Goal: Task Accomplishment & Management: Manage account settings

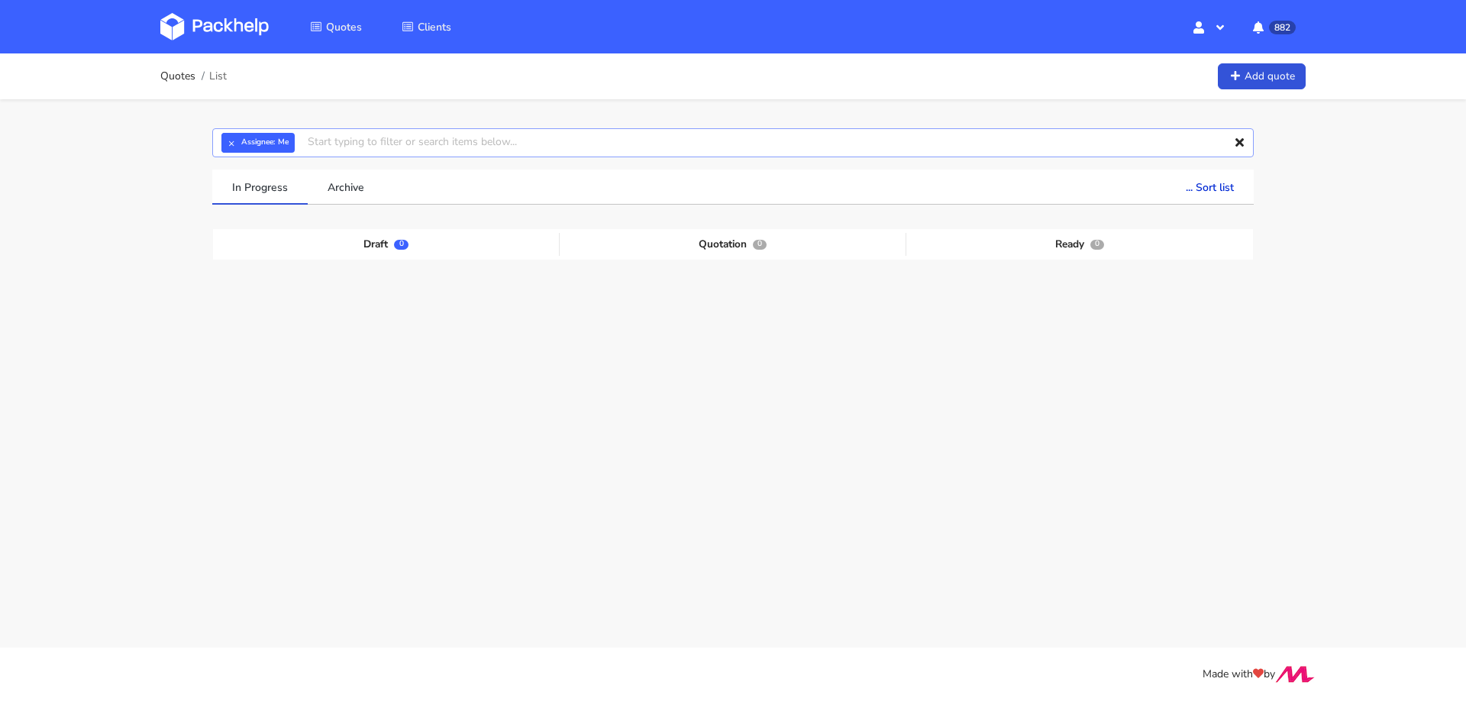
click at [621, 146] on input "text" at bounding box center [732, 142] width 1041 height 29
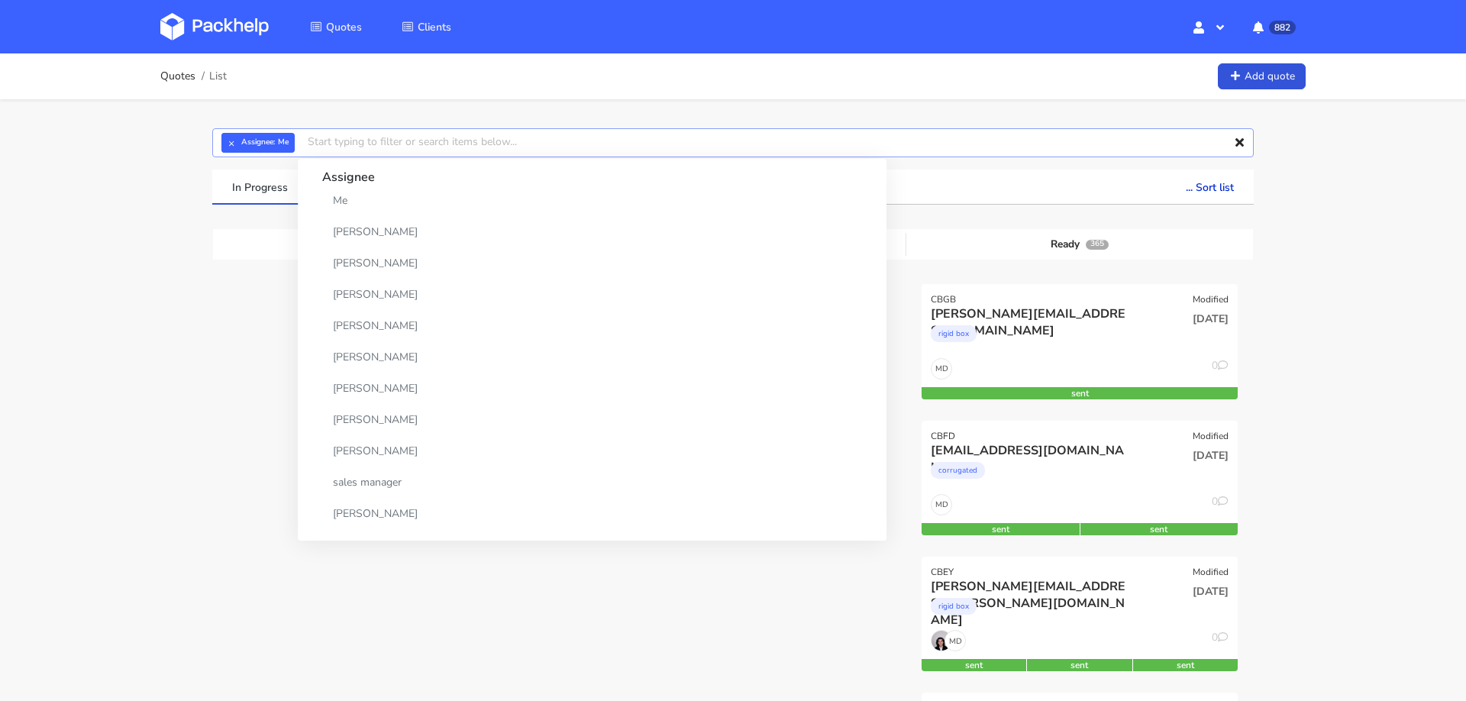
paste input "CBDX"
type input "CBDX"
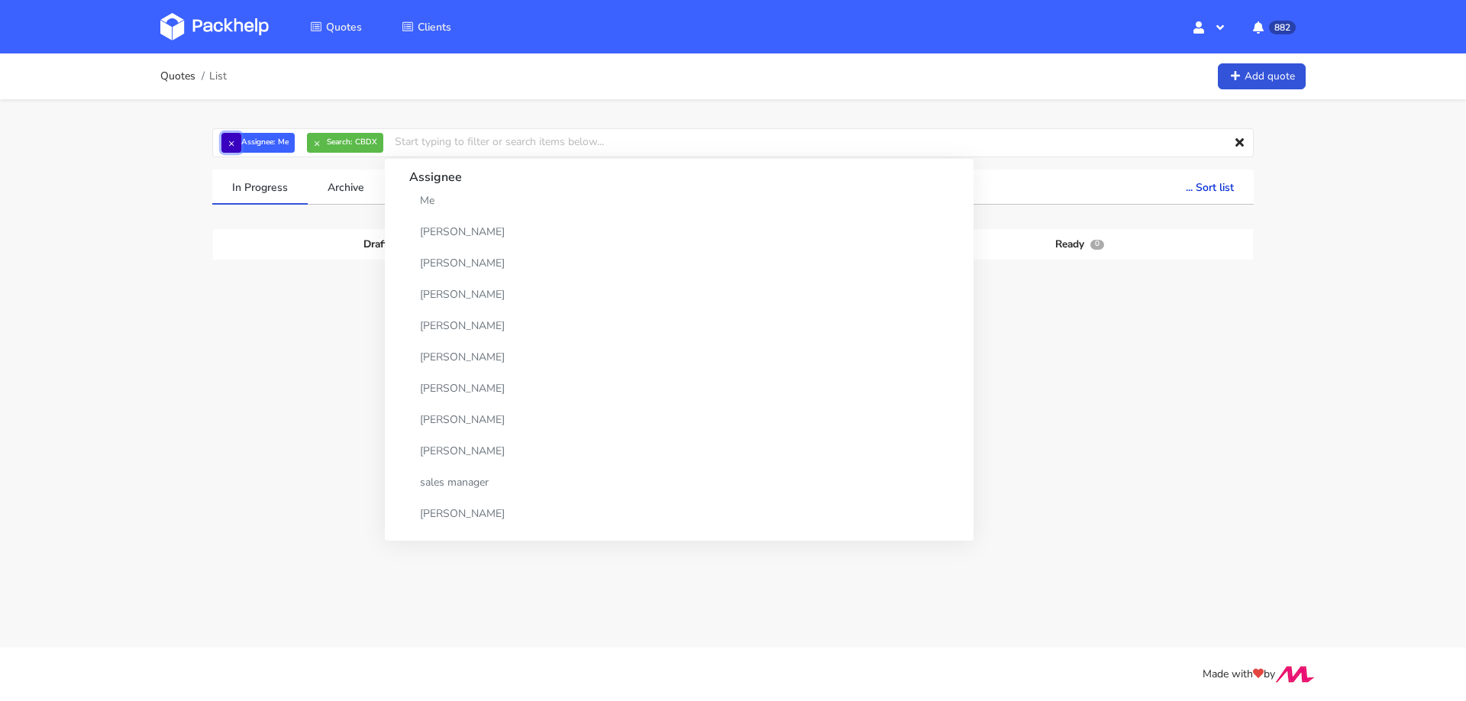
click at [231, 141] on button "×" at bounding box center [231, 143] width 20 height 20
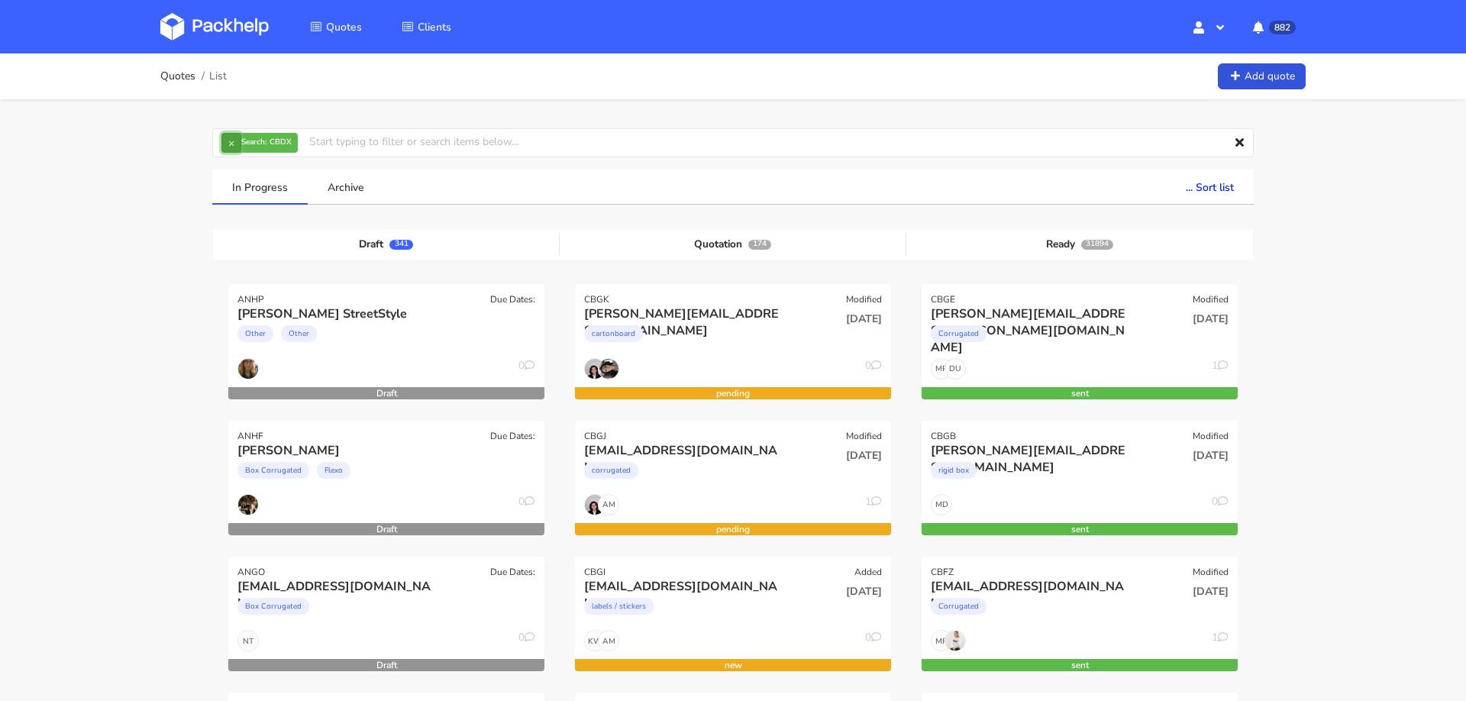
click at [231, 140] on button "×" at bounding box center [231, 143] width 20 height 20
click at [311, 150] on input "text" at bounding box center [732, 142] width 1041 height 29
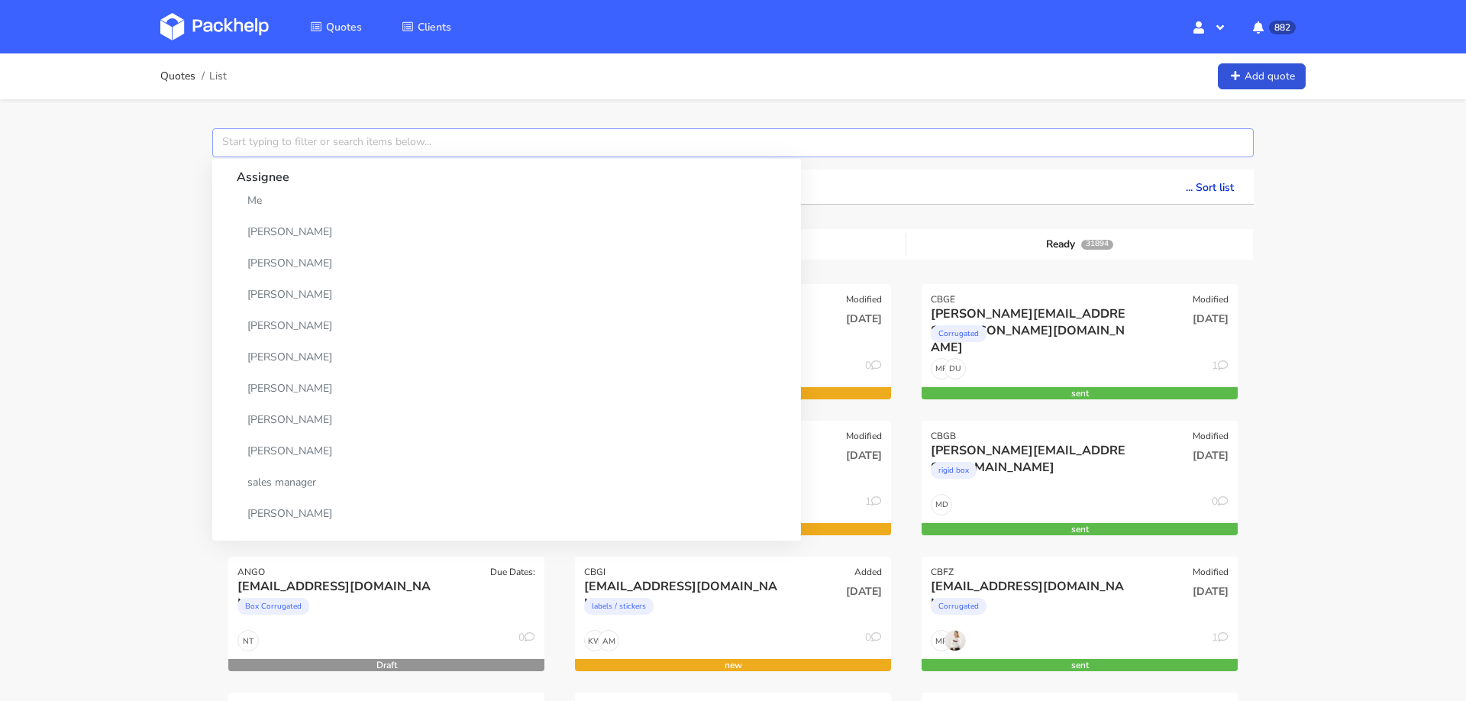
click at [333, 142] on input "text" at bounding box center [732, 142] width 1041 height 29
paste input "CBDX"
type input "CBDX"
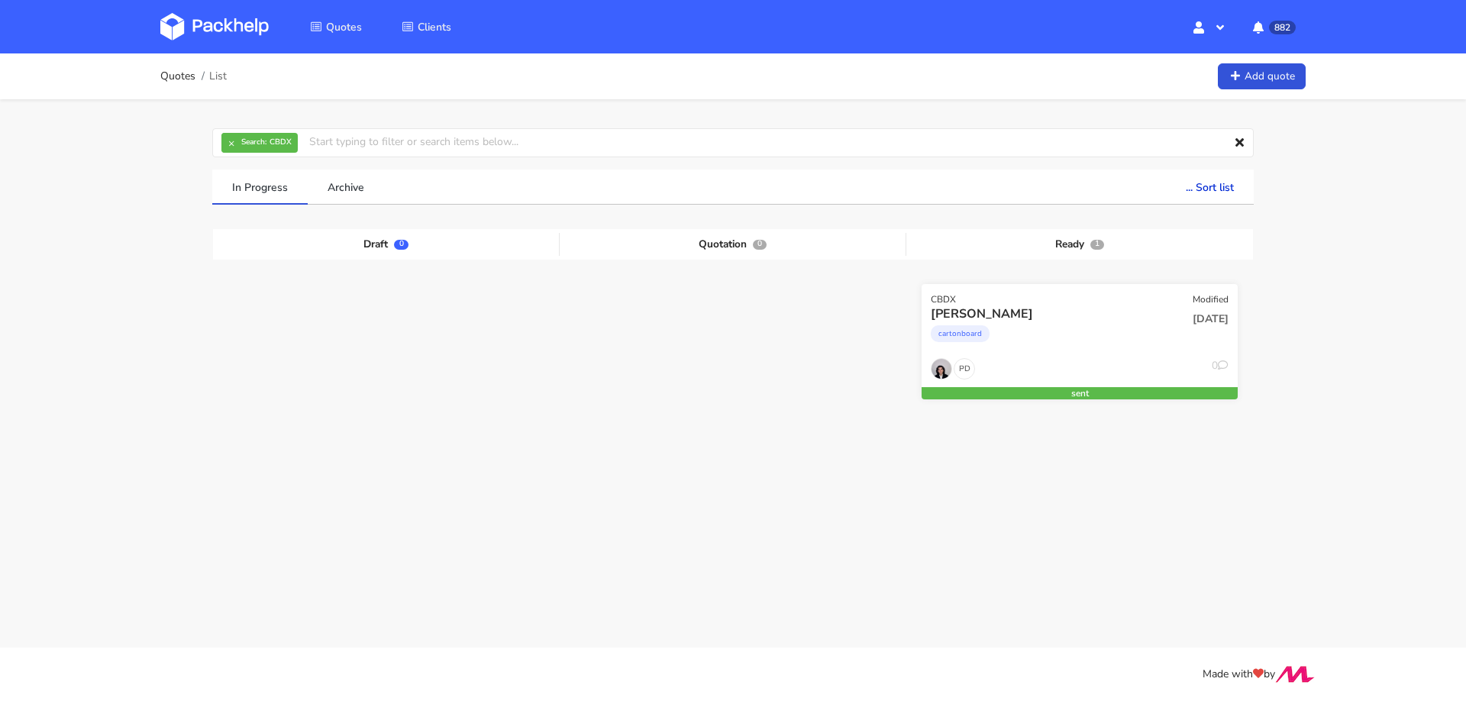
click at [1073, 334] on div "cartonboard" at bounding box center [1032, 337] width 202 height 31
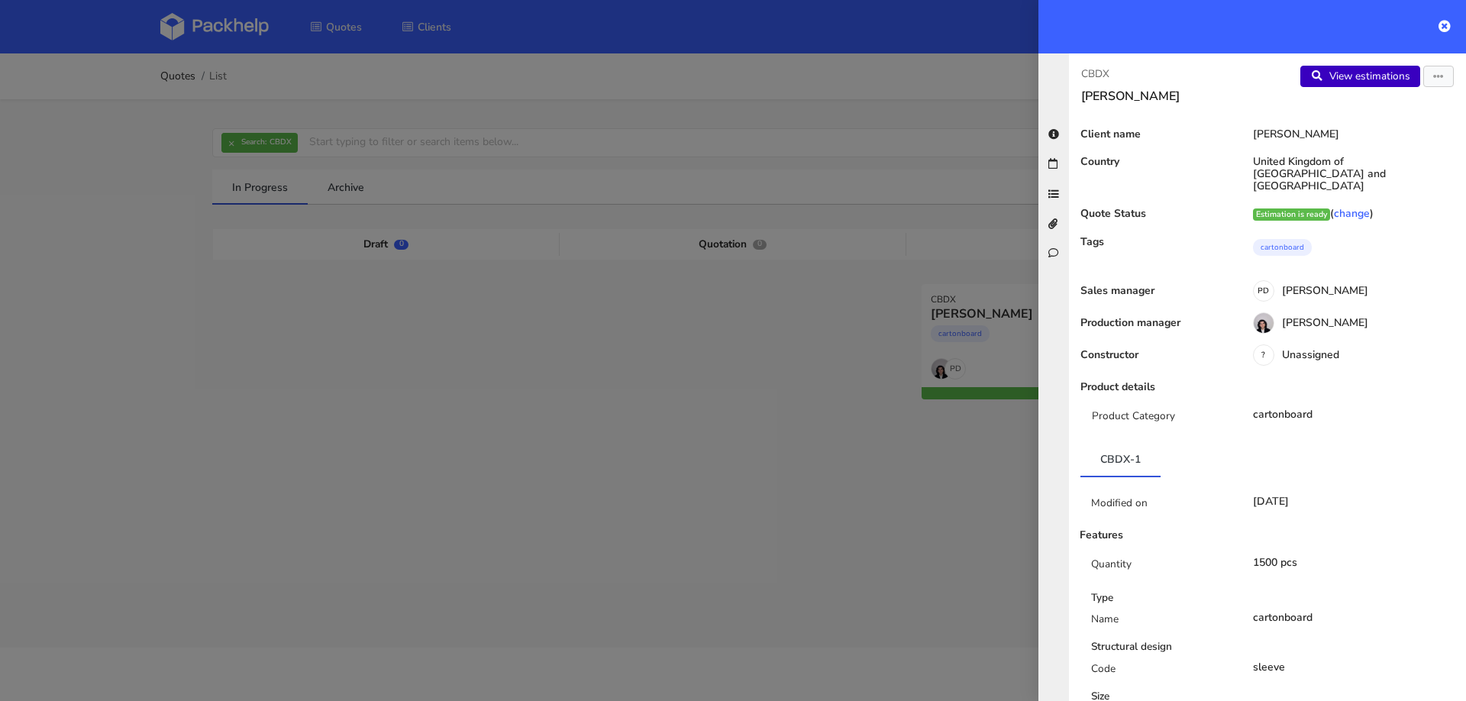
click at [1370, 71] on link "View estimations" at bounding box center [1360, 76] width 120 height 21
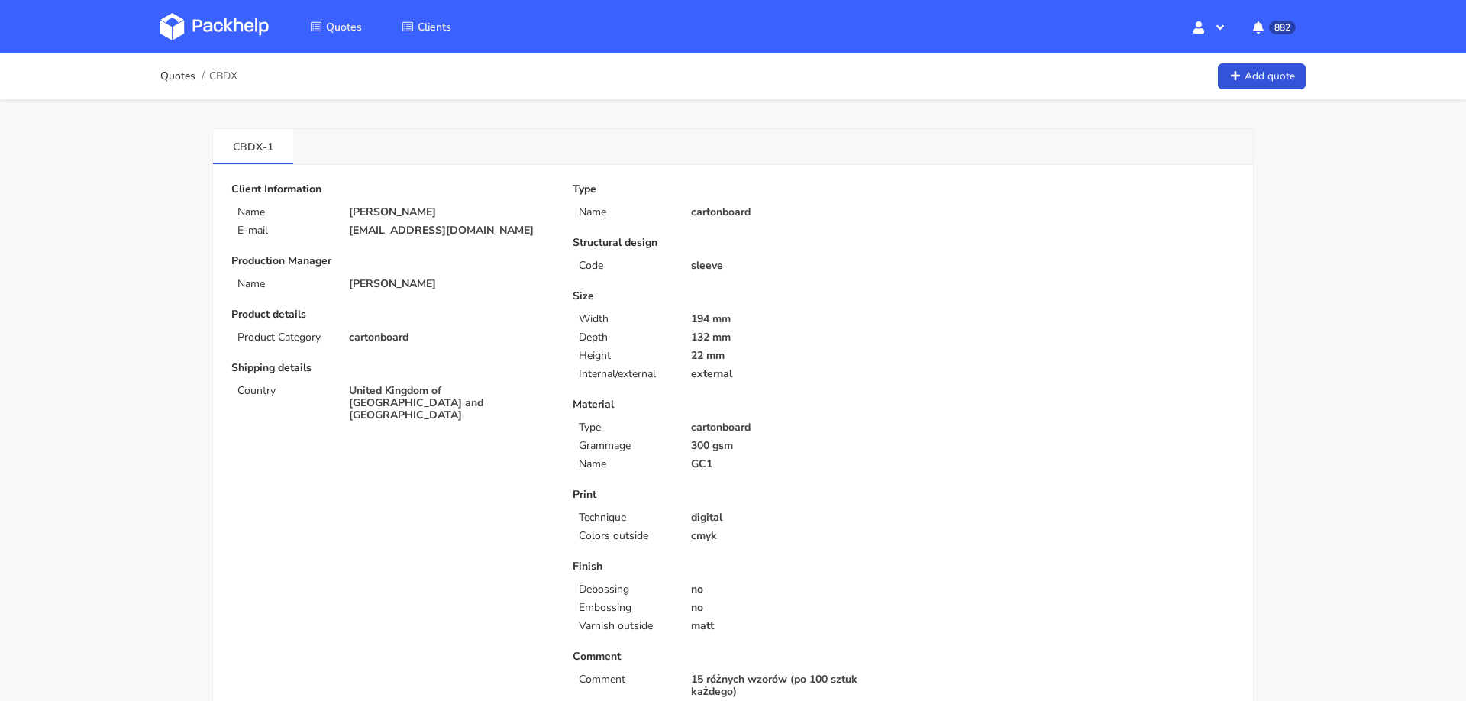
click at [391, 226] on p "[EMAIL_ADDRESS][DOMAIN_NAME]" at bounding box center [450, 230] width 202 height 12
copy div "[EMAIL_ADDRESS][DOMAIN_NAME]"
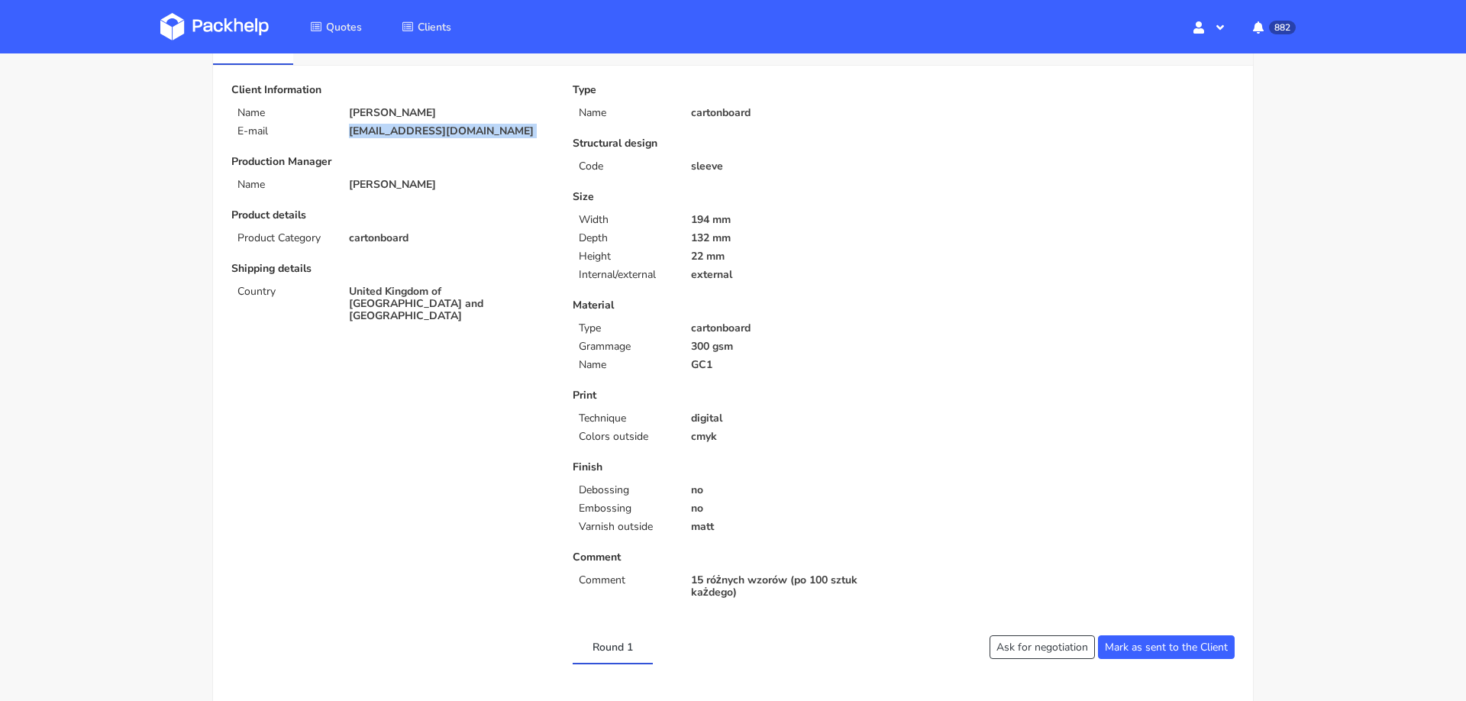
scroll to position [90, 0]
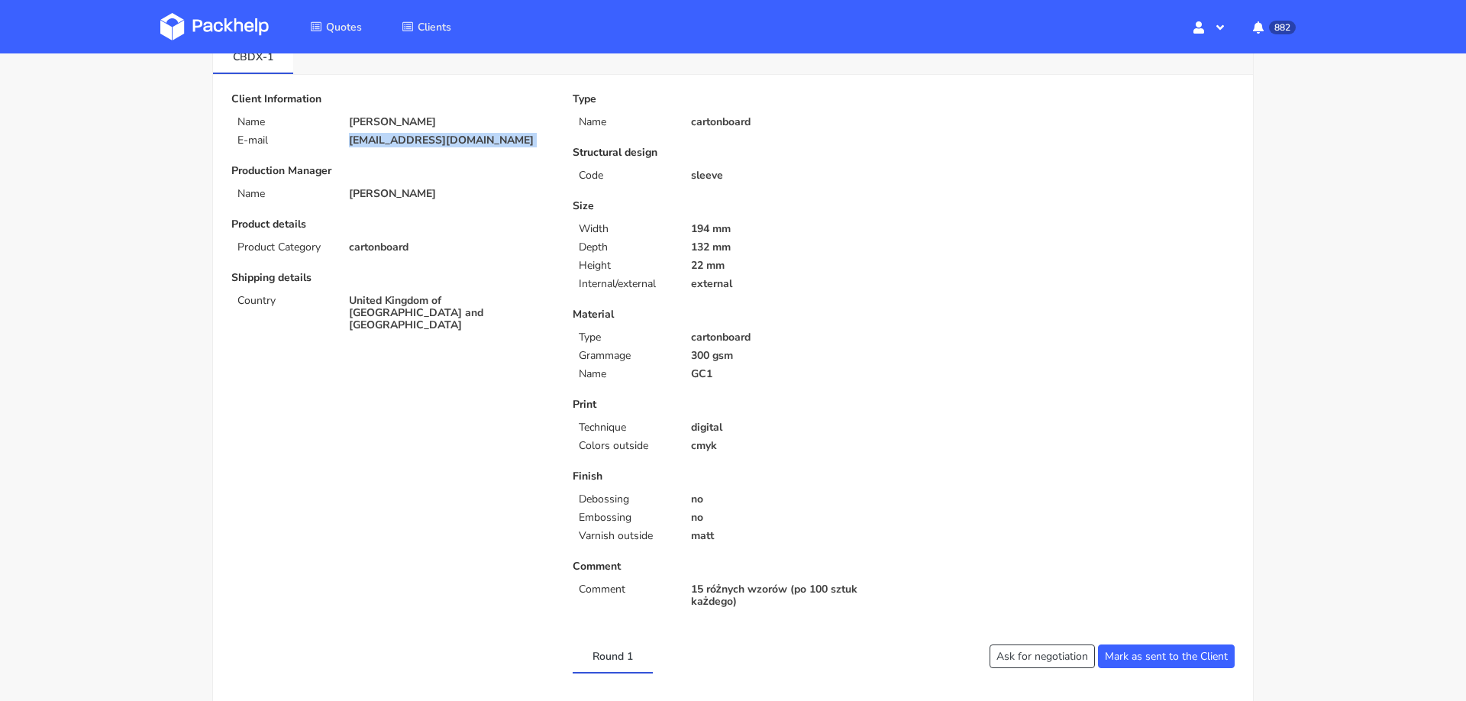
click at [1085, 374] on div "Type Name cartonboard Structural design Code sleeve Size Width 194 mm Depth 132…" at bounding box center [903, 353] width 683 height 521
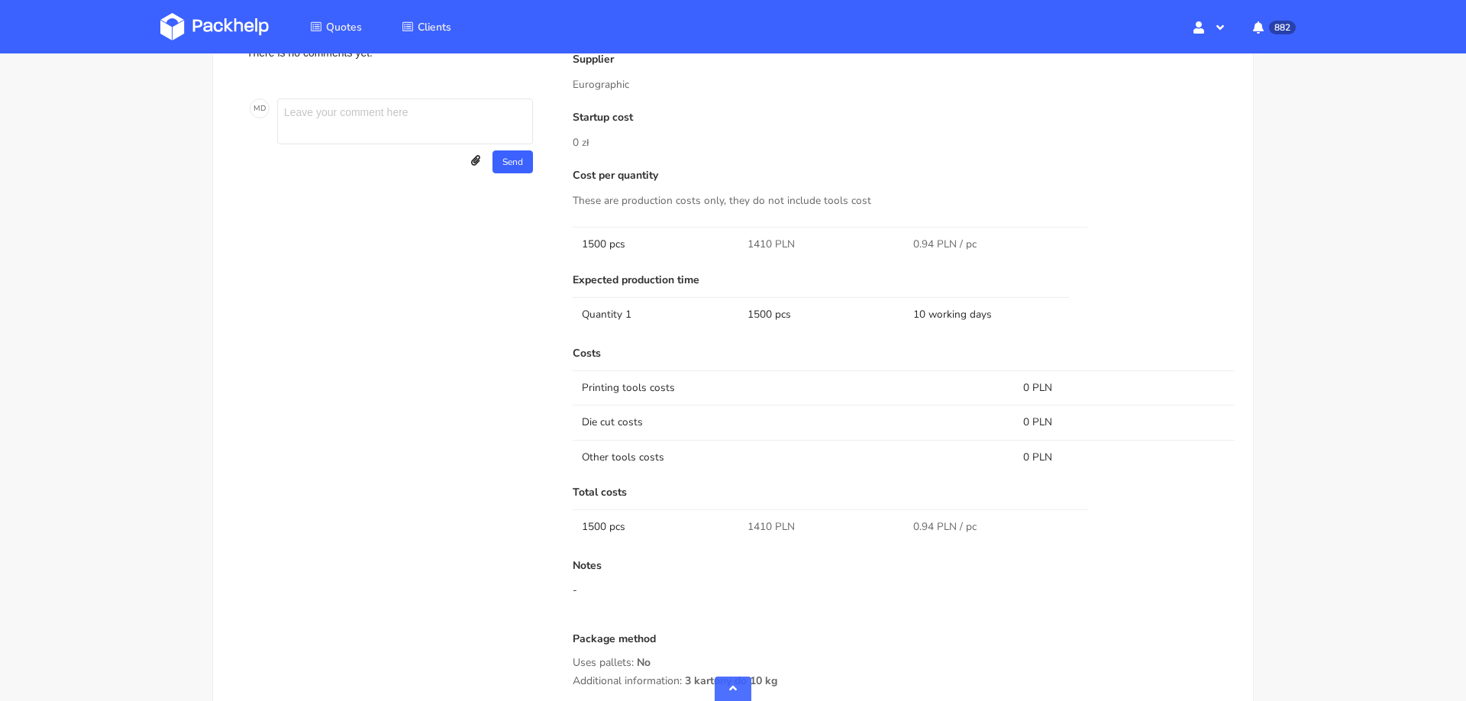
scroll to position [800, 0]
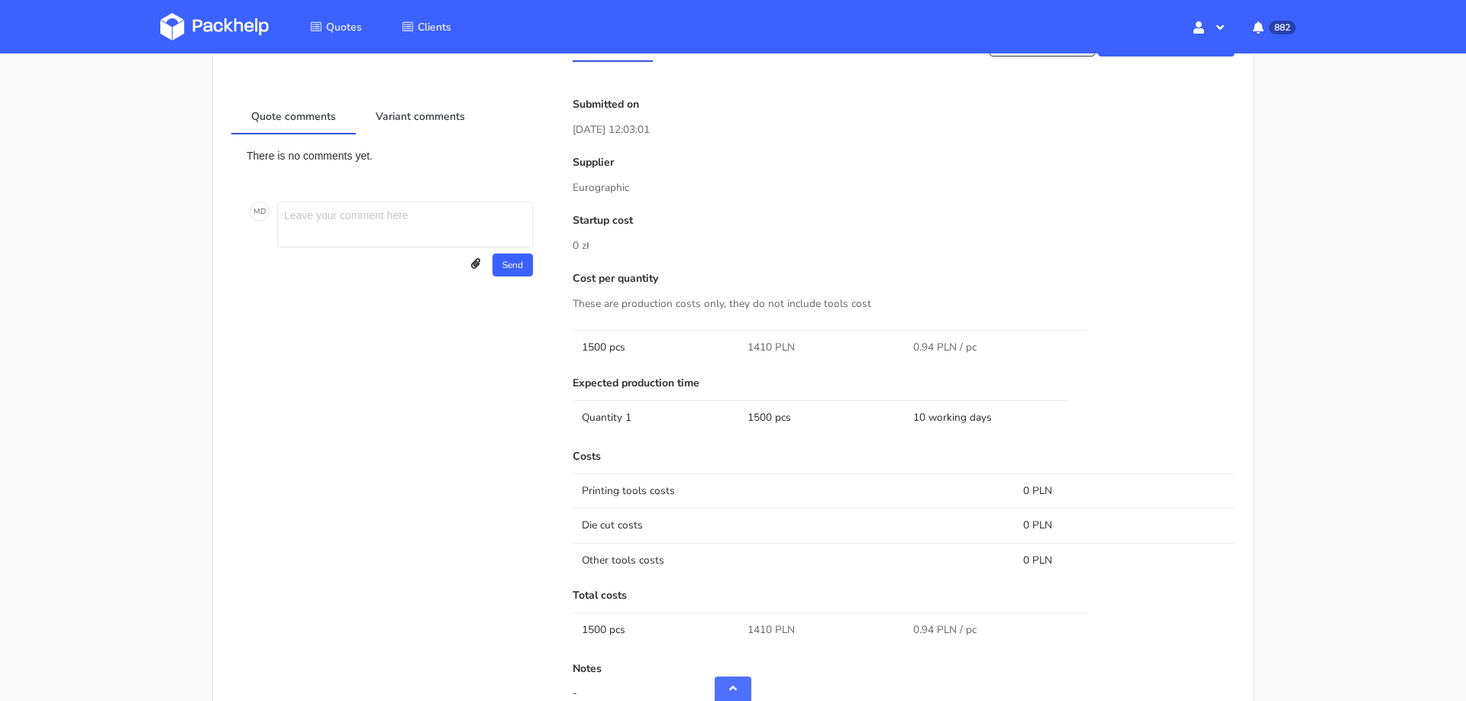
scroll to position [709, 0]
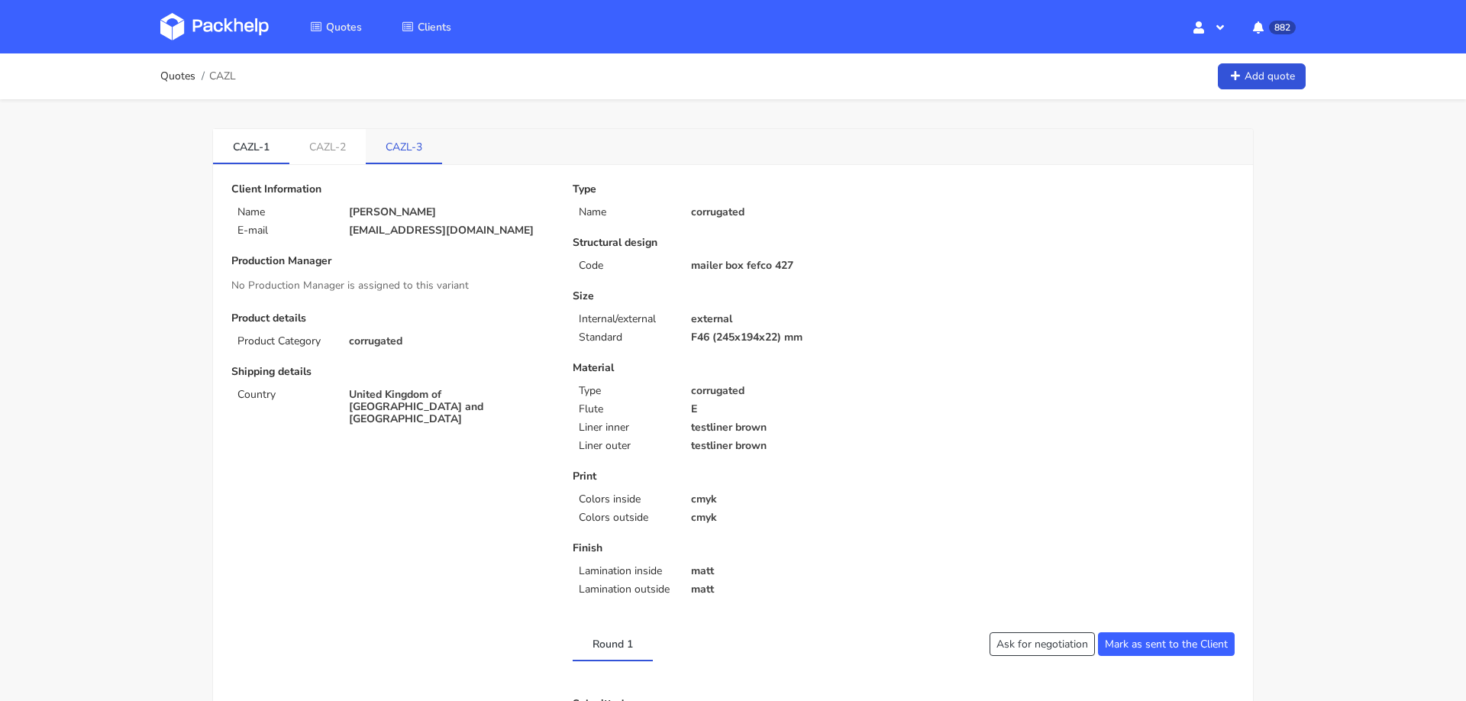
click at [405, 138] on link "CAZL-3" at bounding box center [404, 146] width 76 height 34
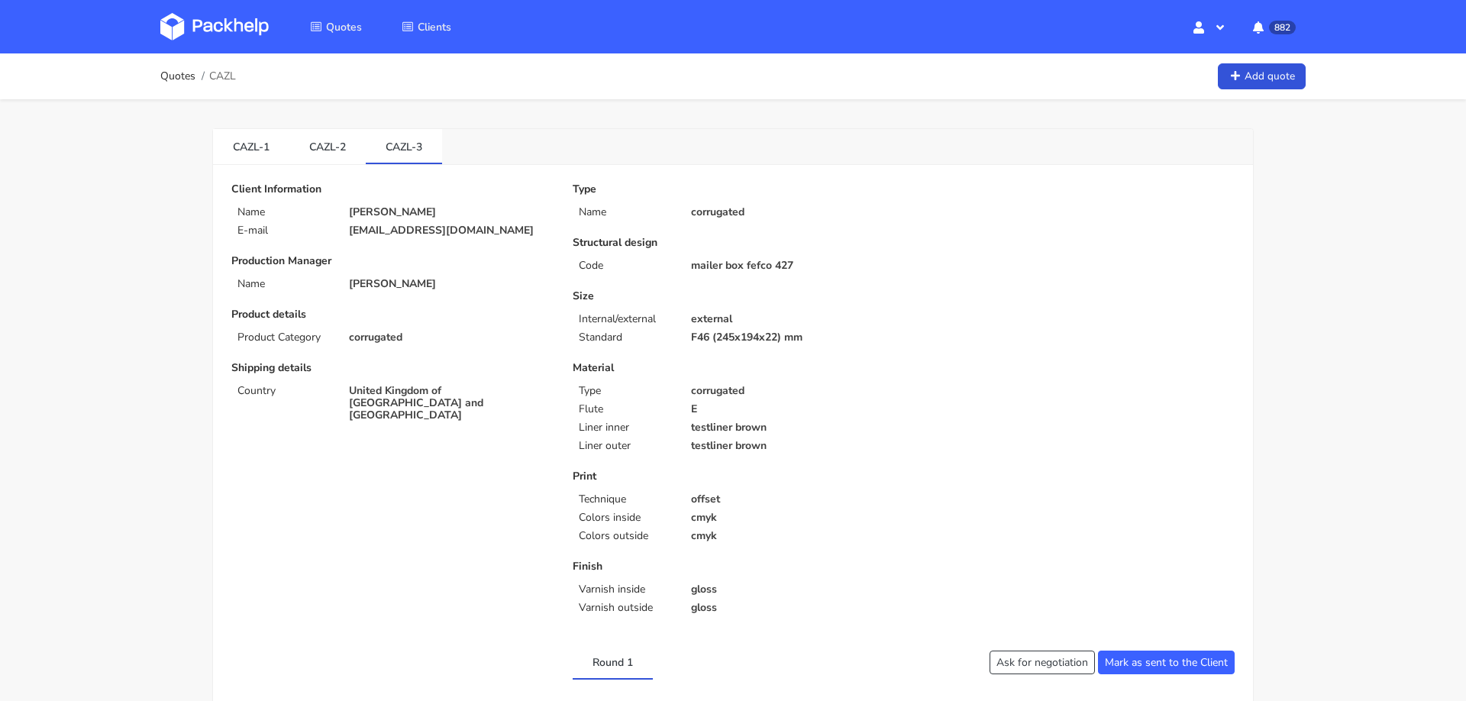
click at [225, 79] on span "CAZL" at bounding box center [222, 76] width 27 height 12
copy div "CAZL"
click at [230, 31] on img at bounding box center [214, 26] width 108 height 27
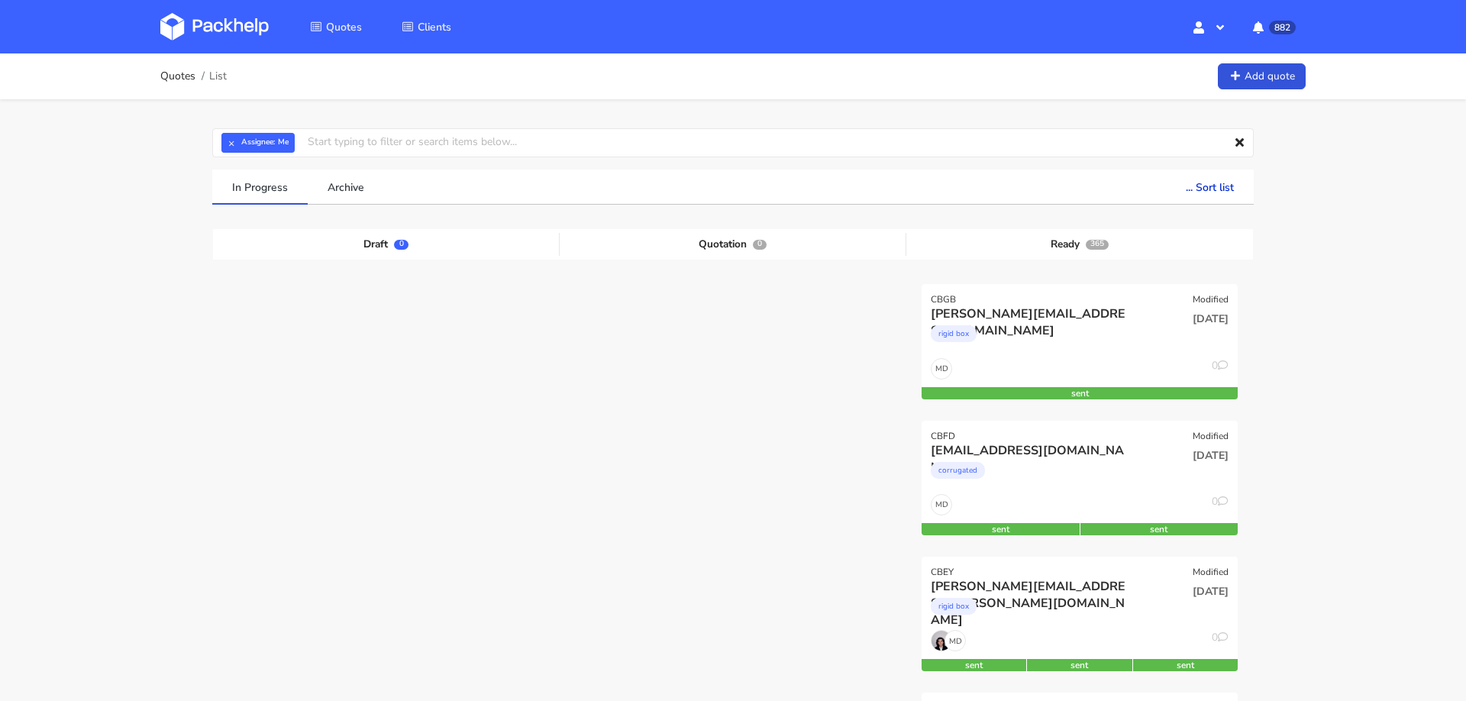
click at [501, 77] on div "Quotes List Add quote" at bounding box center [732, 76] width 1145 height 31
click at [521, 143] on input "text" at bounding box center [732, 142] width 1041 height 29
paste input "CAZL"
type input "CAZL"
click at [225, 144] on button "×" at bounding box center [231, 143] width 20 height 20
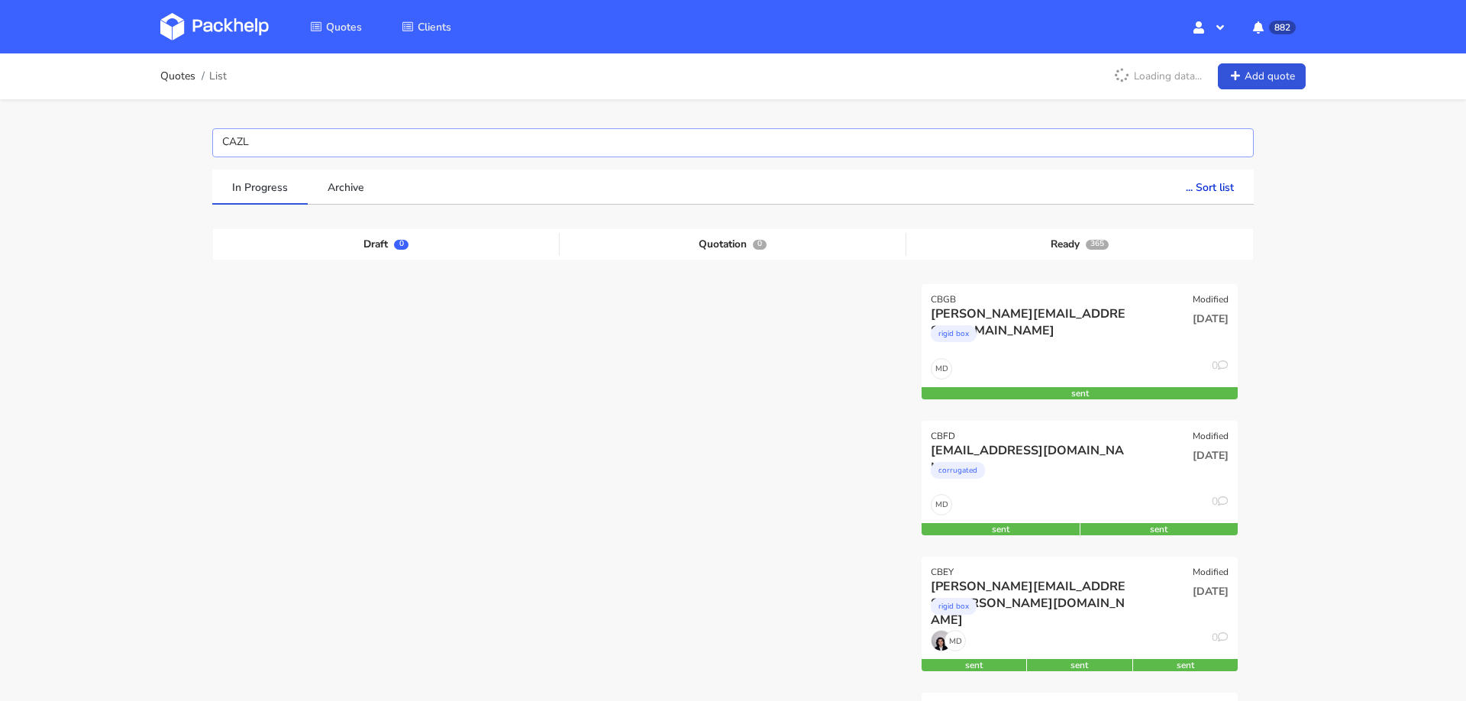
click at [225, 144] on input "CAZL" at bounding box center [732, 142] width 1041 height 29
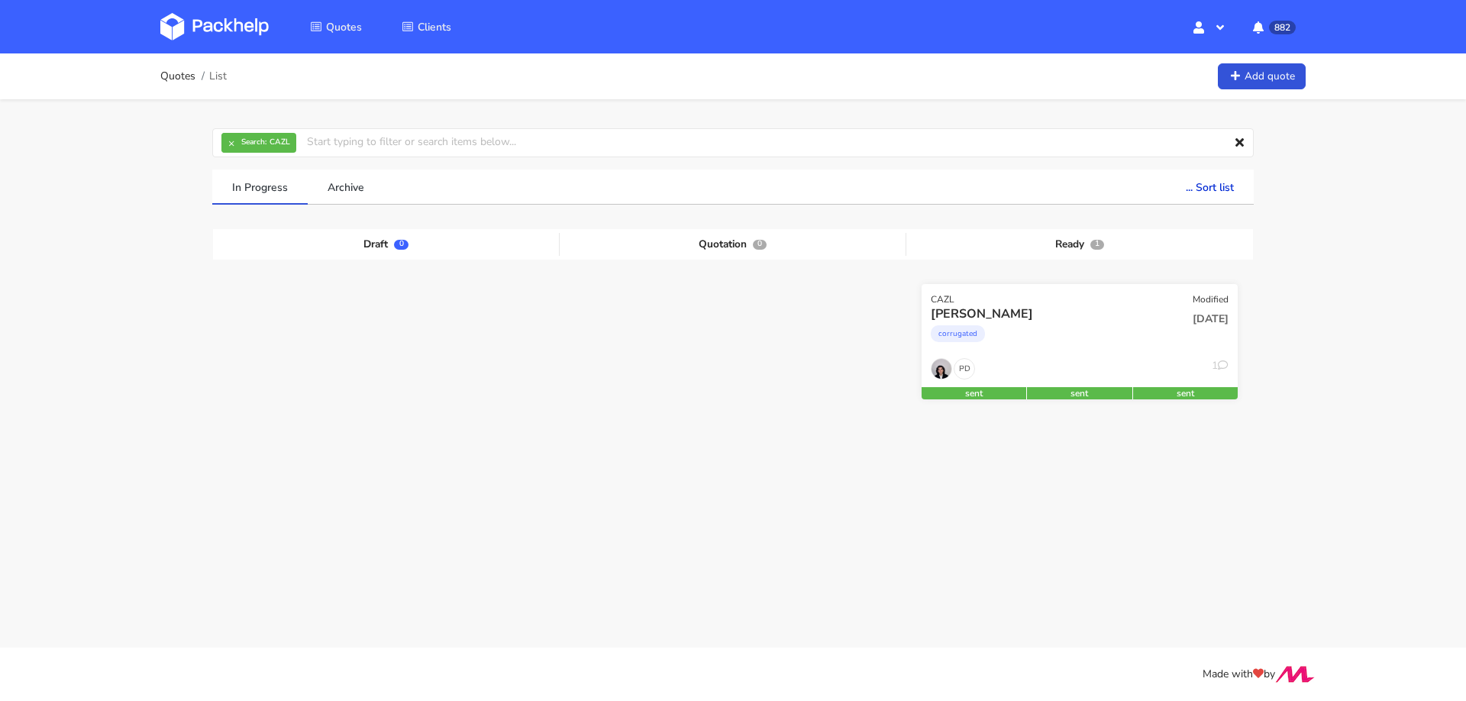
click at [1141, 359] on div "PD 1" at bounding box center [1080, 372] width 316 height 29
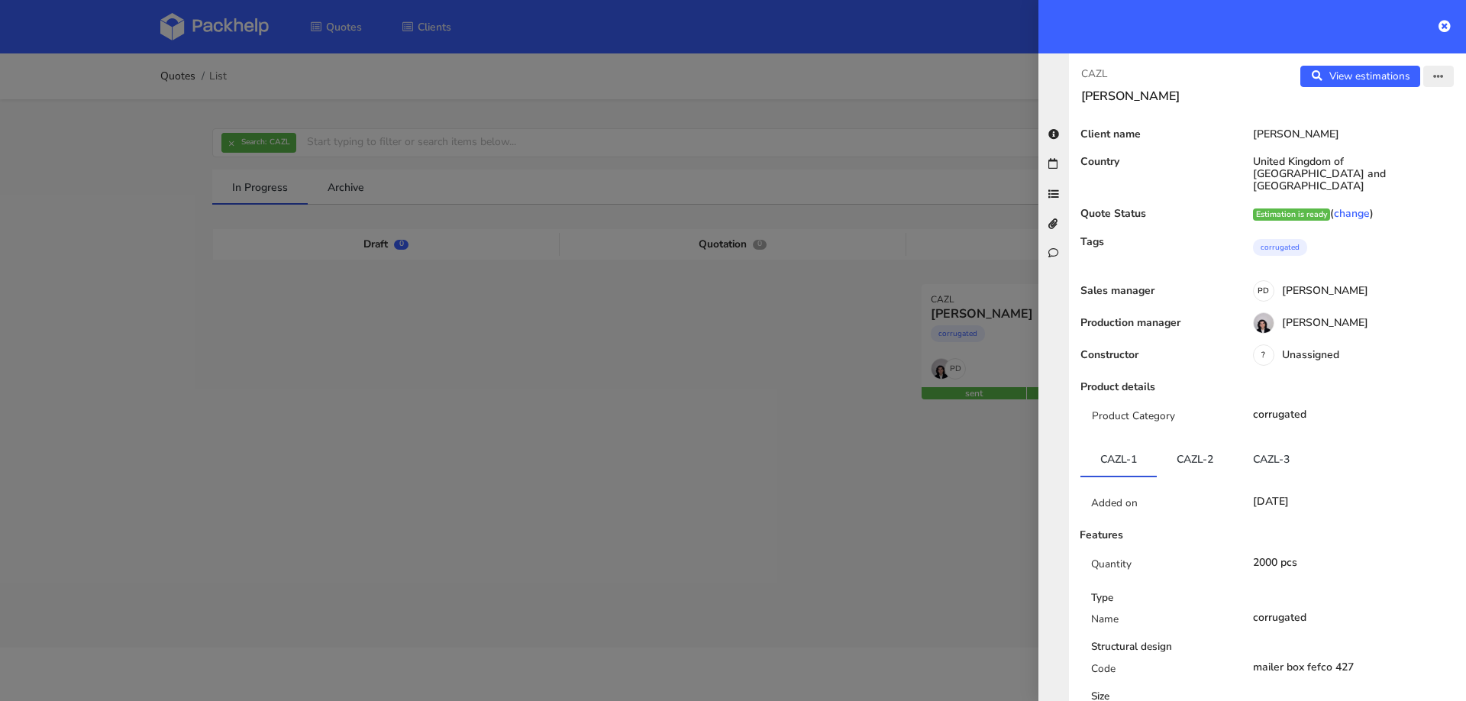
click at [1448, 76] on button "button" at bounding box center [1438, 76] width 31 height 21
click at [1370, 143] on link "Edit quote" at bounding box center [1388, 135] width 134 height 25
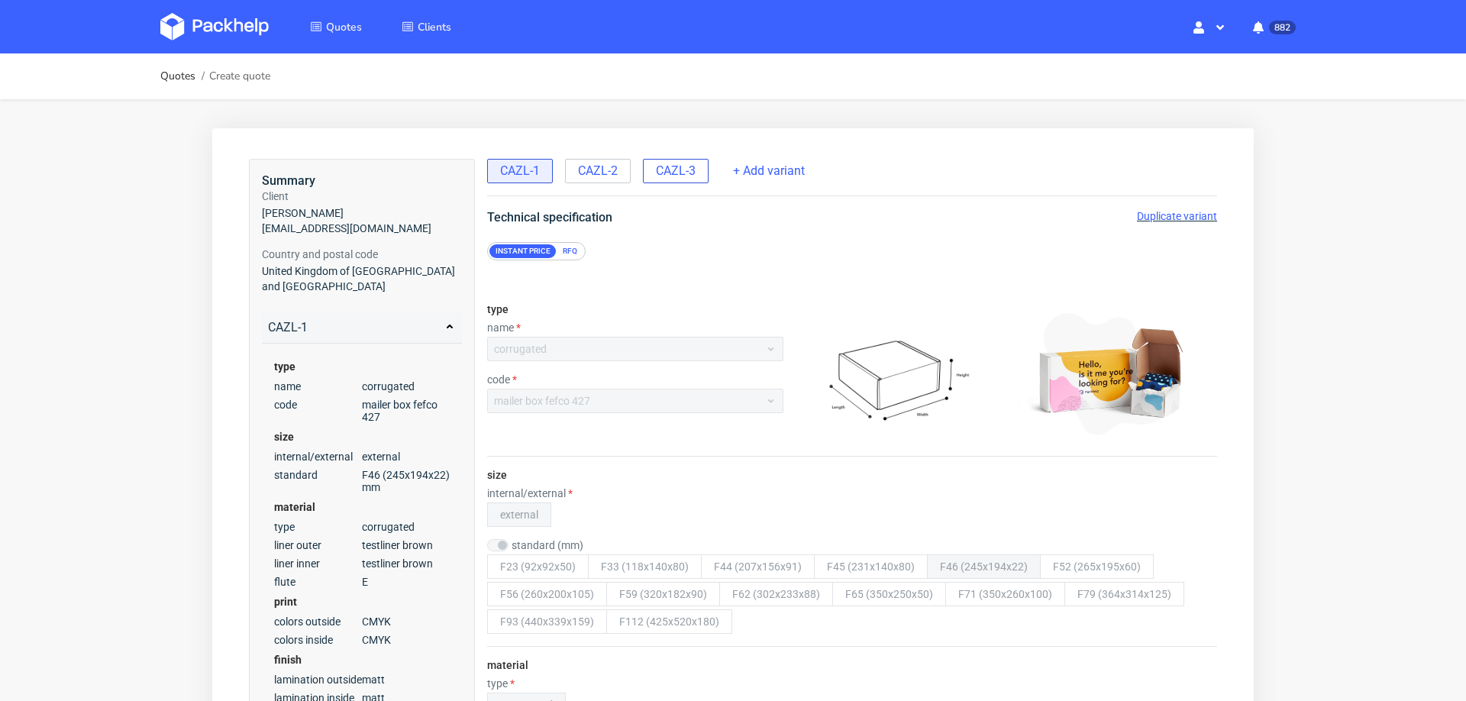
click at [677, 167] on span "CAZL-3" at bounding box center [676, 171] width 40 height 17
click at [1147, 211] on span "Duplicate variant" at bounding box center [1177, 216] width 80 height 12
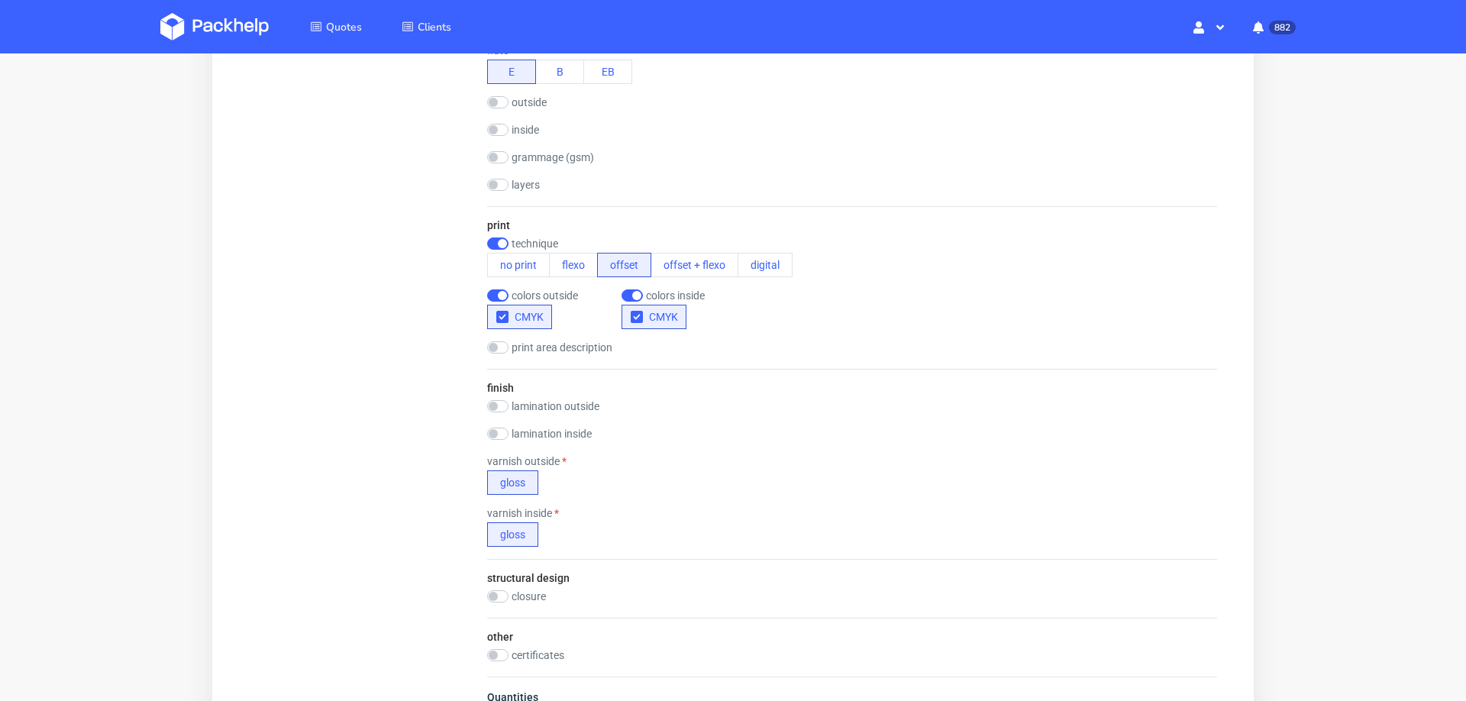
scroll to position [795, 0]
click at [503, 397] on input "checkbox" at bounding box center [497, 400] width 21 height 12
checkbox input "true"
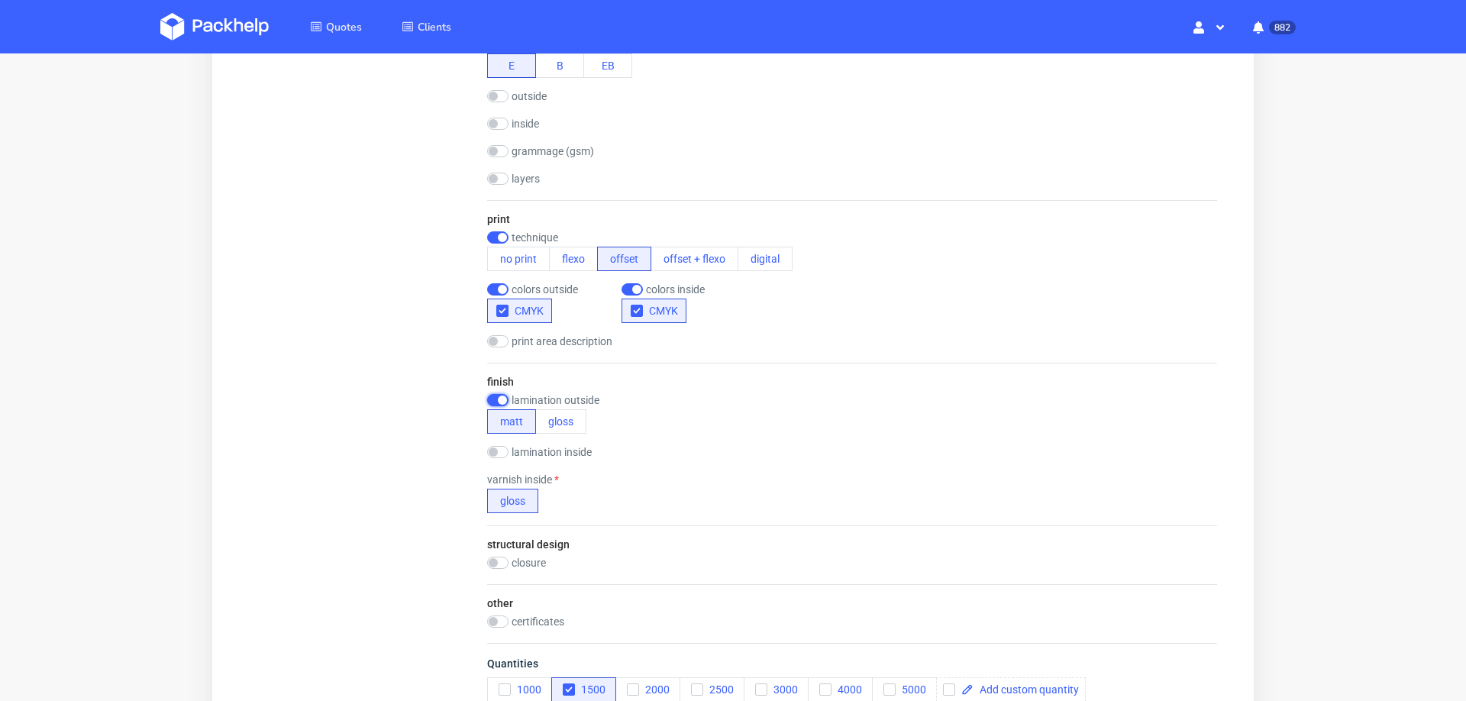
scroll to position [0, 0]
click at [500, 454] on input "checkbox" at bounding box center [497, 452] width 21 height 12
checkbox input "true"
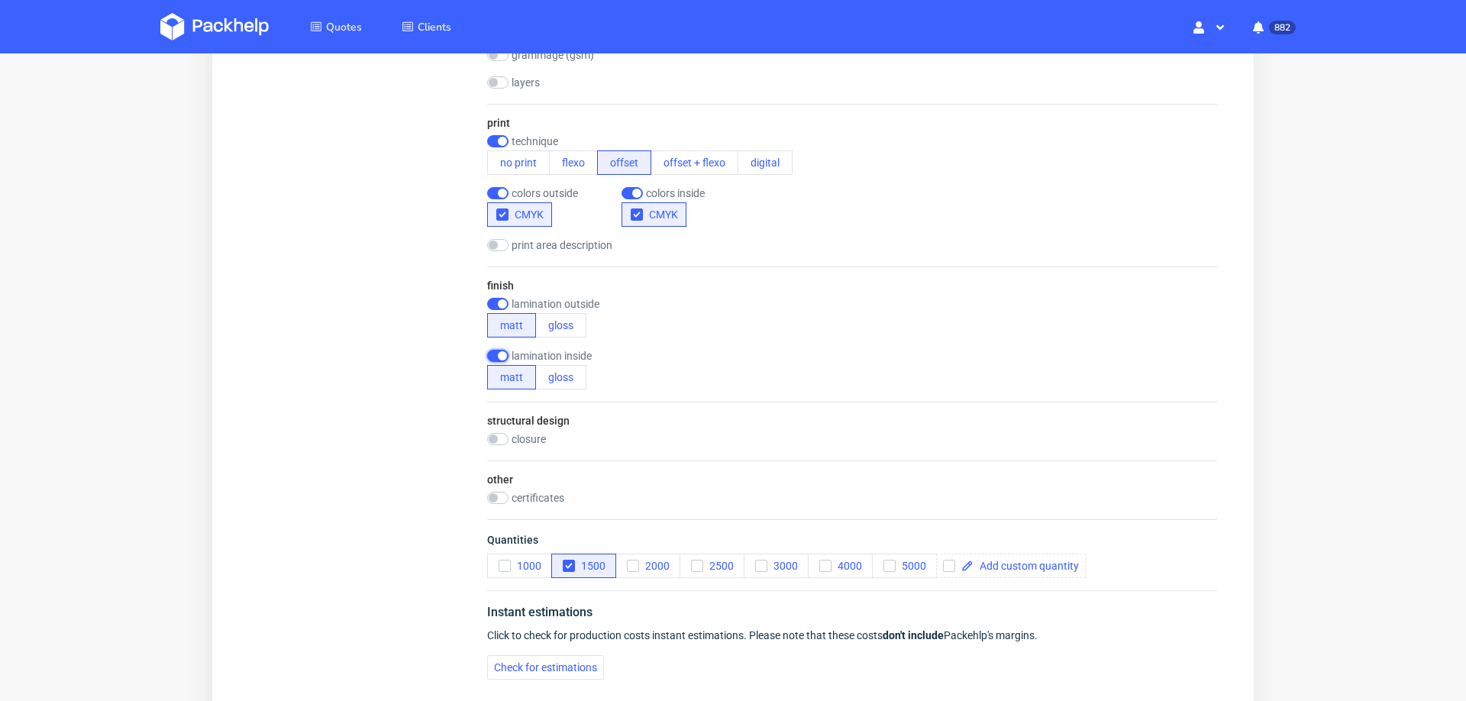
scroll to position [909, 0]
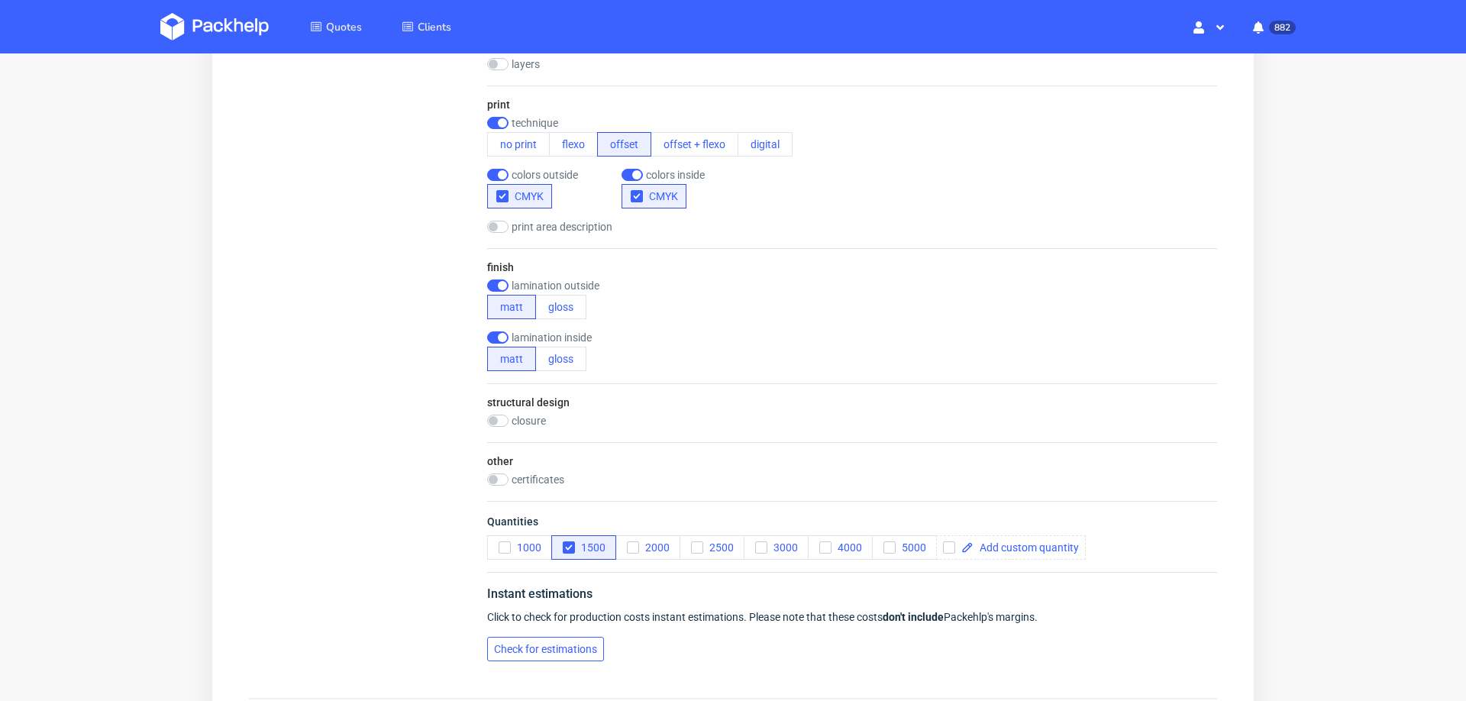
click at [576, 637] on button "Check for estimations" at bounding box center [545, 649] width 117 height 24
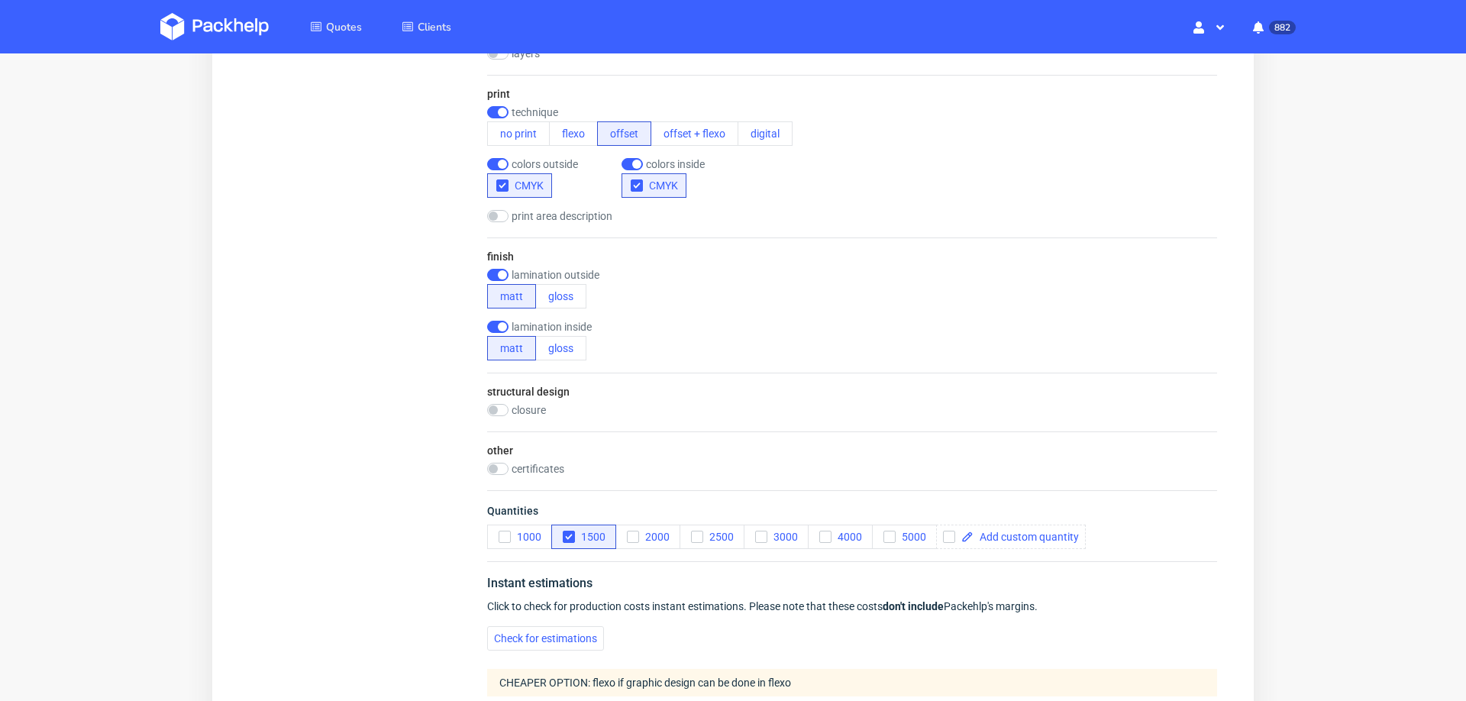
scroll to position [835, 0]
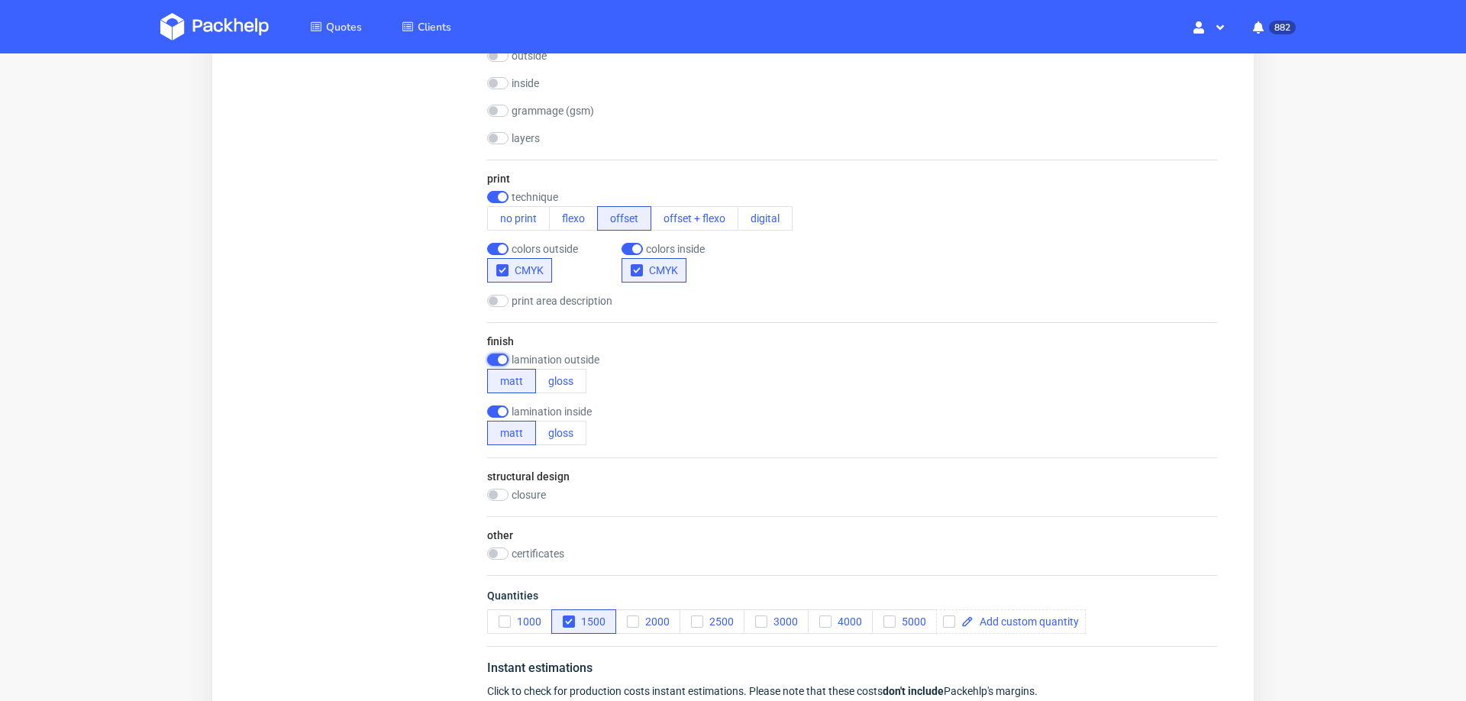
click at [490, 356] on input "checkbox" at bounding box center [497, 359] width 21 height 12
checkbox input "false"
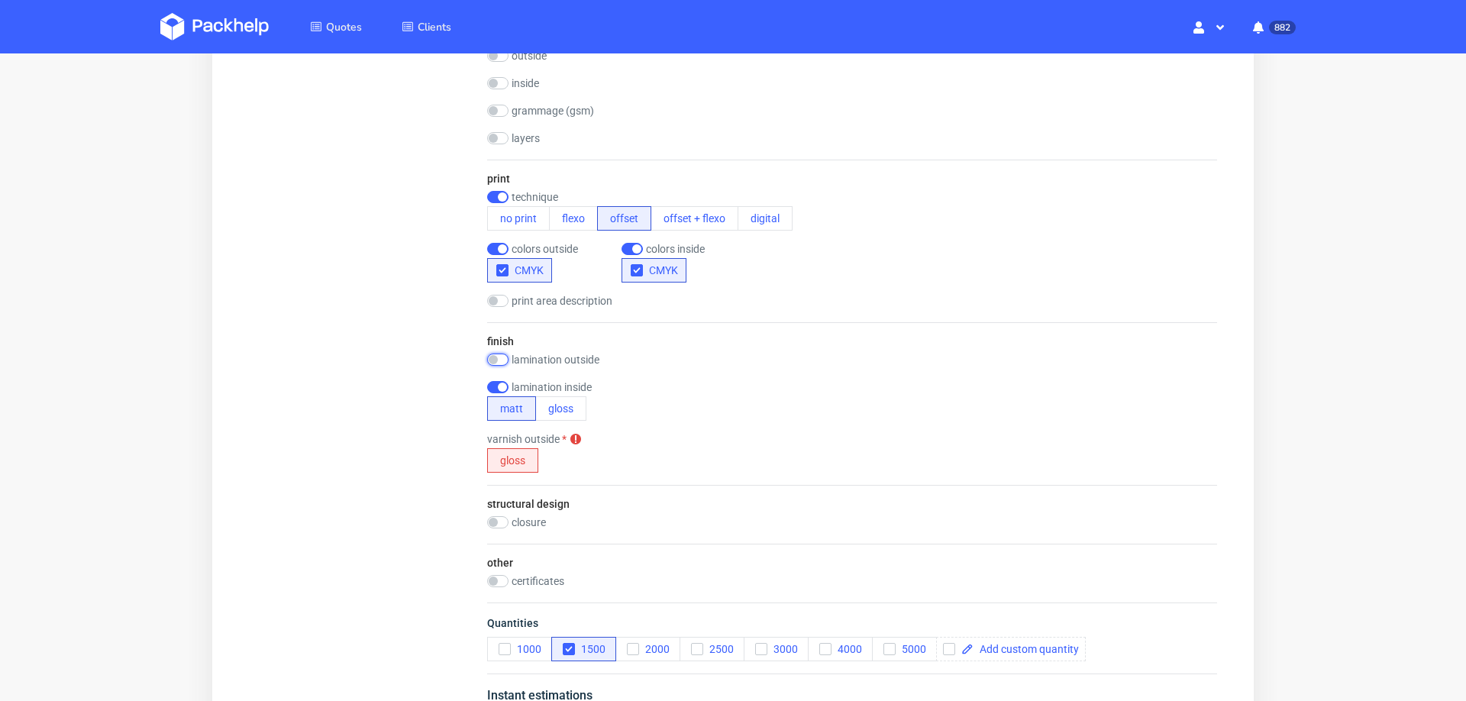
click at [489, 383] on input "checkbox" at bounding box center [497, 387] width 21 height 12
checkbox input "false"
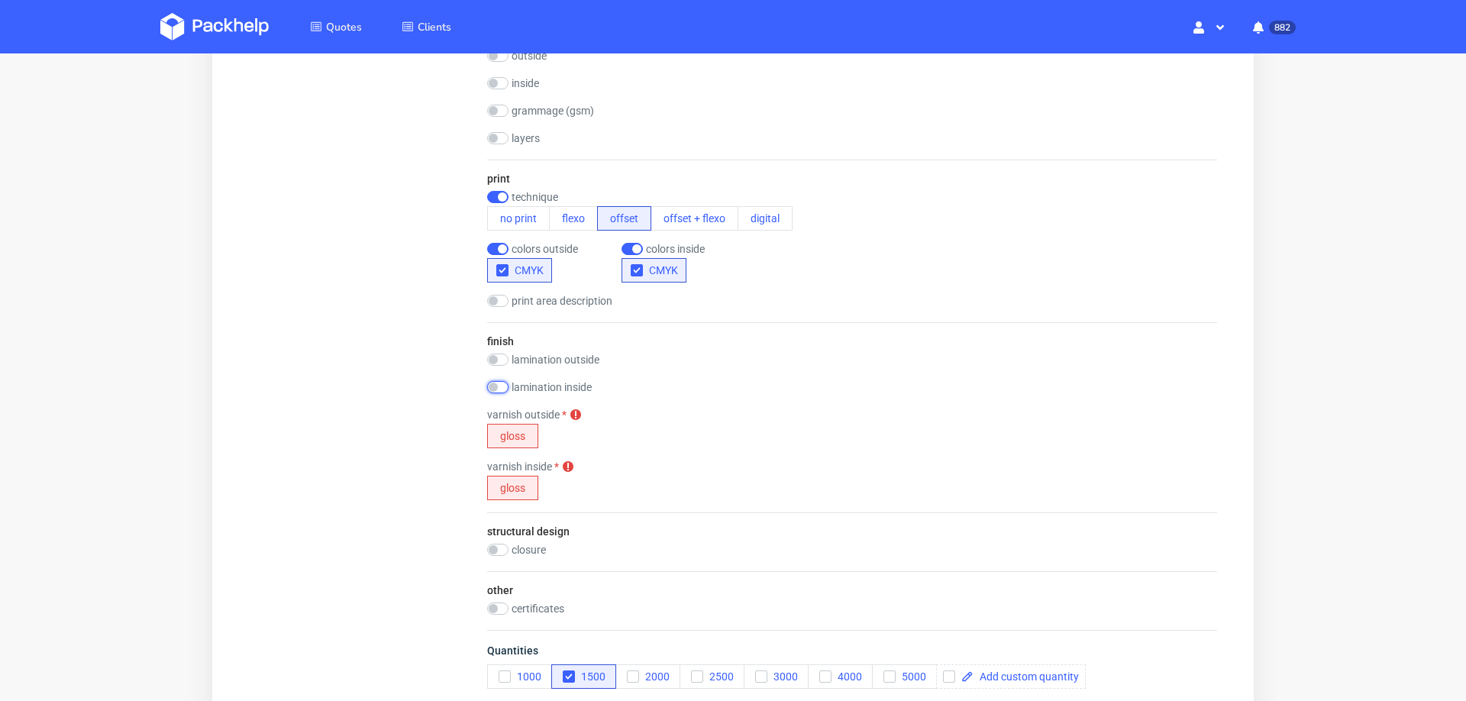
click at [488, 427] on button "gloss" at bounding box center [512, 436] width 51 height 24
click at [487, 489] on button "gloss" at bounding box center [512, 488] width 51 height 24
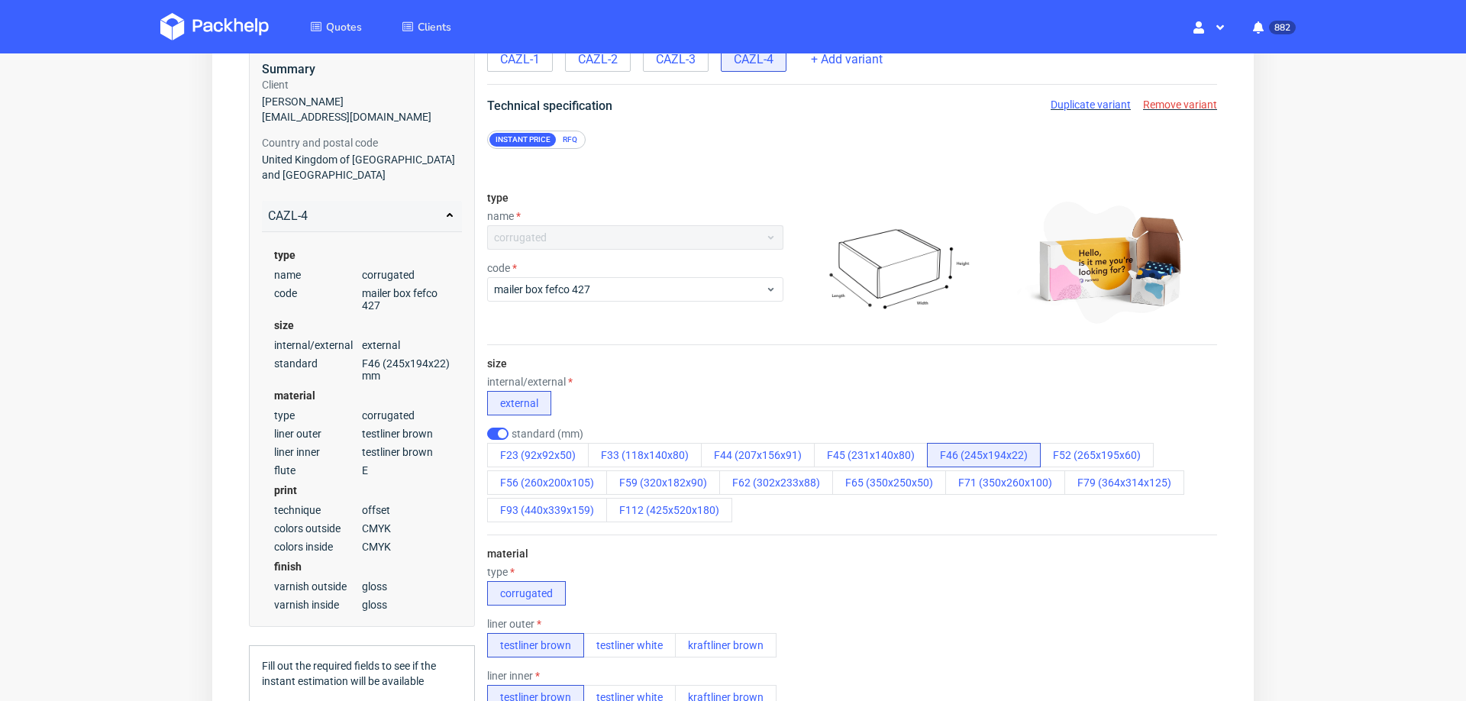
scroll to position [94, 0]
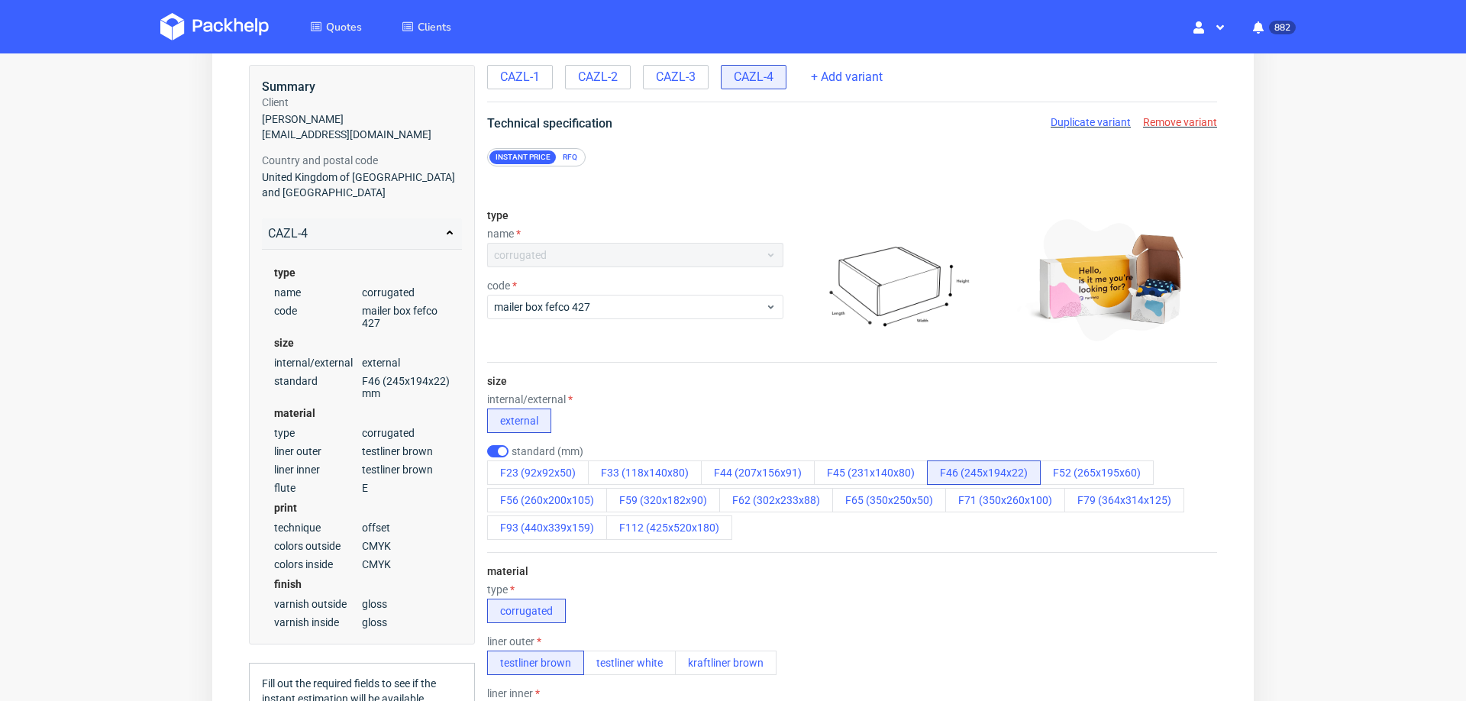
click at [568, 153] on div "RFQ" at bounding box center [570, 157] width 27 height 14
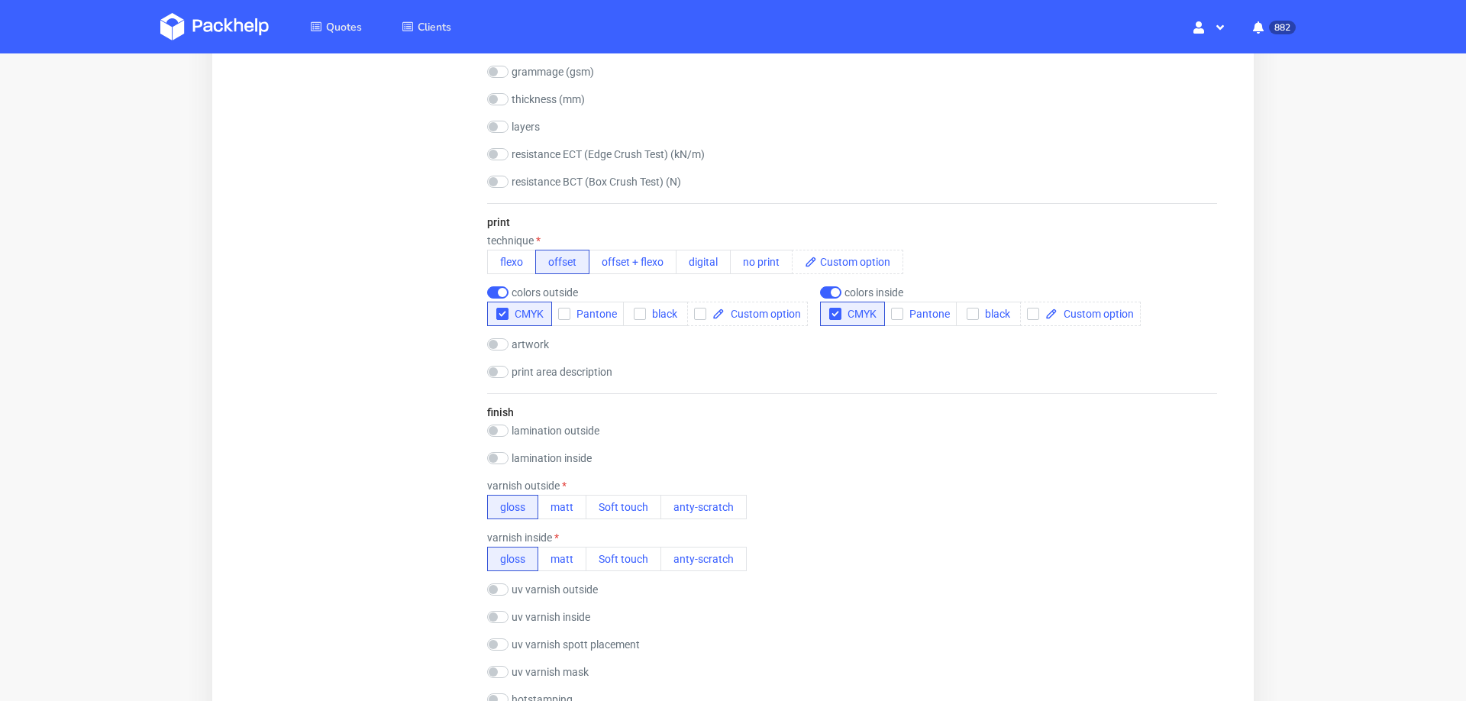
scroll to position [1028, 0]
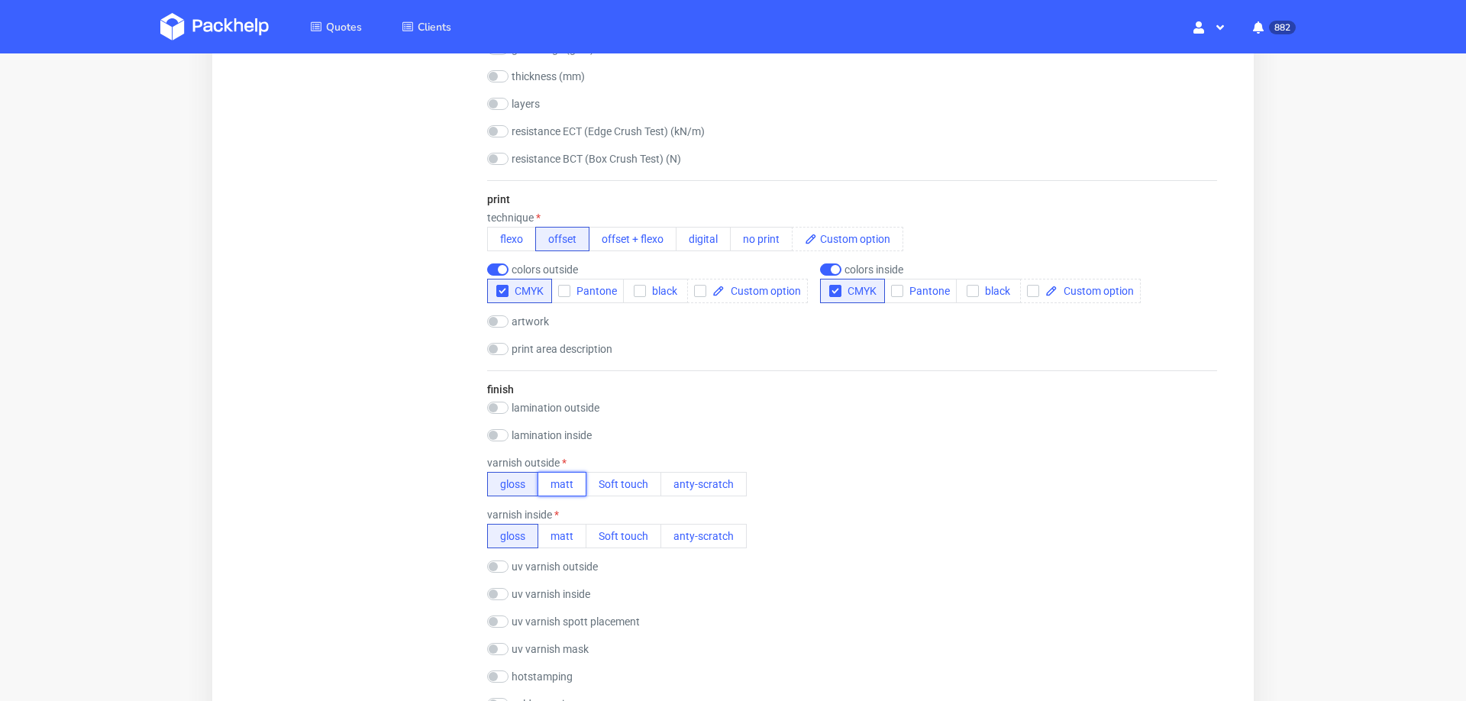
click at [562, 483] on button "matt" at bounding box center [561, 484] width 49 height 24
click at [562, 512] on div "varnish inside" at bounding box center [617, 514] width 260 height 12
click at [565, 528] on button "matt" at bounding box center [561, 536] width 49 height 24
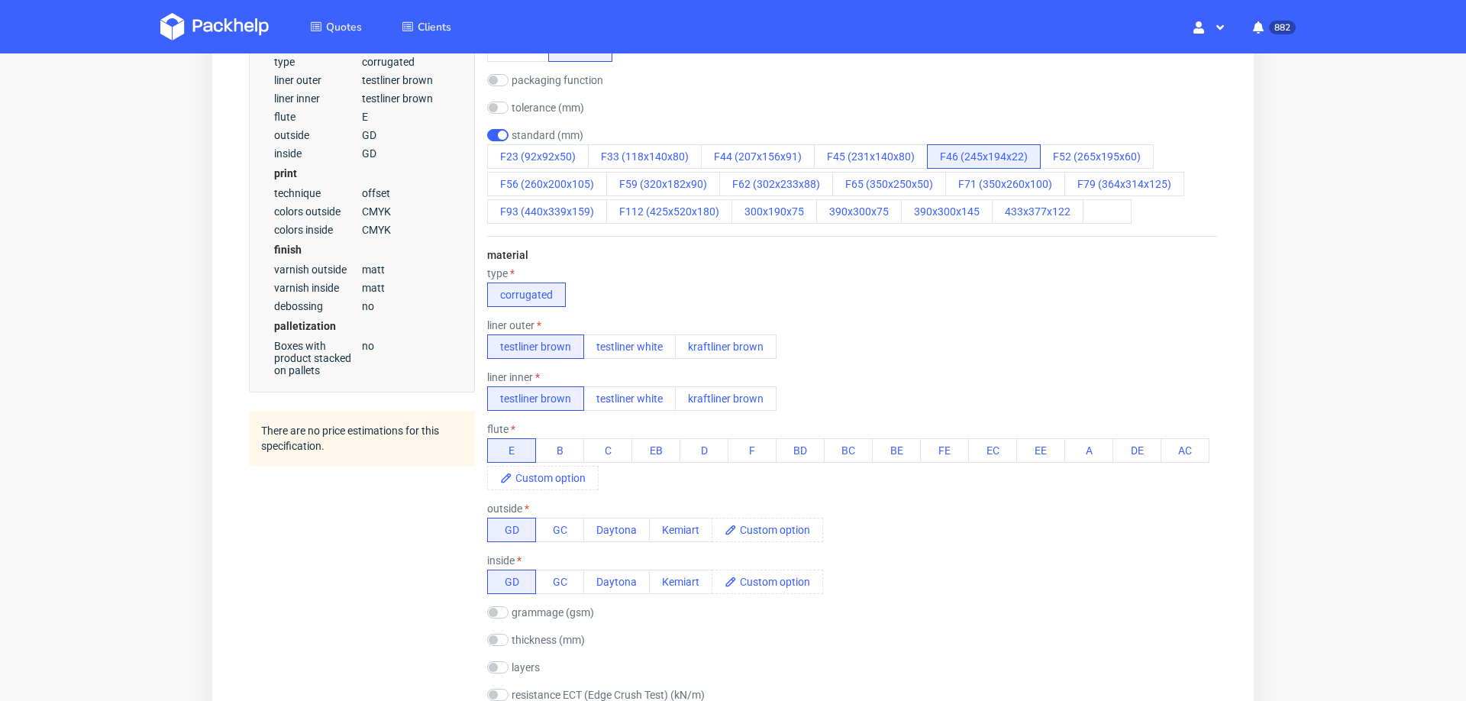
scroll to position [0, 0]
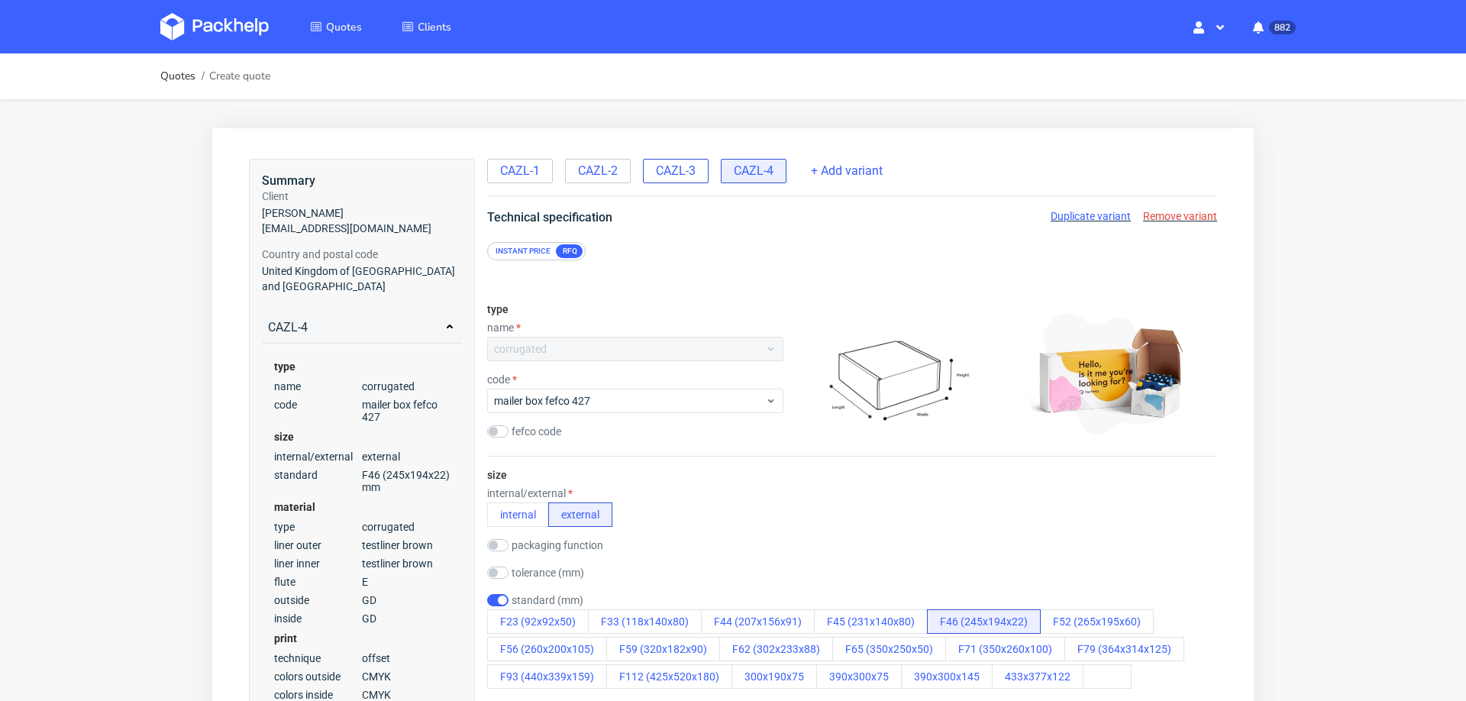
click at [666, 166] on span "CAZL-3" at bounding box center [676, 171] width 40 height 17
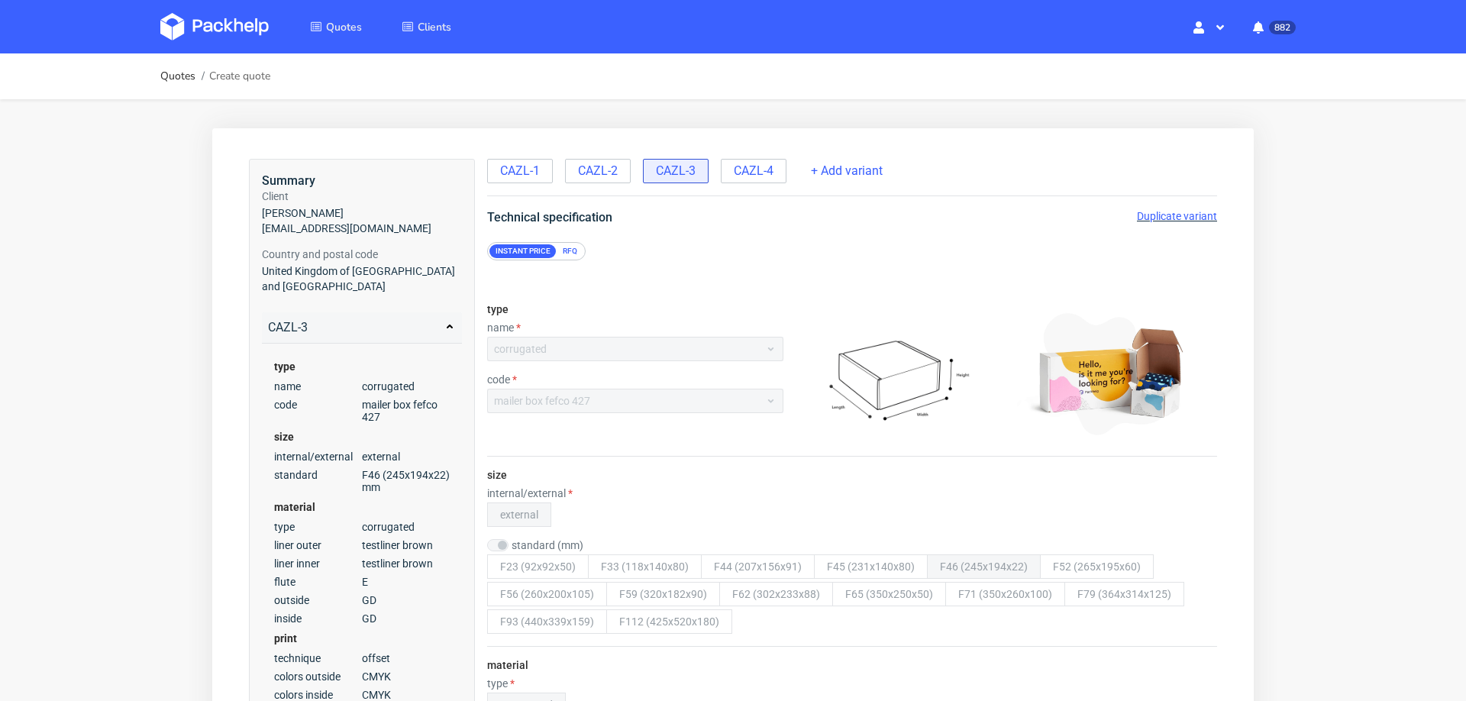
scroll to position [5, 0]
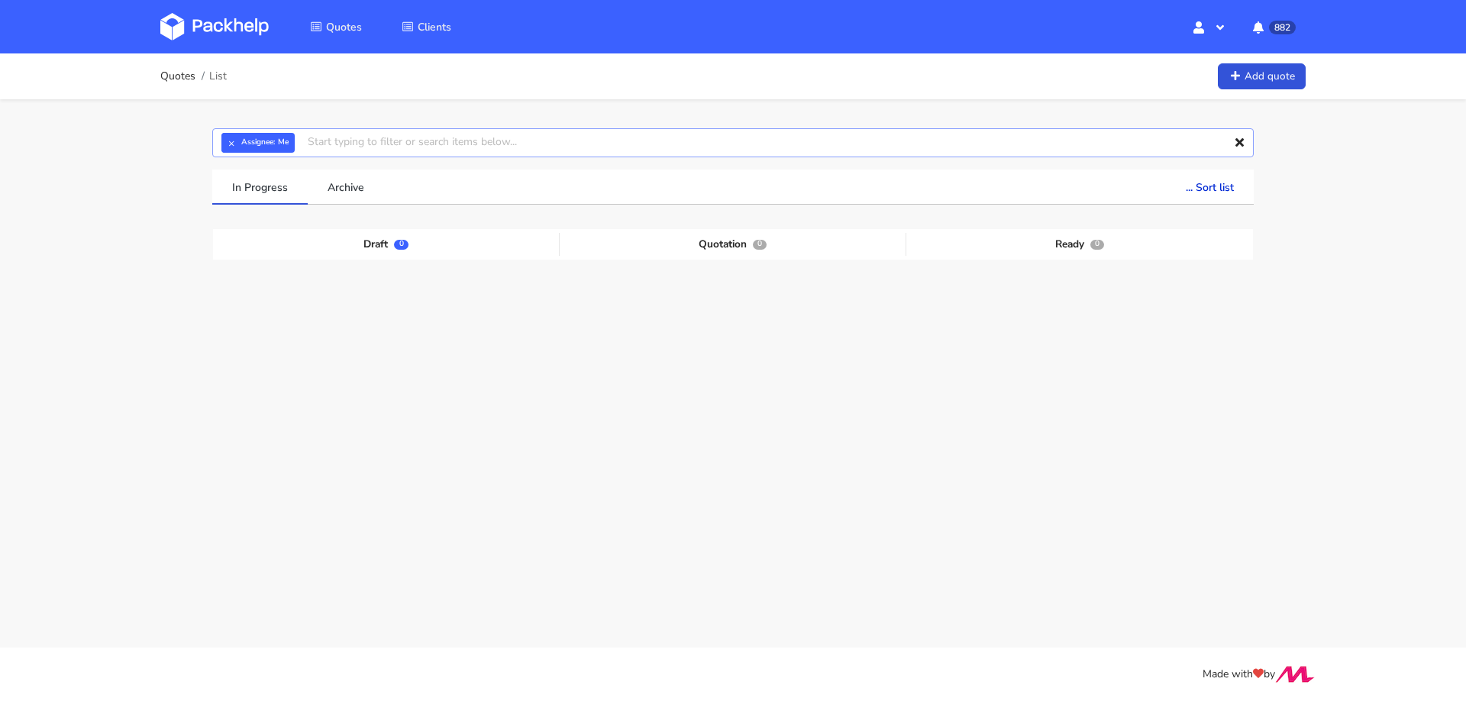
click at [508, 144] on input "text" at bounding box center [732, 142] width 1041 height 29
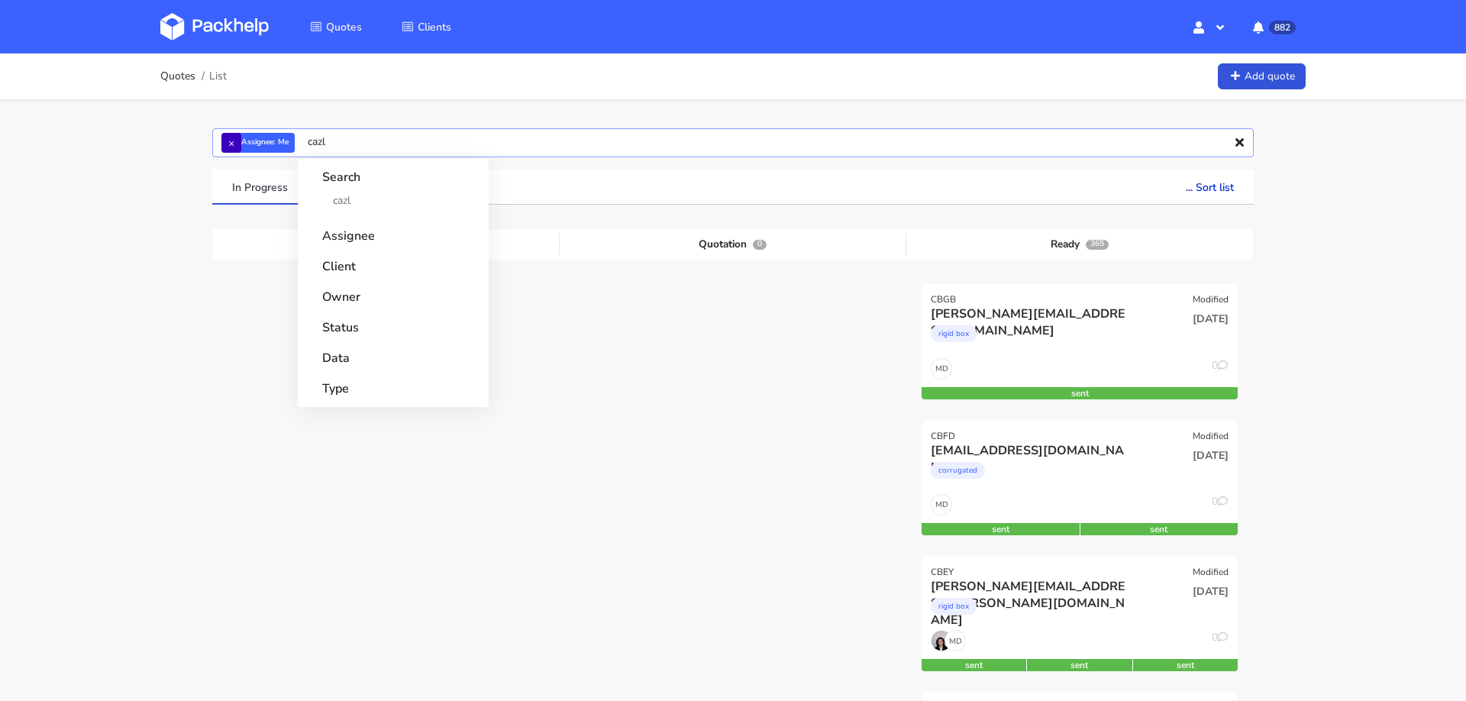
type input "cazl"
click at [230, 144] on button "×" at bounding box center [231, 143] width 20 height 20
click at [346, 144] on input "cazl" at bounding box center [732, 142] width 1041 height 29
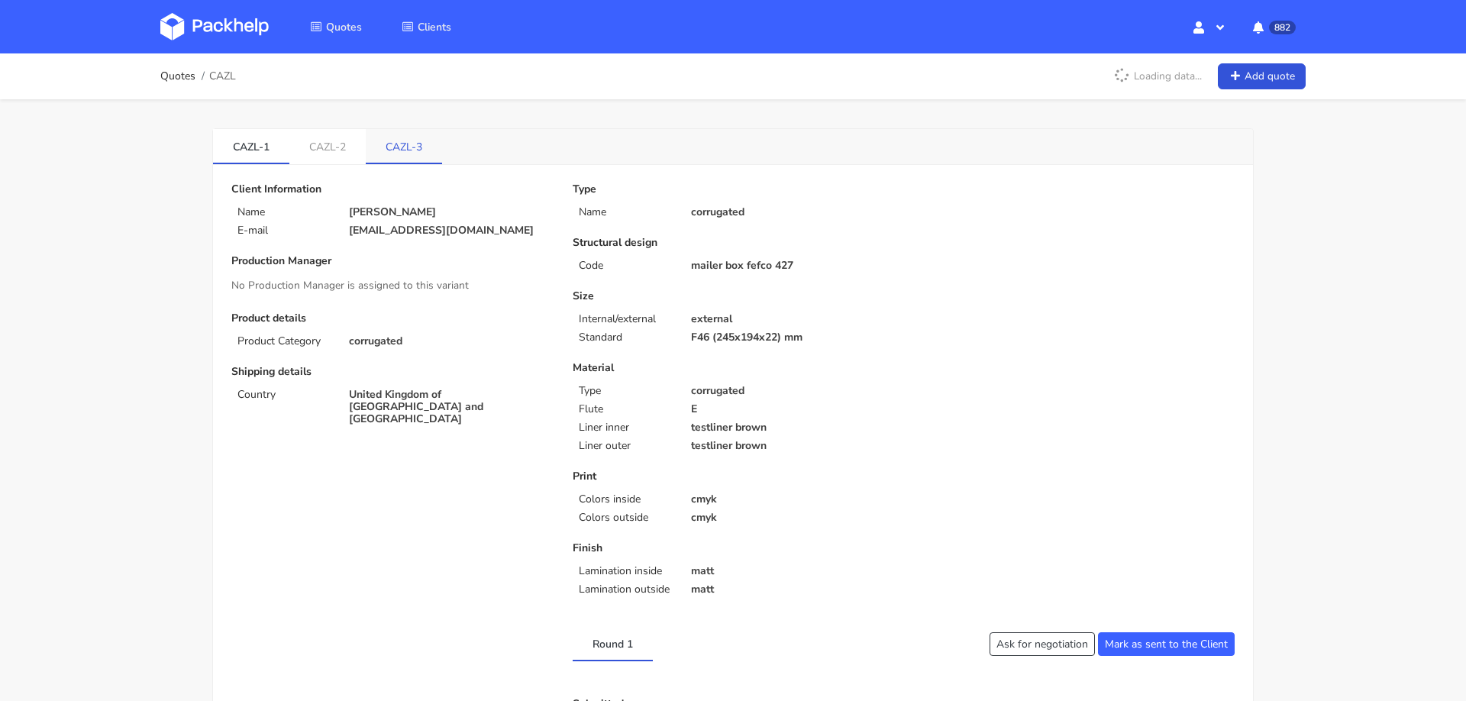
click at [395, 142] on link "CAZL-3" at bounding box center [404, 146] width 76 height 34
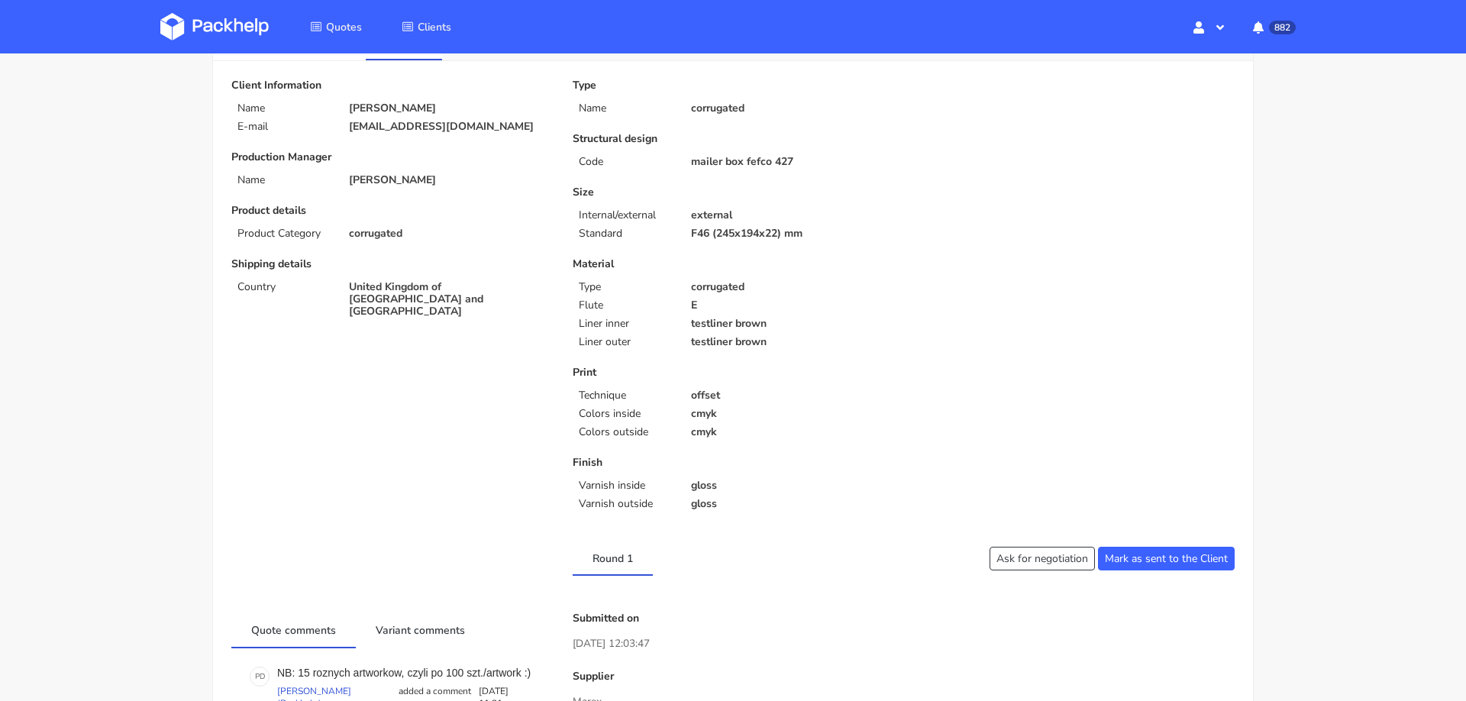
scroll to position [74, 0]
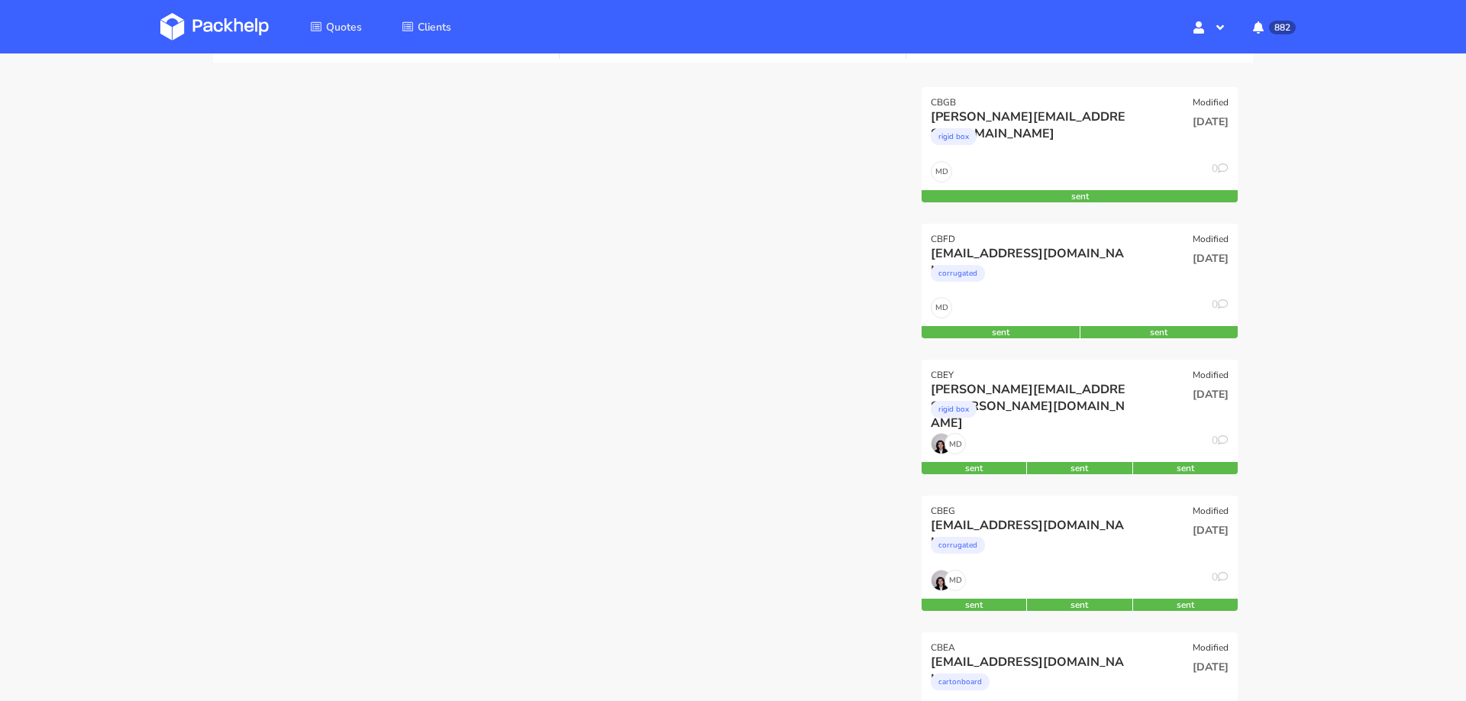
scroll to position [206, 0]
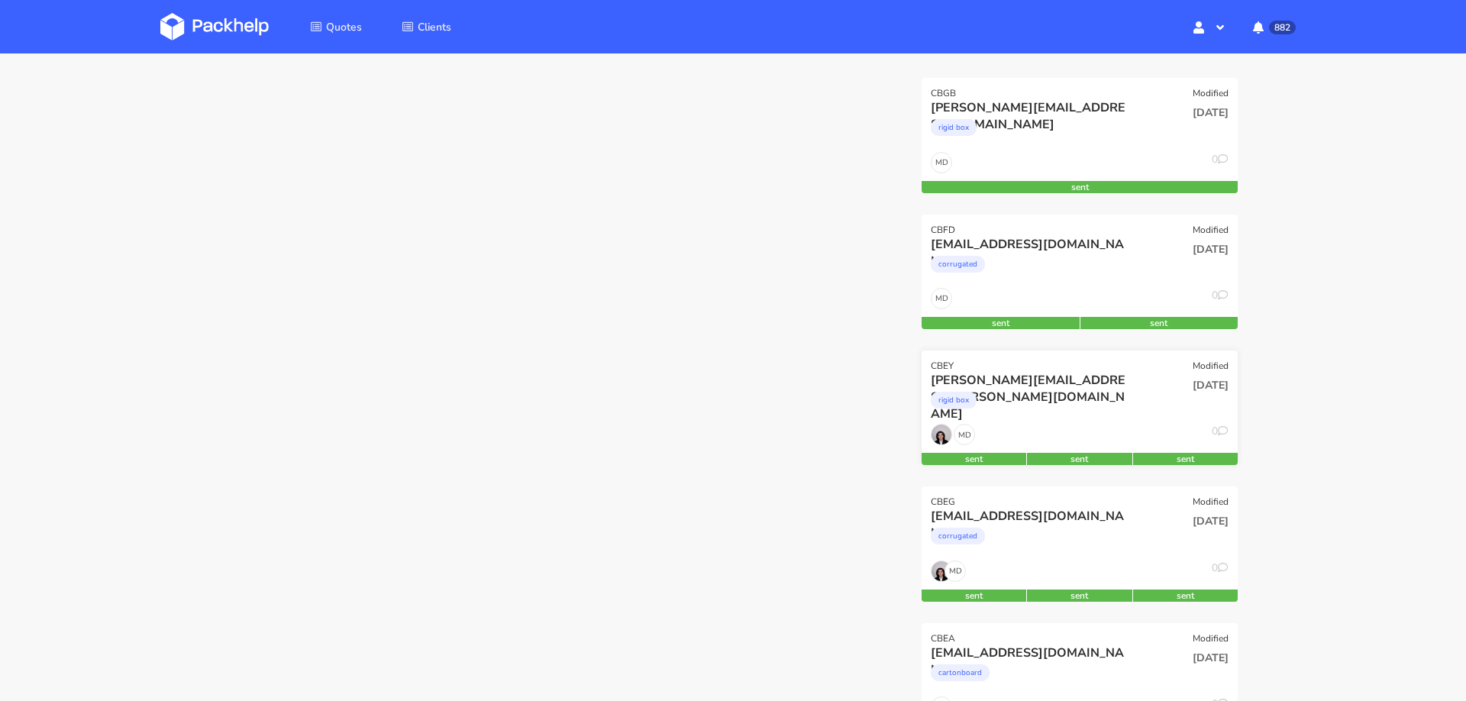
click at [1110, 399] on div "rigid box" at bounding box center [1032, 404] width 202 height 31
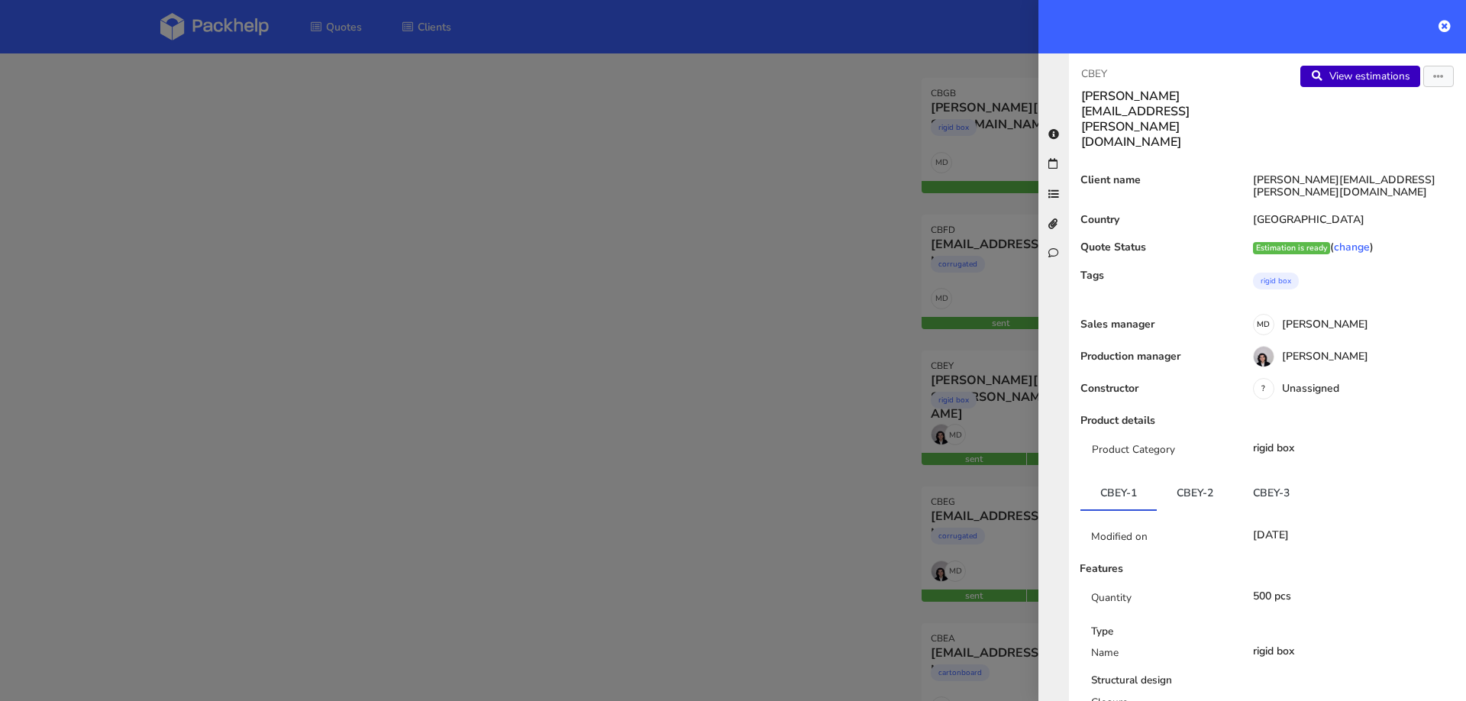
click at [1379, 77] on link "View estimations" at bounding box center [1360, 76] width 120 height 21
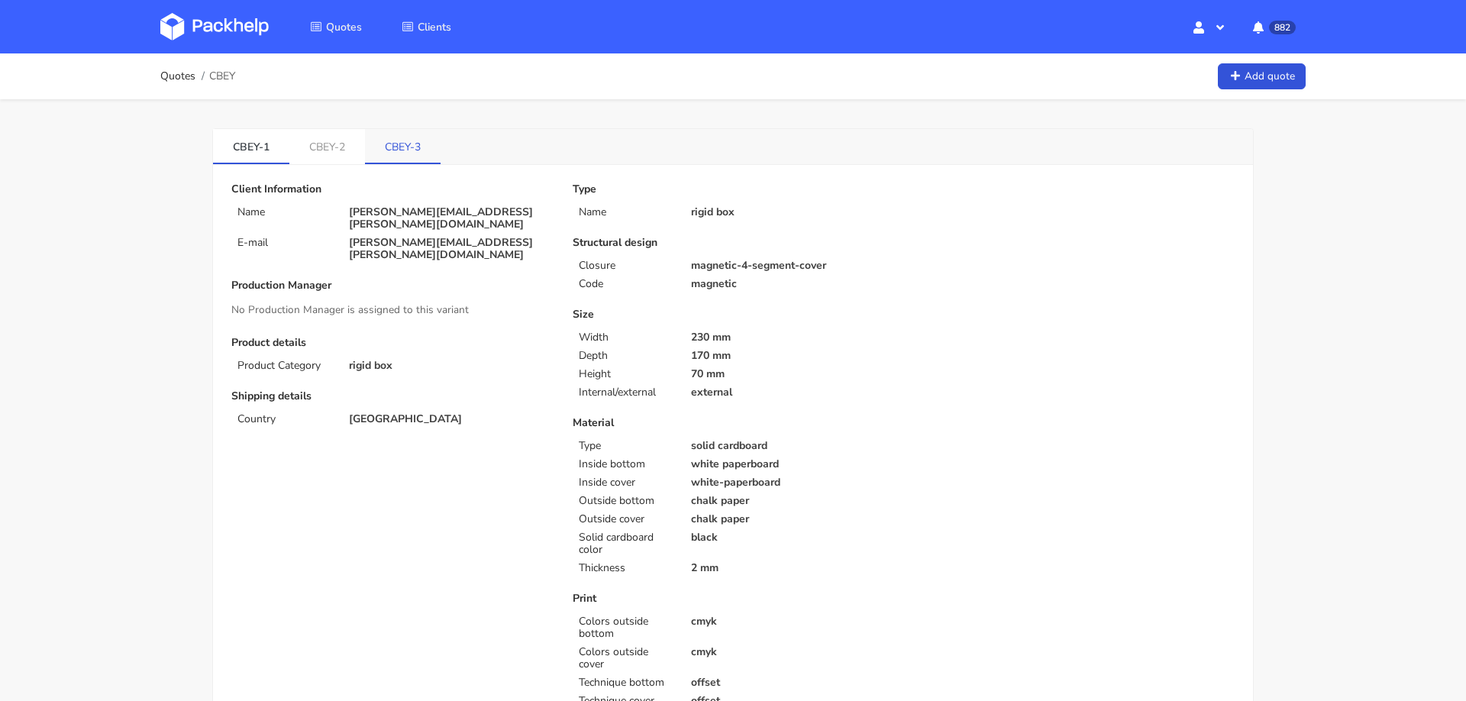
click at [383, 157] on link "CBEY-3" at bounding box center [403, 146] width 76 height 34
click at [254, 144] on link "CBEY-1" at bounding box center [251, 146] width 76 height 34
click at [323, 150] on link "CBEY-2" at bounding box center [327, 146] width 76 height 34
click at [403, 154] on link "CBEY-3" at bounding box center [404, 146] width 76 height 34
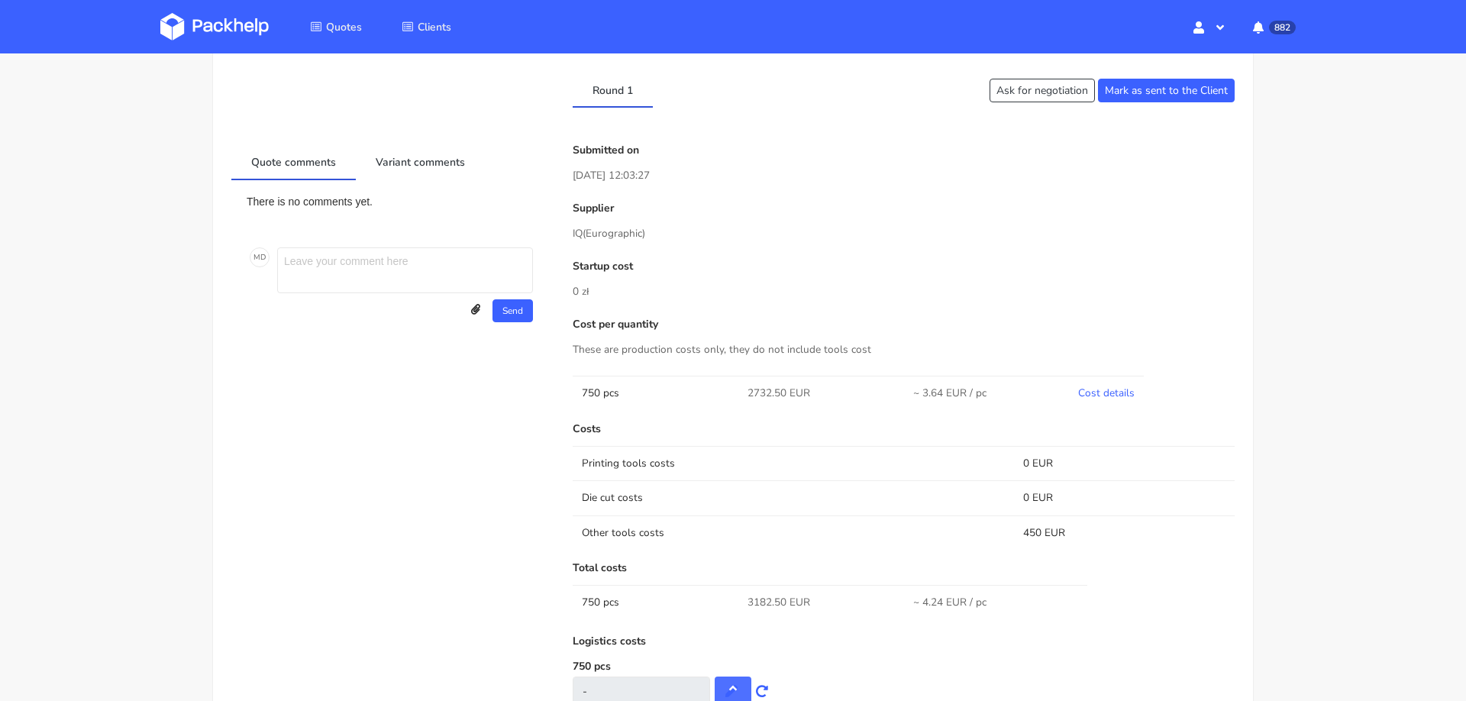
scroll to position [721, 0]
click at [617, 230] on span "(Eurographic)" at bounding box center [614, 231] width 63 height 15
copy span "Eurographic"
click at [776, 352] on p "These are production costs only, they do not include tools cost" at bounding box center [904, 347] width 662 height 17
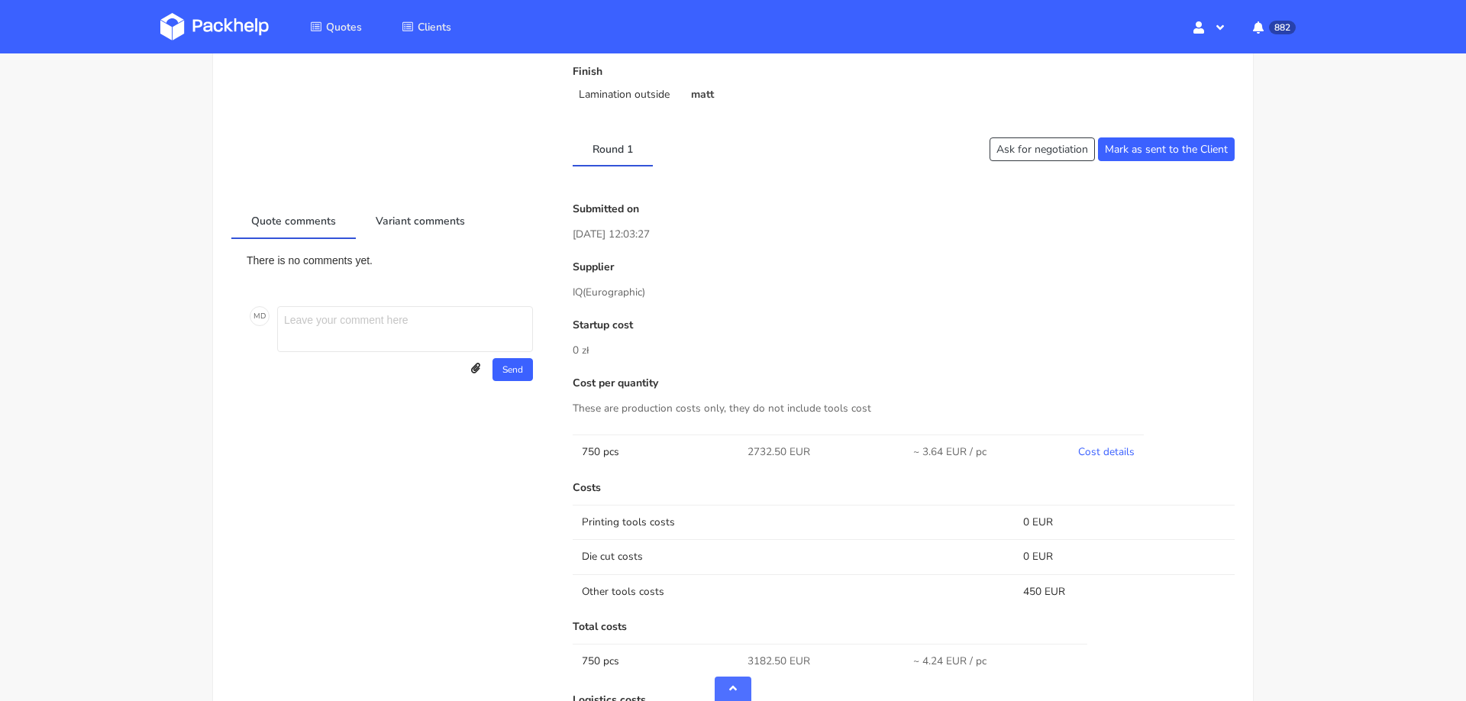
scroll to position [0, 0]
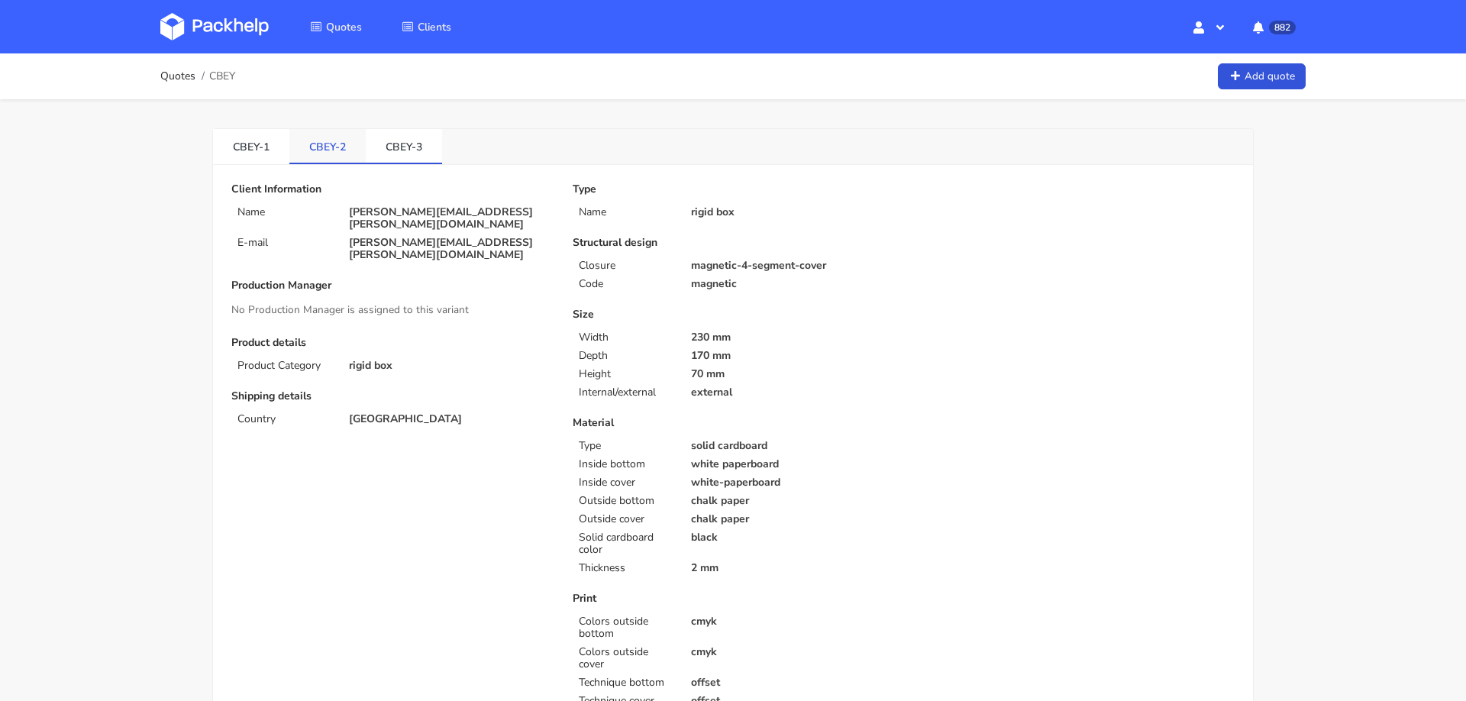
click at [318, 148] on link "CBEY-2" at bounding box center [327, 146] width 76 height 34
click at [234, 142] on link "CBEY-1" at bounding box center [251, 146] width 76 height 34
click at [461, 207] on p "[PERSON_NAME][EMAIL_ADDRESS][PERSON_NAME][DOMAIN_NAME]" at bounding box center [450, 218] width 202 height 24
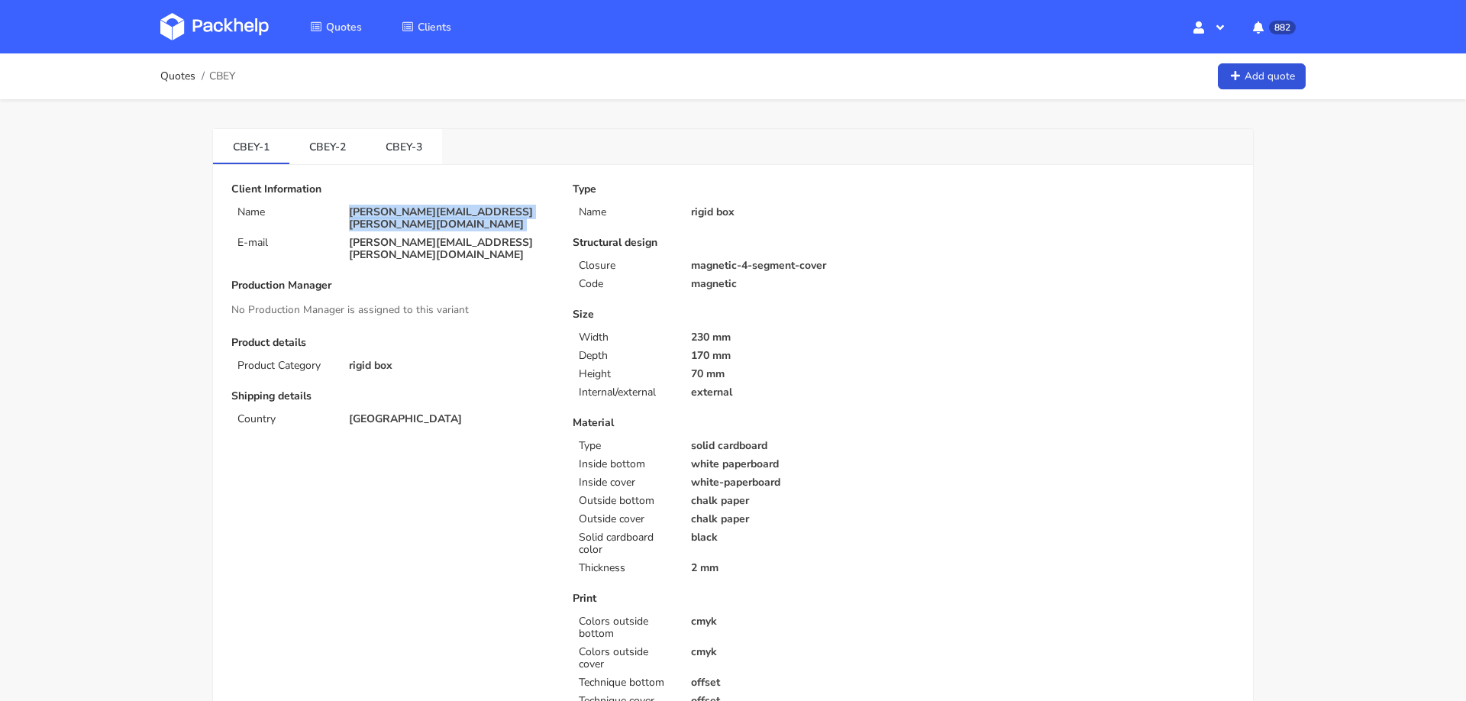
copy div "[PERSON_NAME][EMAIL_ADDRESS][PERSON_NAME][DOMAIN_NAME]"
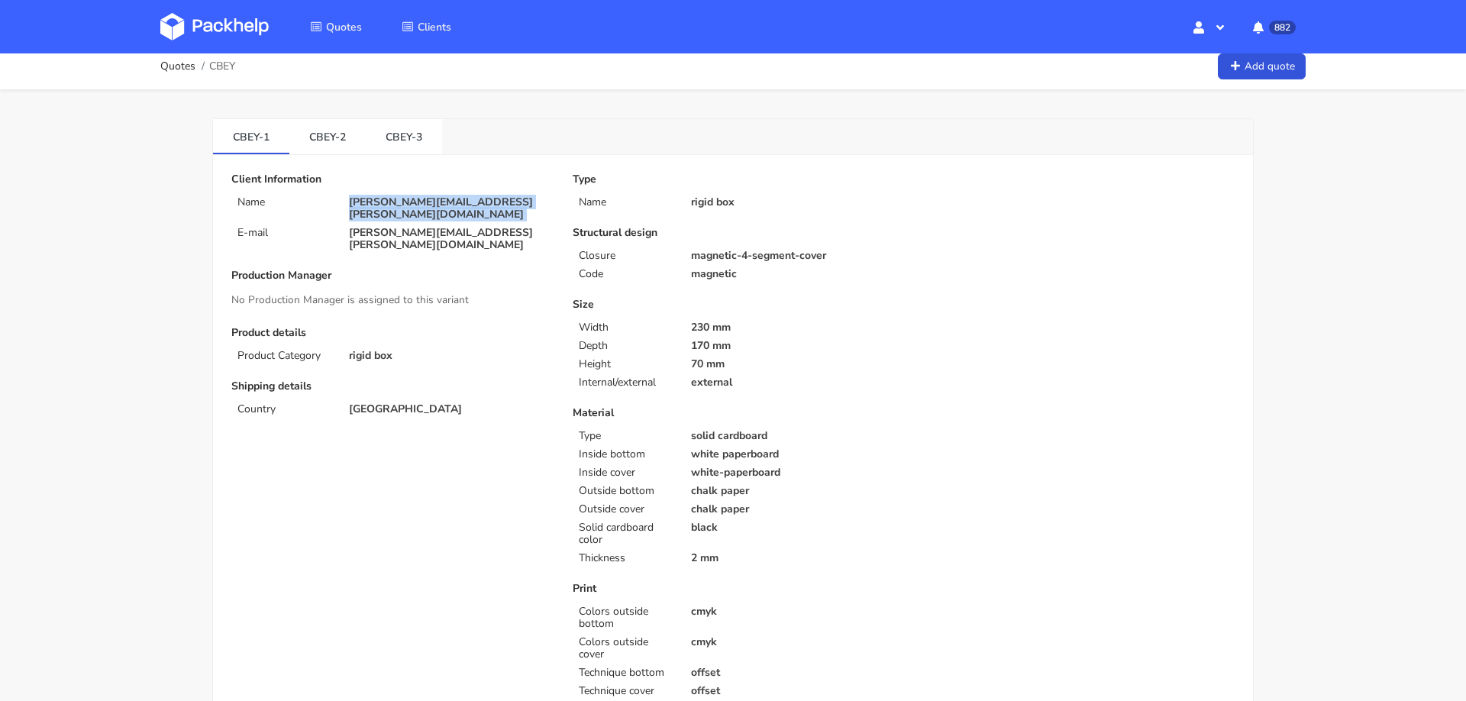
scroll to position [12, 0]
copy div "[PERSON_NAME][EMAIL_ADDRESS][PERSON_NAME][DOMAIN_NAME]"
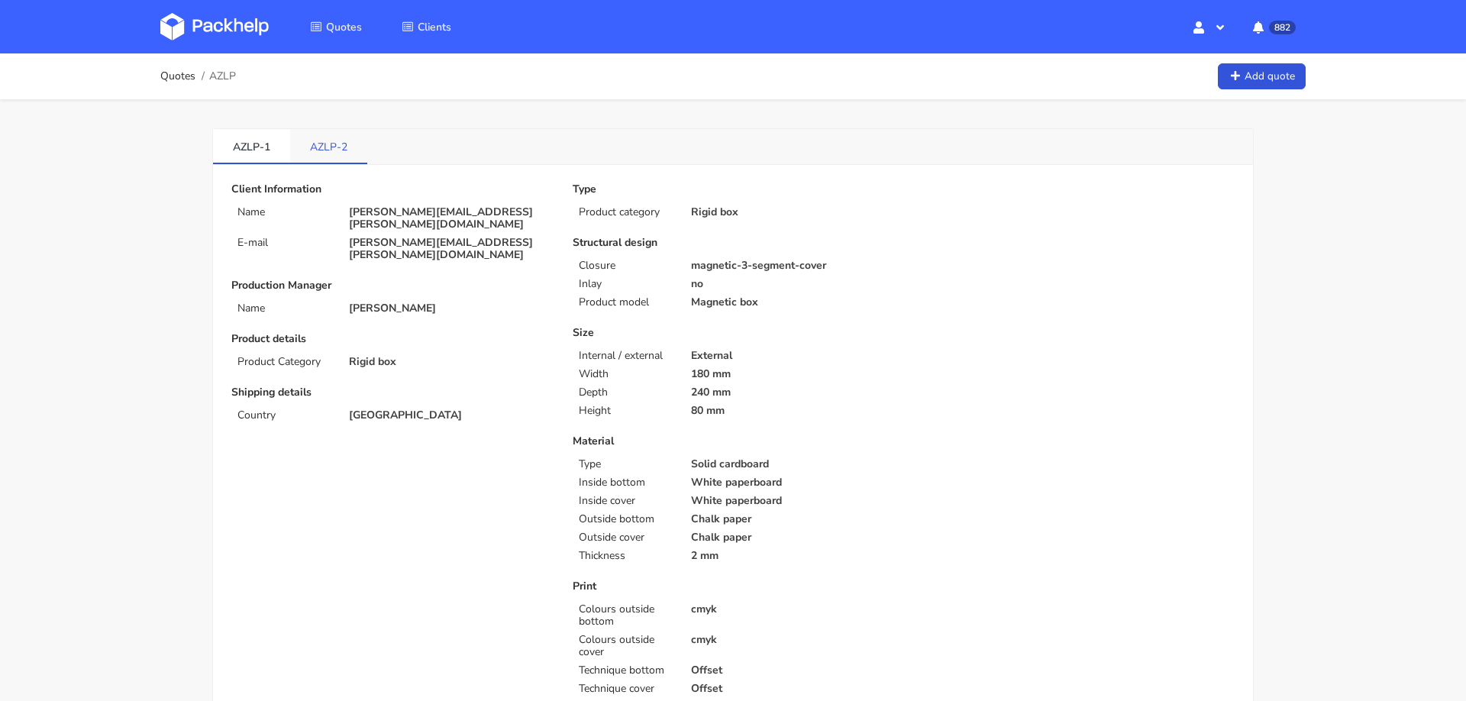
click at [308, 143] on link "AZLP-2" at bounding box center [328, 146] width 77 height 34
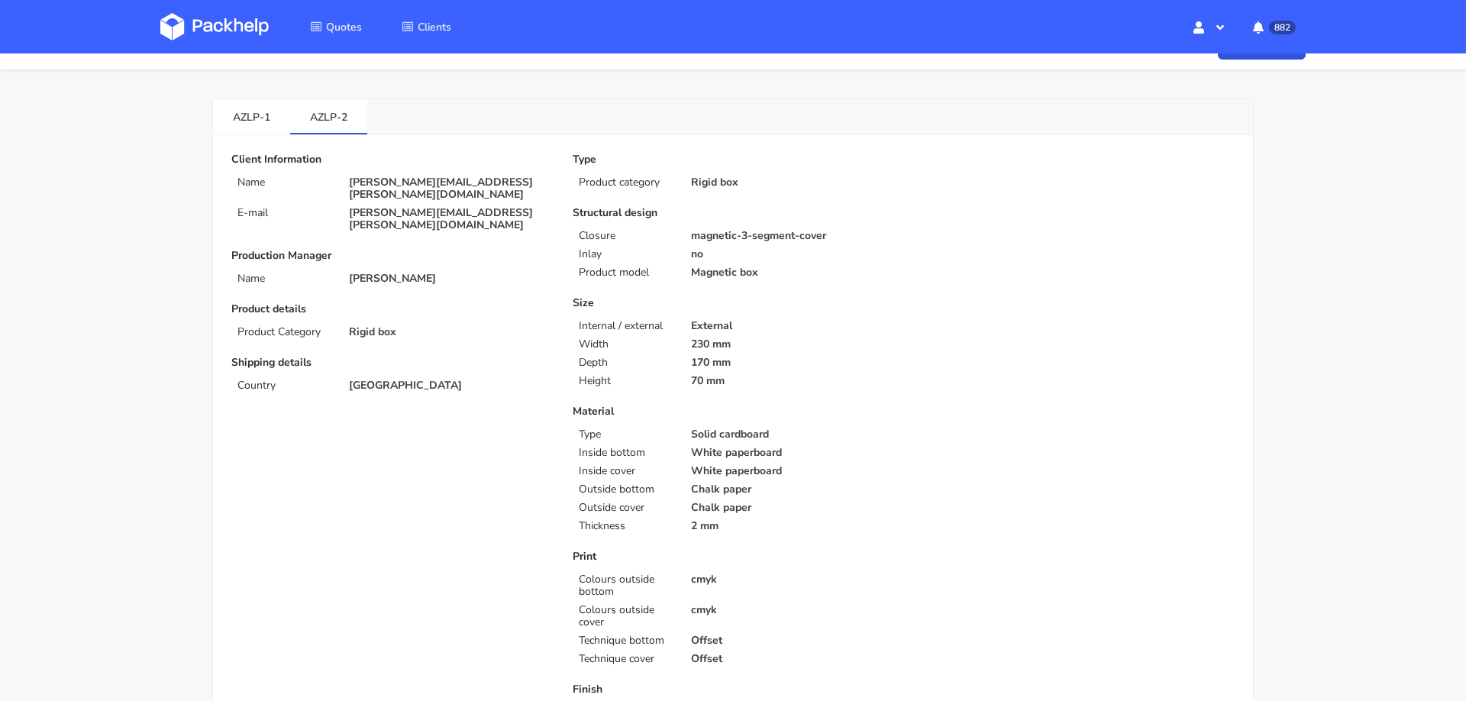
scroll to position [24, 0]
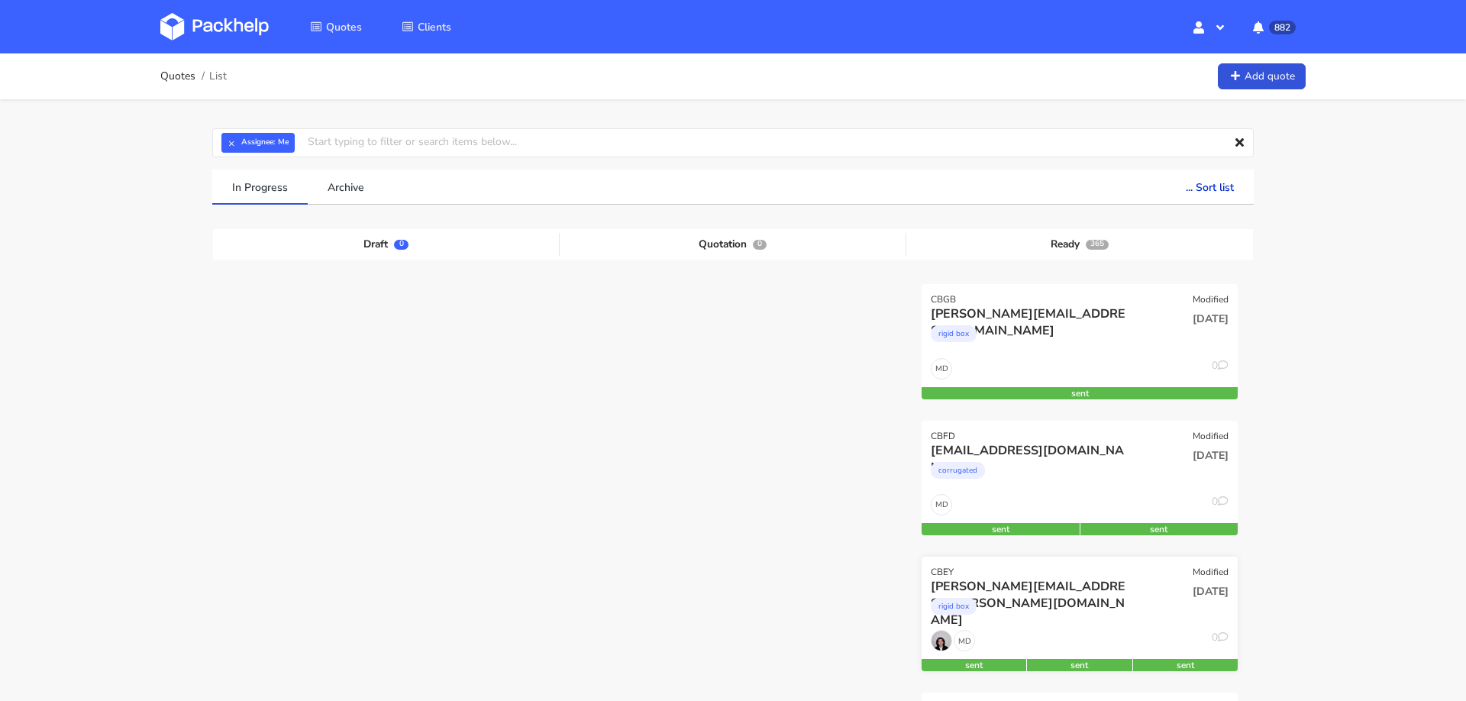
click at [1056, 588] on div "[PERSON_NAME][EMAIL_ADDRESS][PERSON_NAME][DOMAIN_NAME]" at bounding box center [1032, 586] width 202 height 17
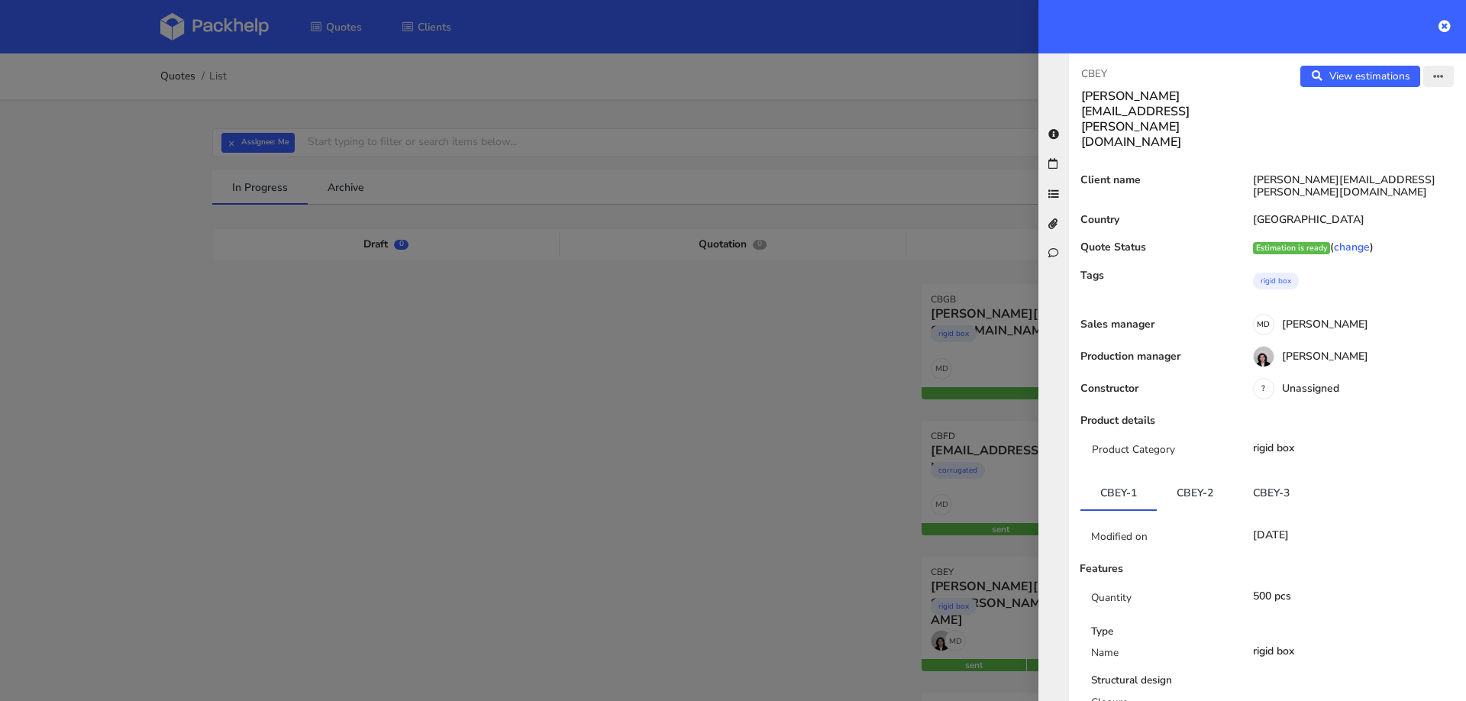
click at [1438, 86] on button "button" at bounding box center [1438, 76] width 31 height 21
click at [1438, 66] on button "button" at bounding box center [1438, 76] width 31 height 21
click at [1436, 77] on icon "button" at bounding box center [1438, 77] width 11 height 11
click at [1386, 136] on link "Edit quote" at bounding box center [1388, 135] width 134 height 25
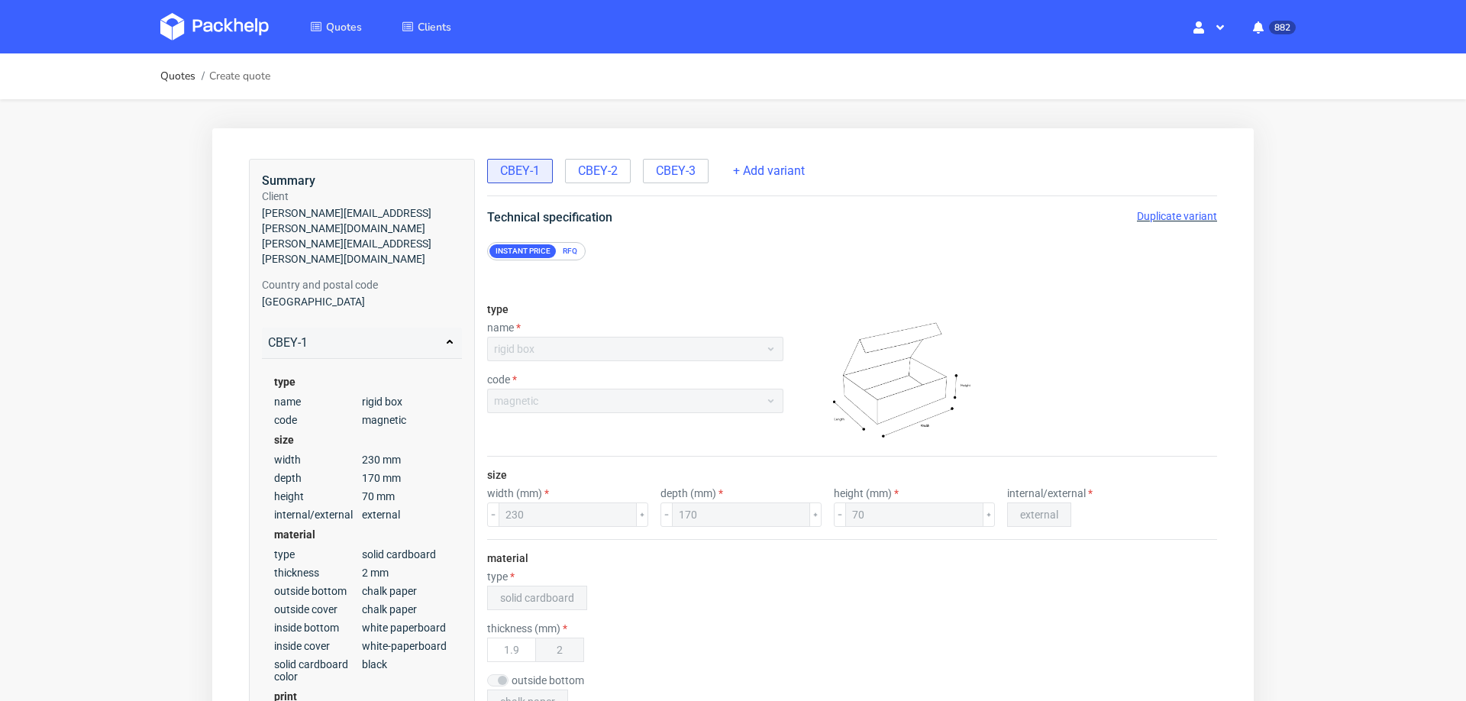
click at [1145, 218] on span "Duplicate variant" at bounding box center [1177, 216] width 80 height 12
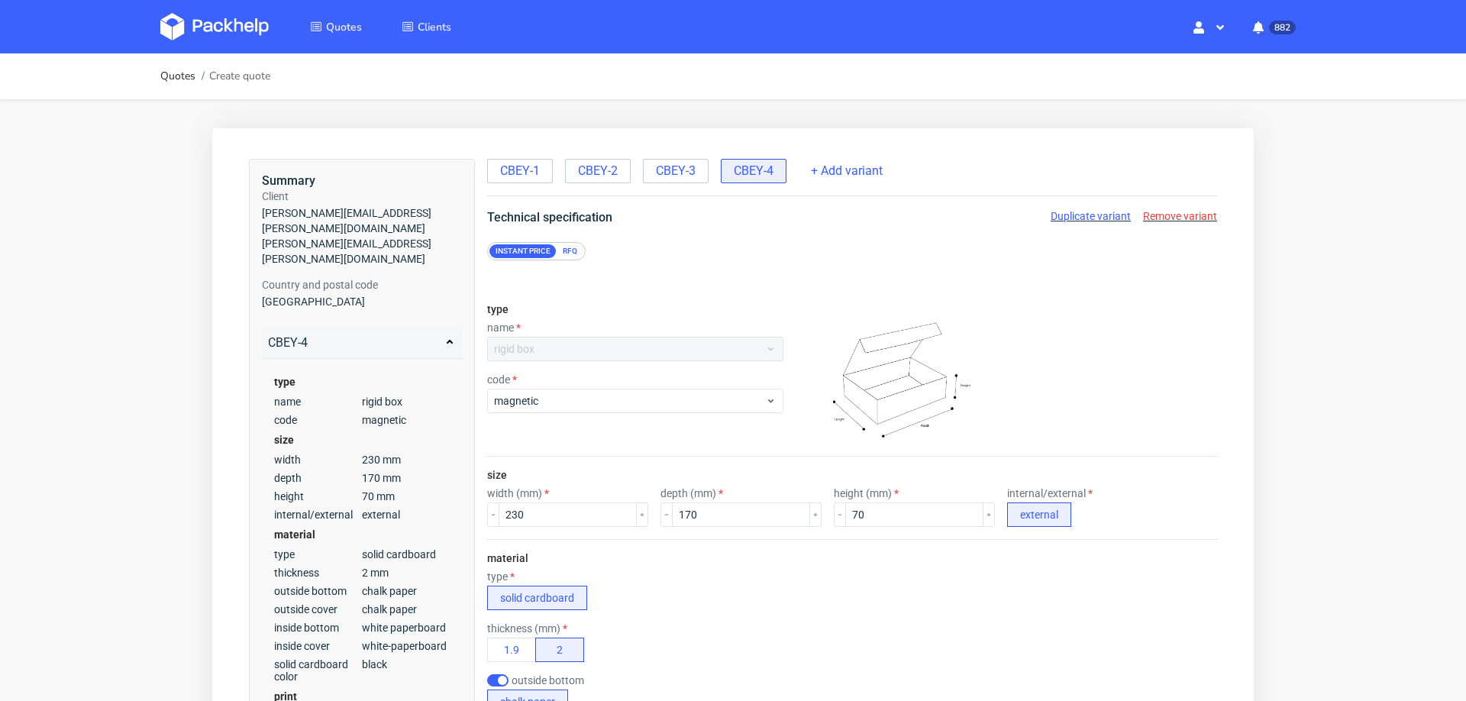
click at [564, 237] on div "Instant price RFQ" at bounding box center [852, 244] width 791 height 34
click at [567, 250] on div "RFQ" at bounding box center [570, 251] width 27 height 14
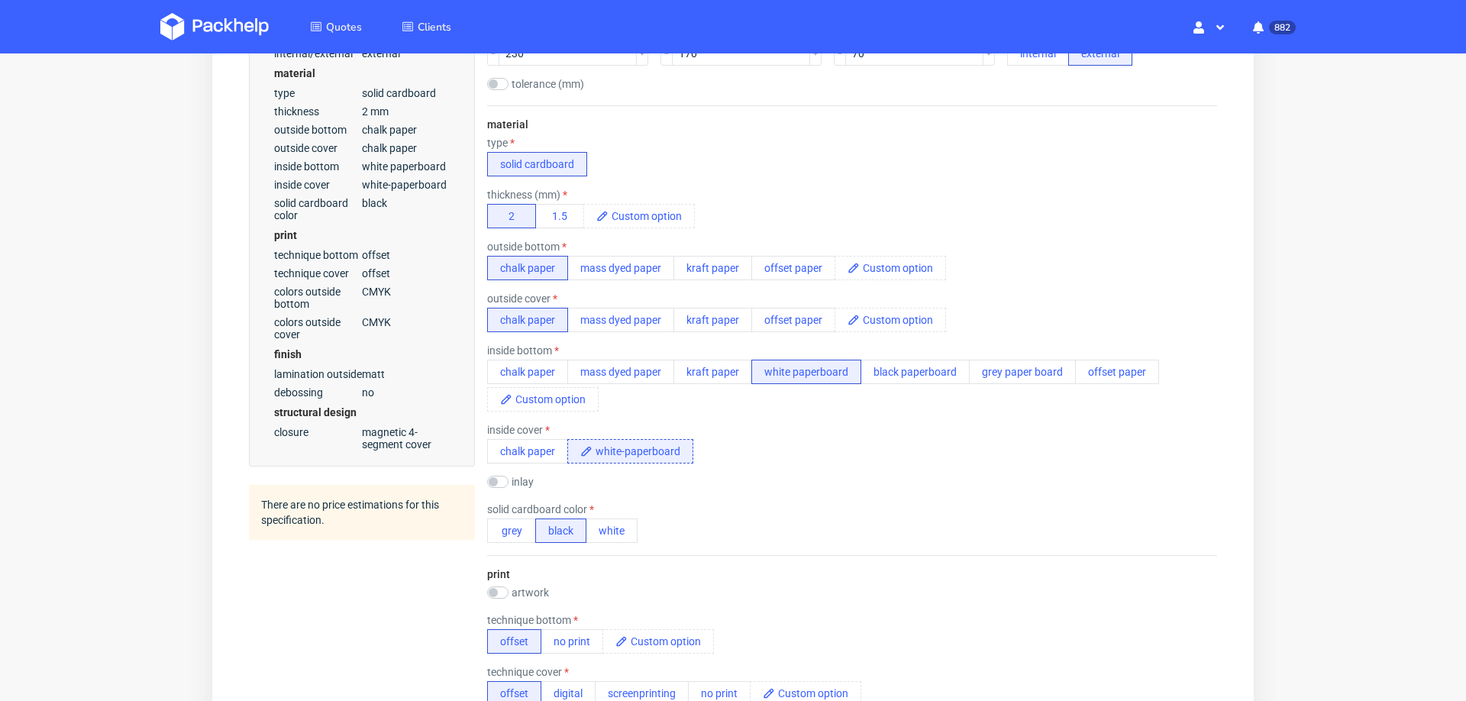
scroll to position [460, 0]
click at [504, 520] on button "grey" at bounding box center [511, 531] width 49 height 24
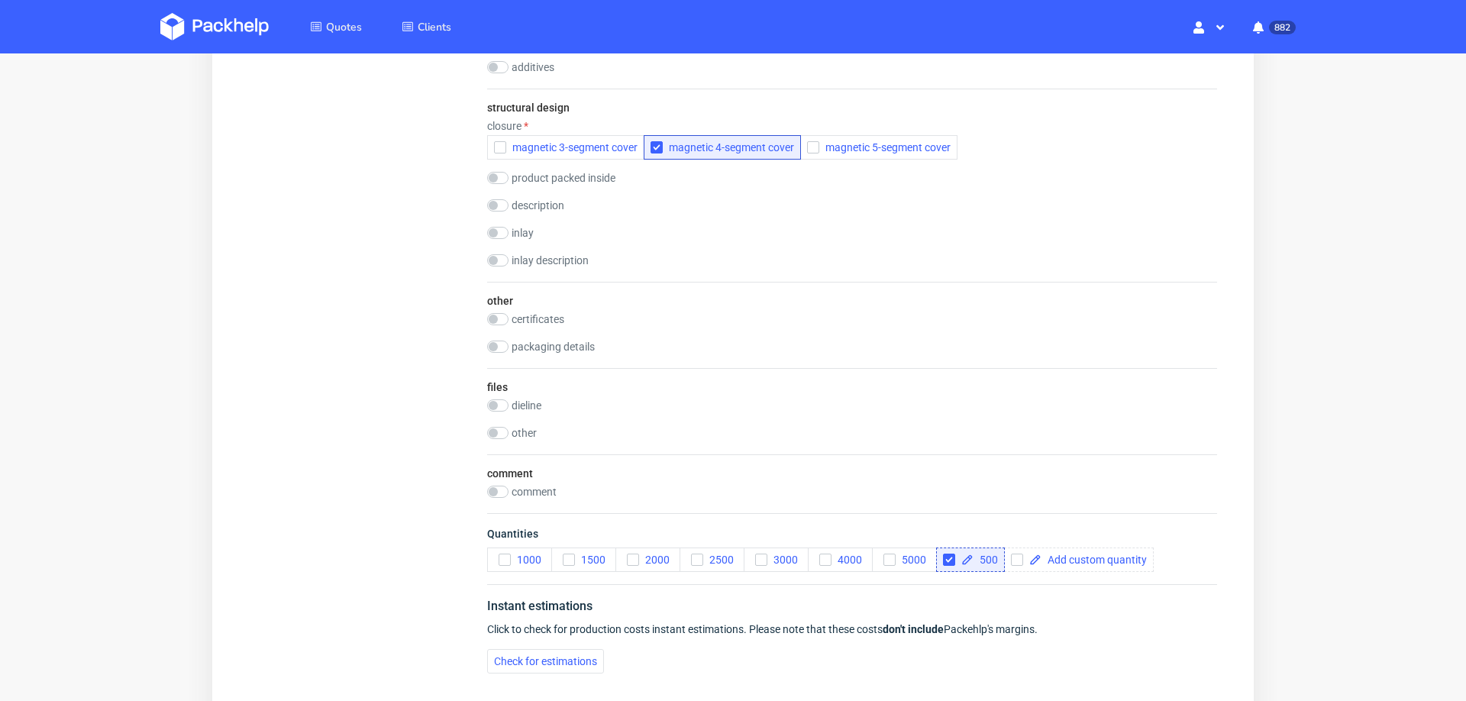
scroll to position [1919, 0]
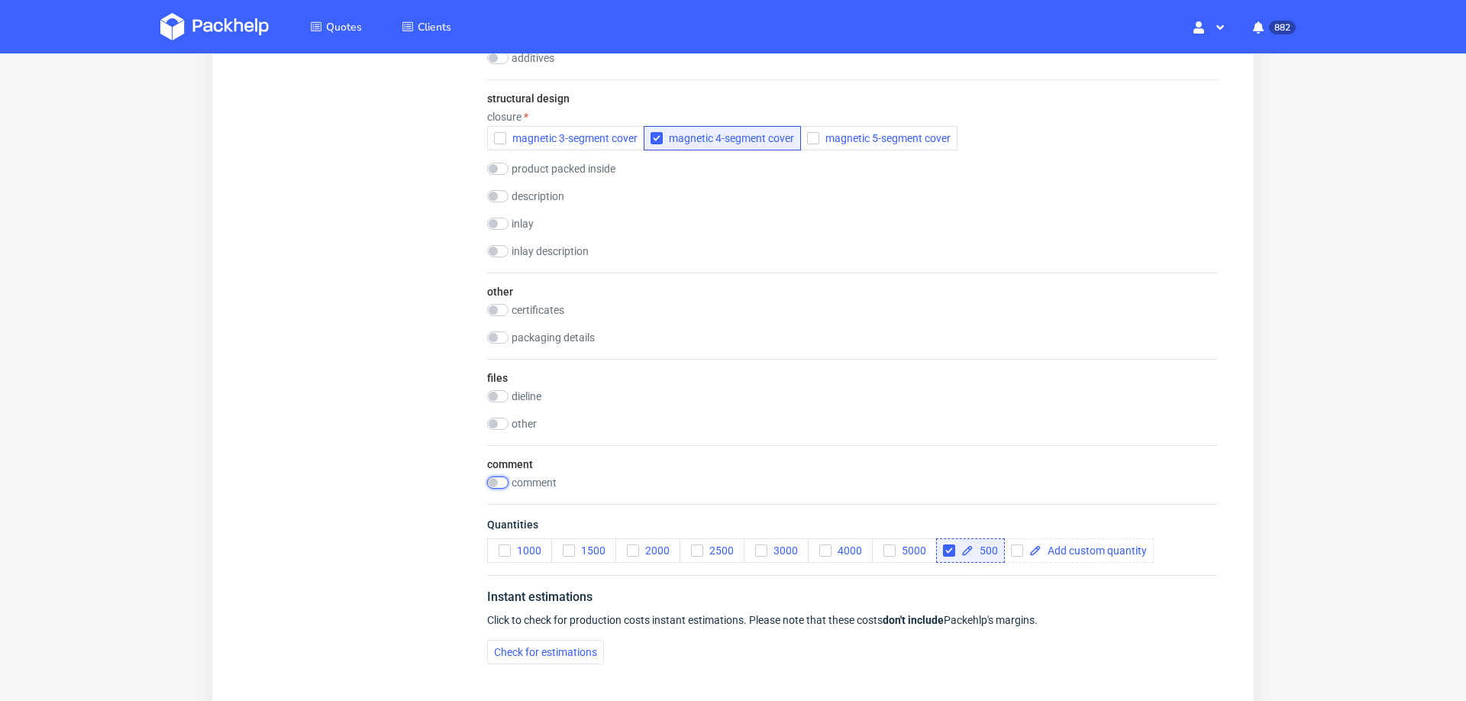
click at [502, 476] on input "checkbox" at bounding box center [497, 482] width 21 height 12
checkbox input "true"
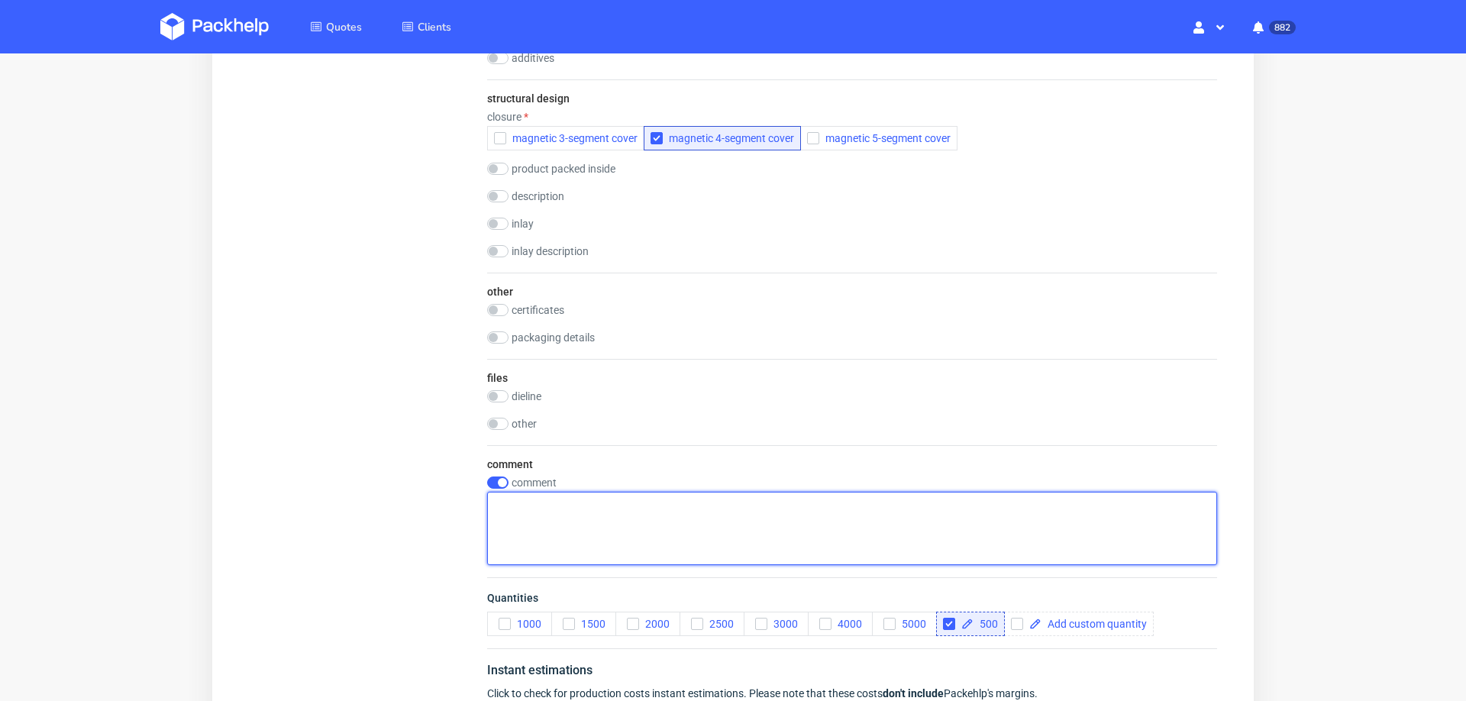
click at [584, 496] on textarea at bounding box center [852, 528] width 730 height 73
paste textarea "ORXX"
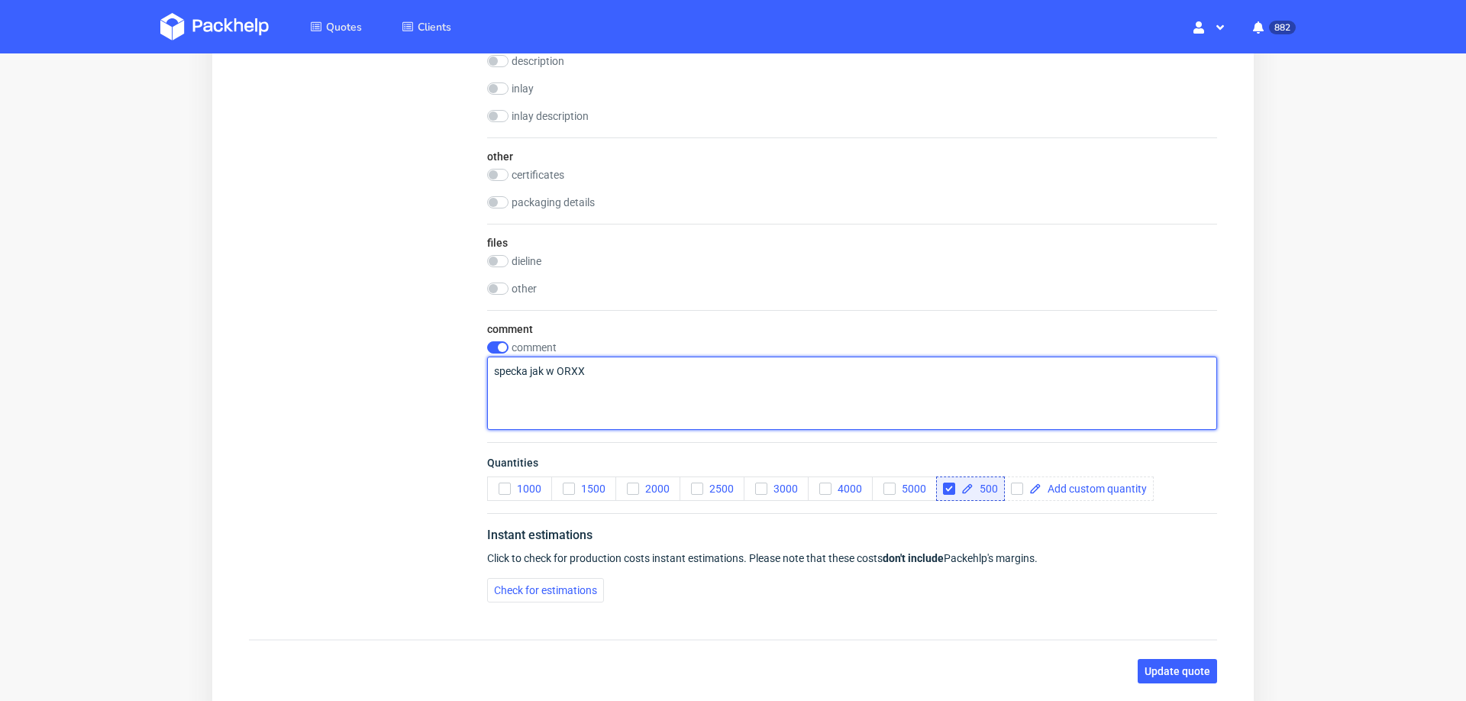
scroll to position [2058, 0]
type textarea "specka jak w ORXX"
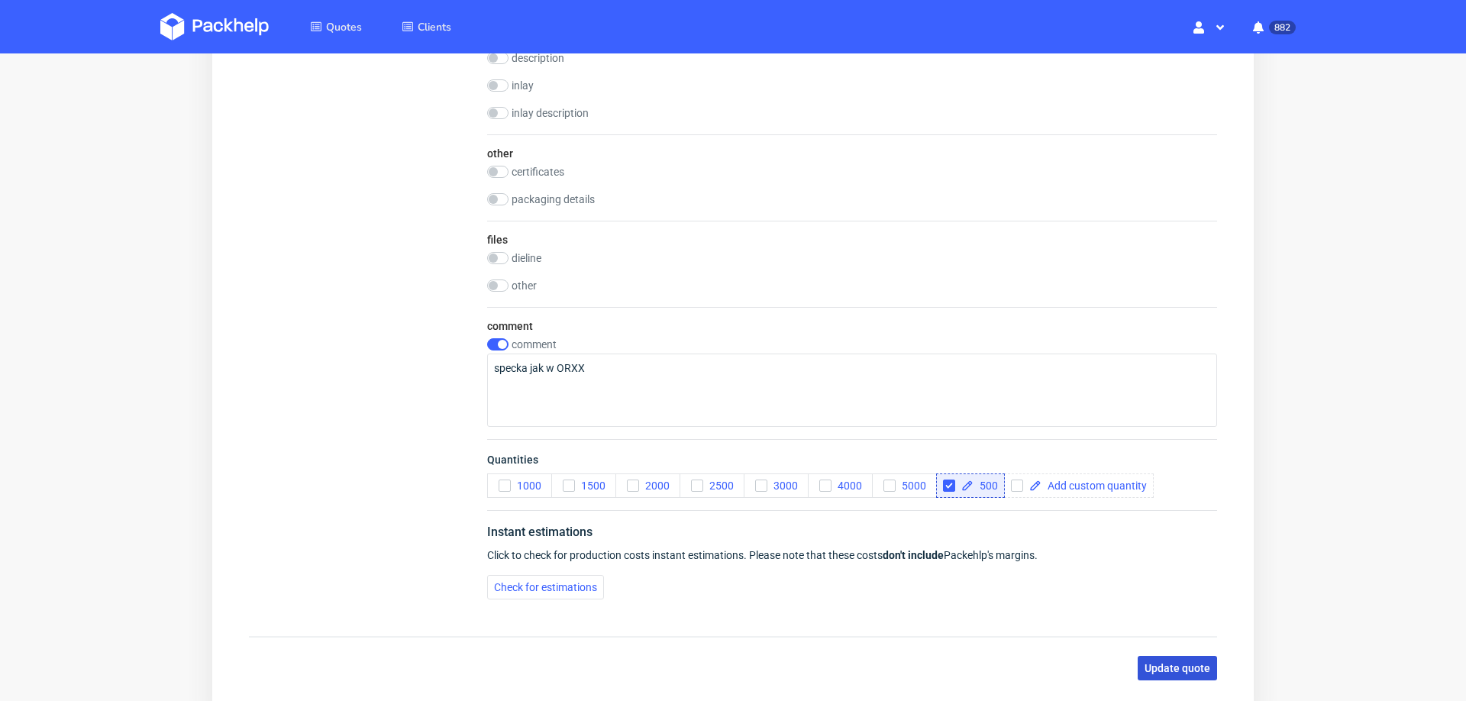
click at [1151, 664] on span "Update quote" at bounding box center [1177, 668] width 66 height 11
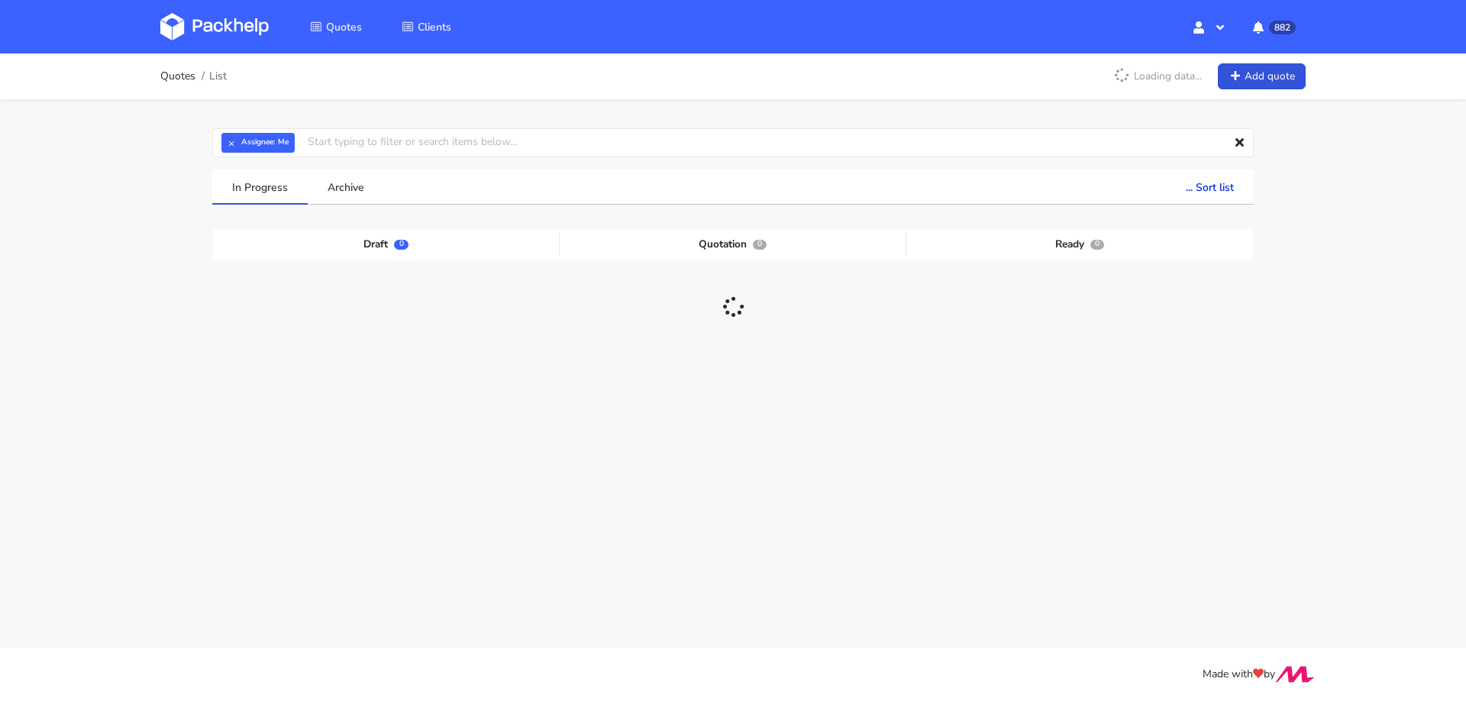
click at [439, 158] on div "× Assignee: Me Assignee Me Dylan Dewit Natalia Misiewicz Andrzej Winecki Maciej…" at bounding box center [732, 315] width 1099 height 432
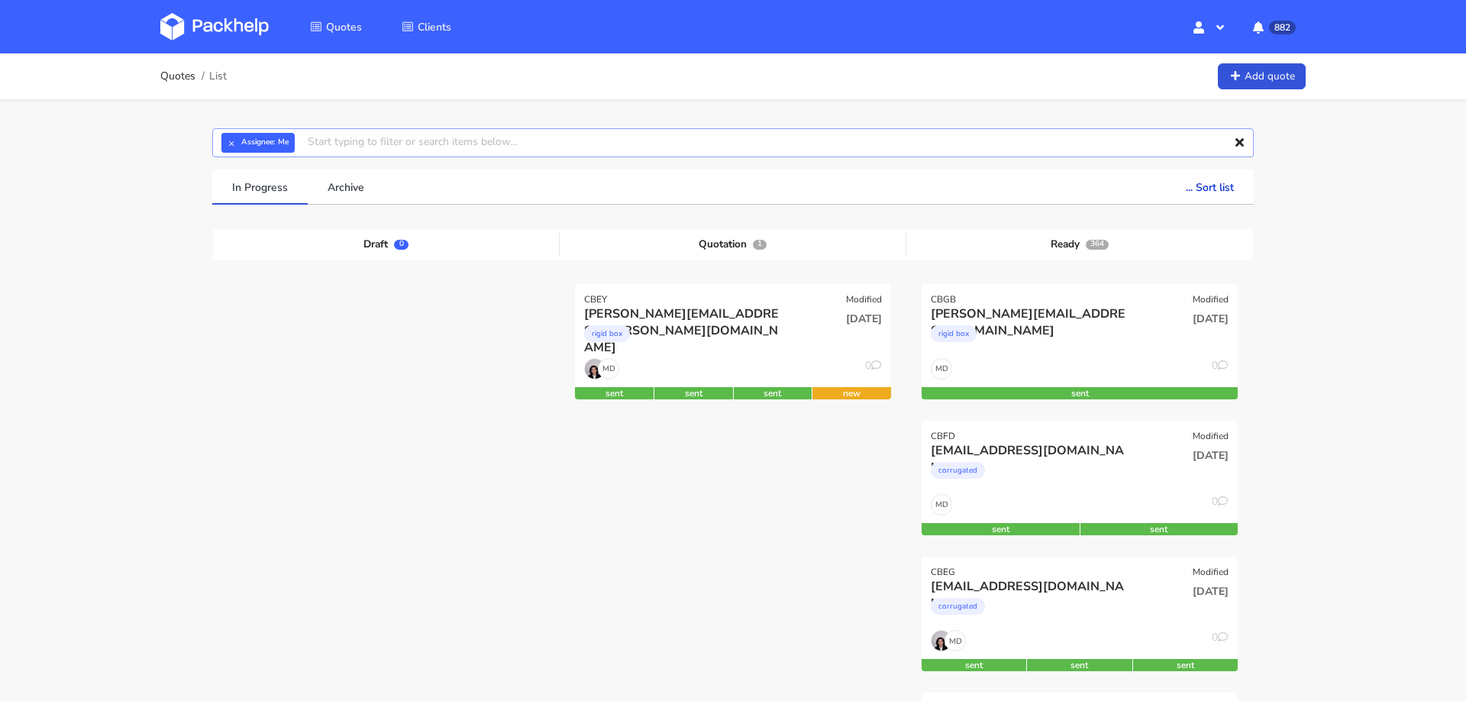
click at [441, 150] on input "text" at bounding box center [732, 142] width 1041 height 29
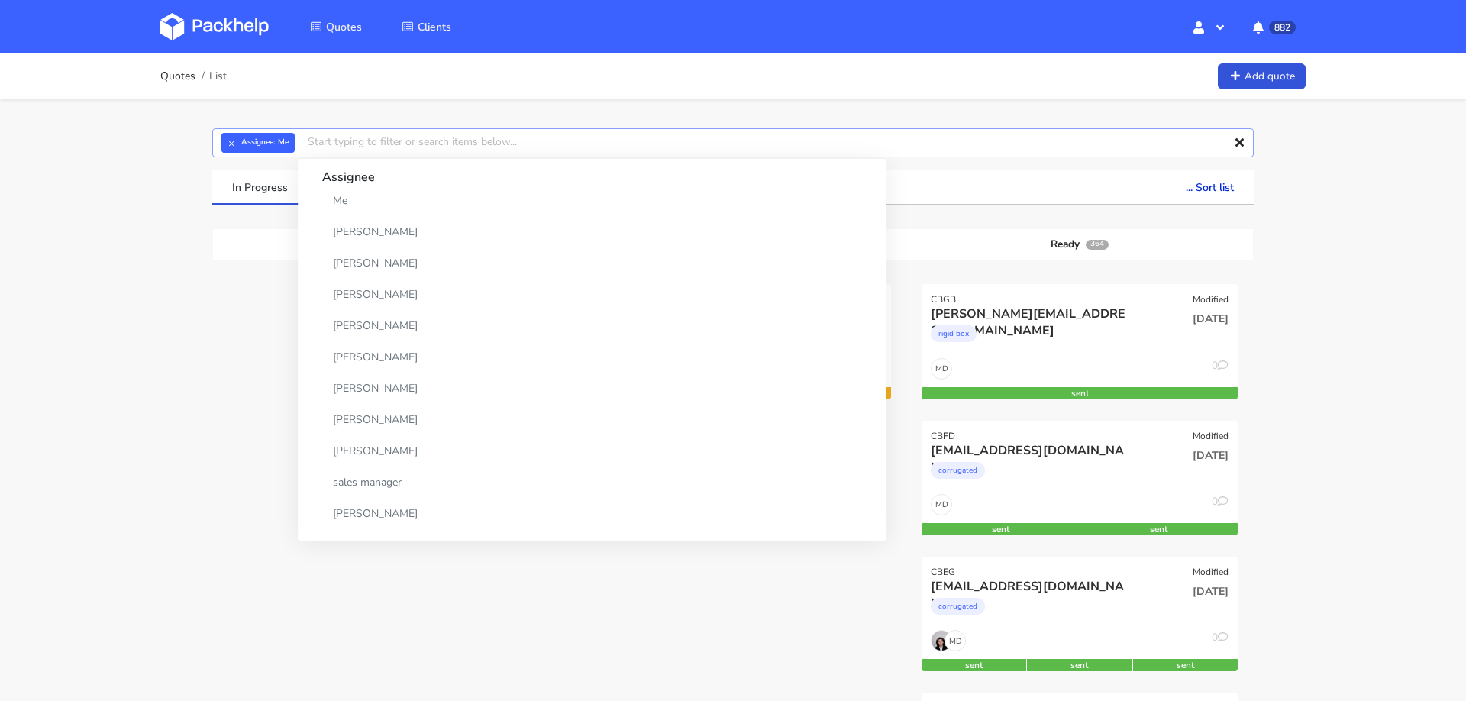
paste input "marie.aragon2@gmail.com"
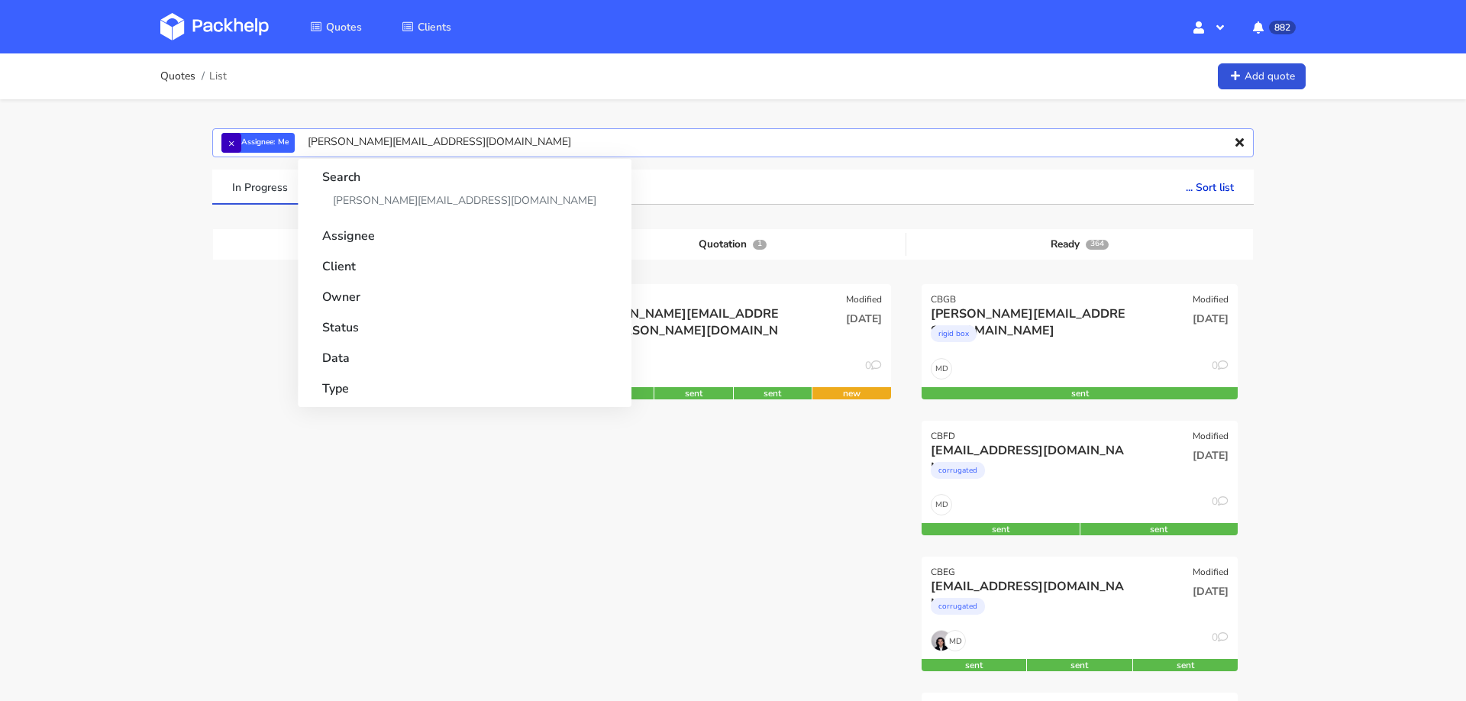
type input "marie.aragon2@gmail.com"
click at [230, 147] on button "×" at bounding box center [231, 143] width 20 height 20
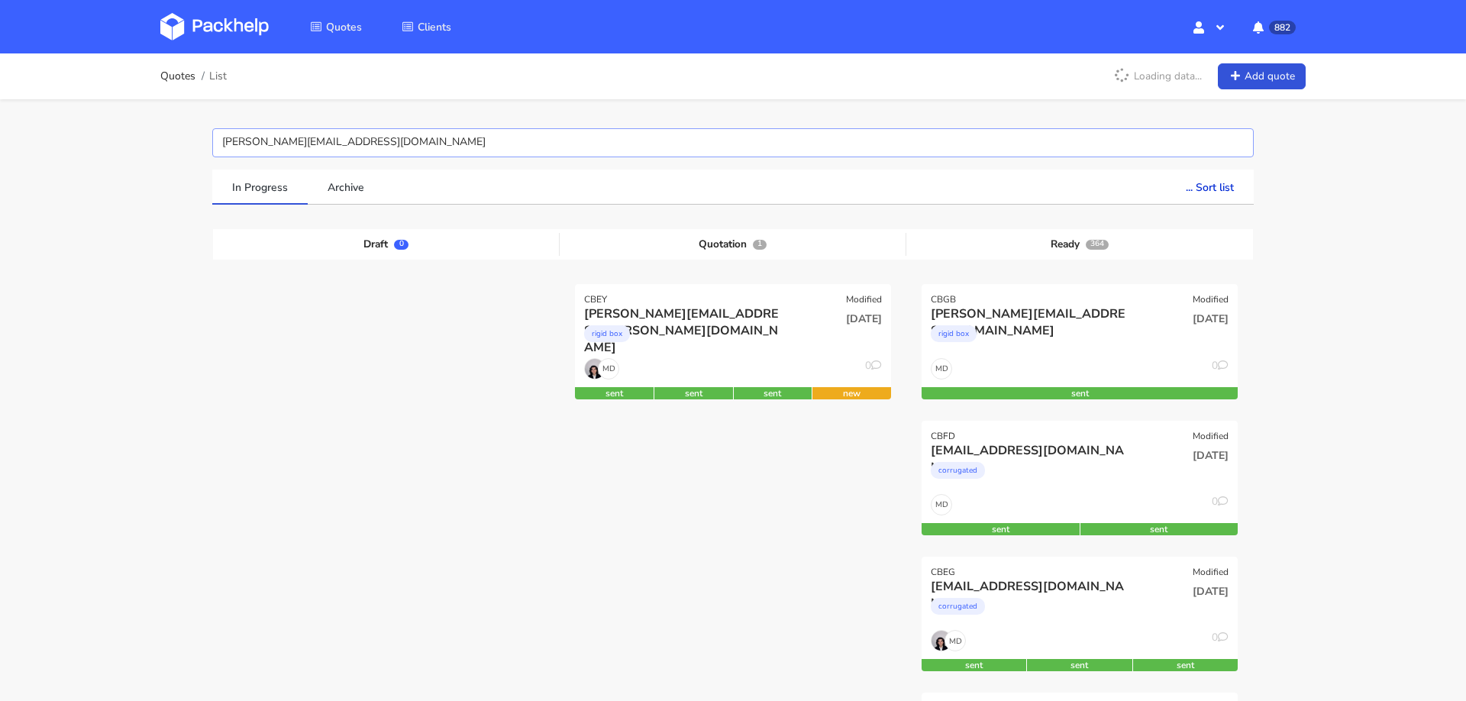
click at [230, 147] on input "marie.aragon2@gmail.com" at bounding box center [732, 142] width 1041 height 29
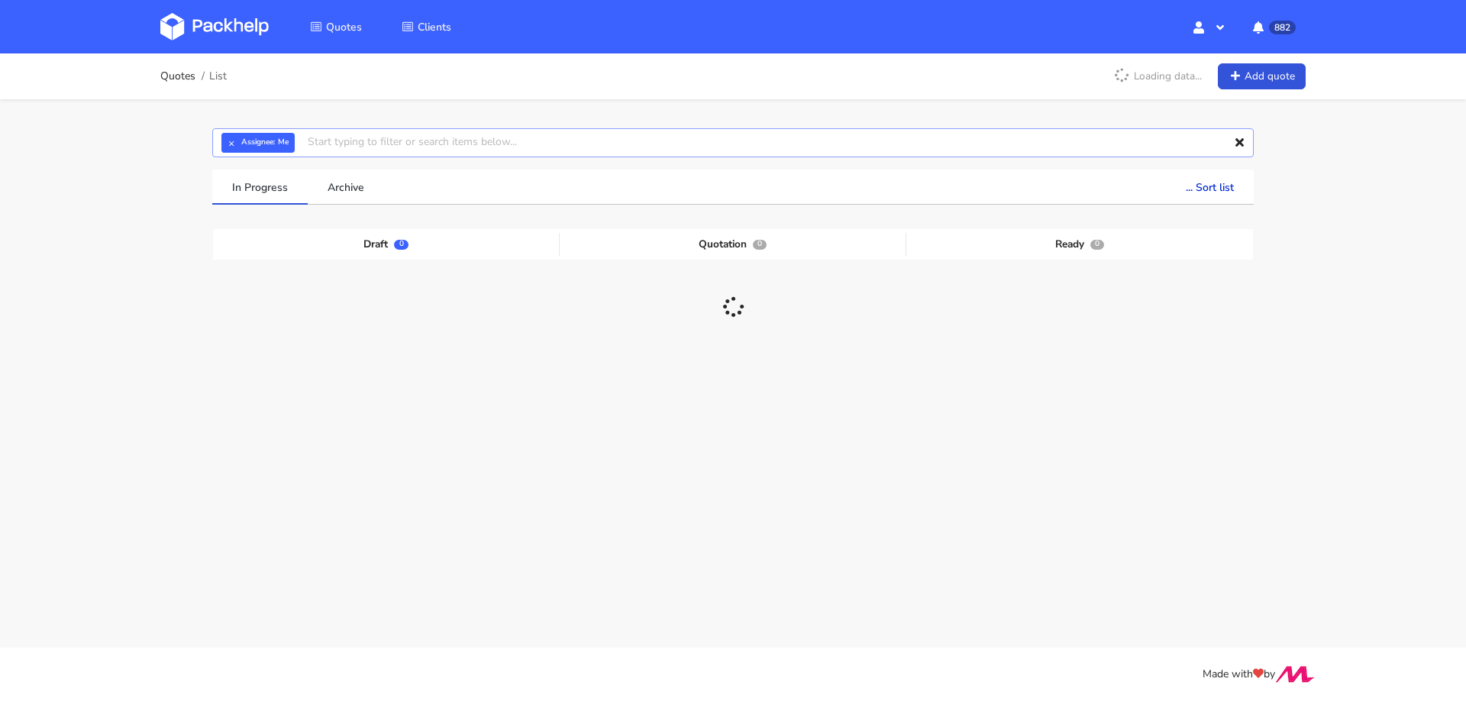
click at [613, 135] on input "text" at bounding box center [732, 142] width 1041 height 29
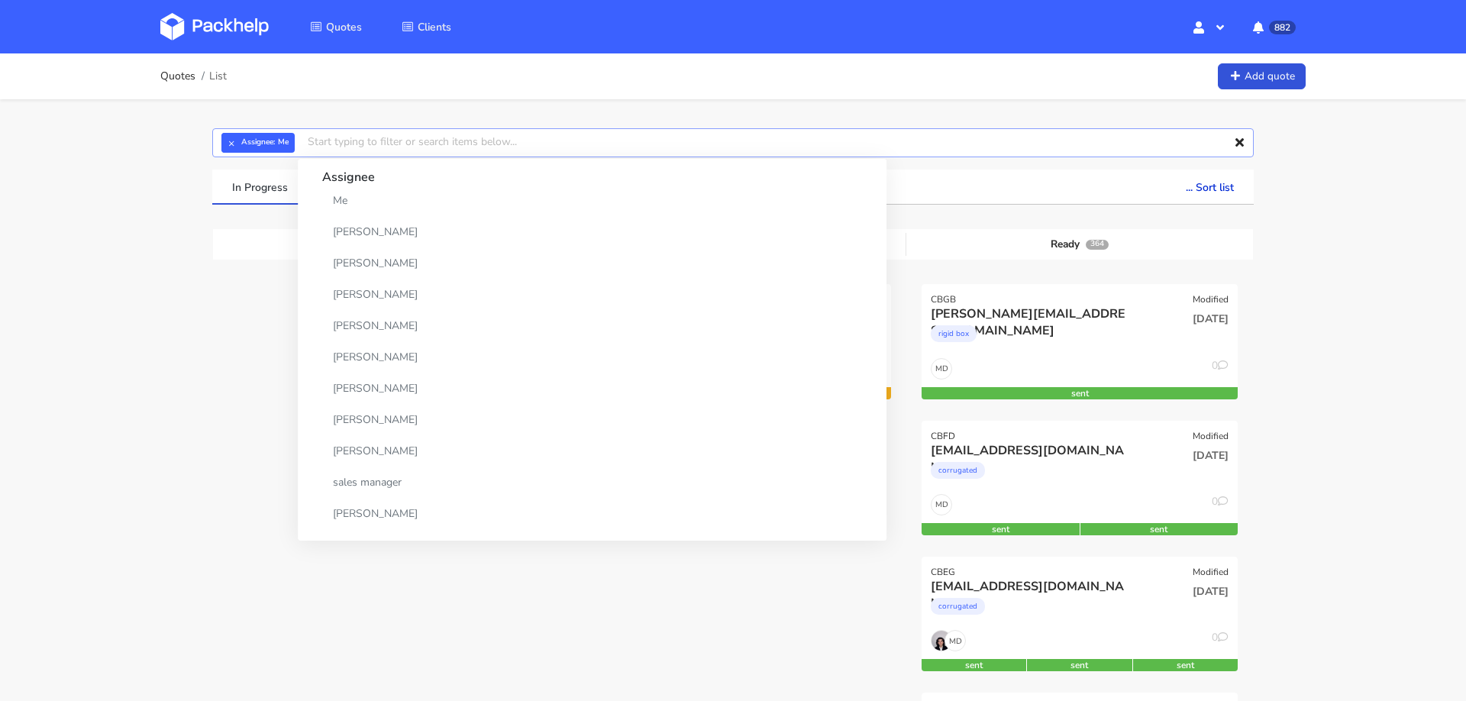
paste input "CBFM2"
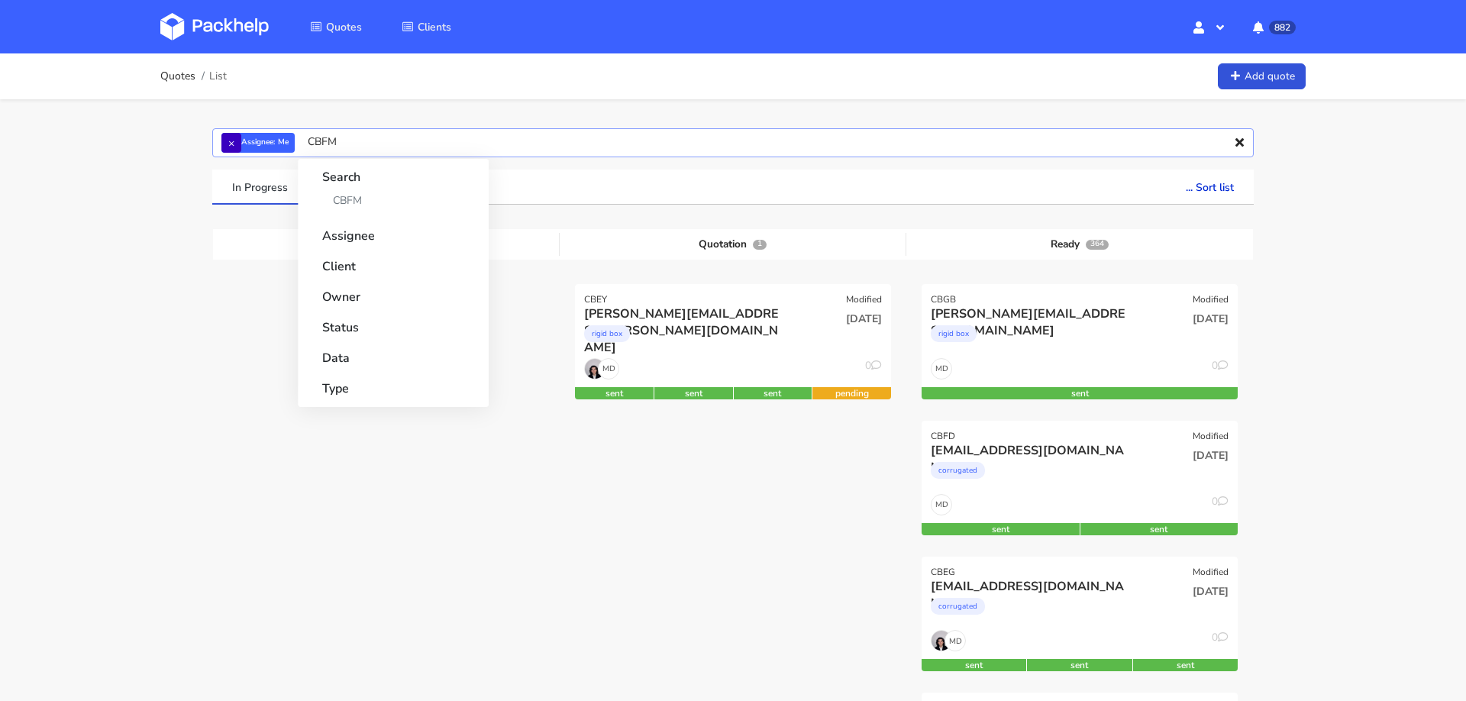
type input "CBFM"
click at [228, 146] on button "×" at bounding box center [231, 143] width 20 height 20
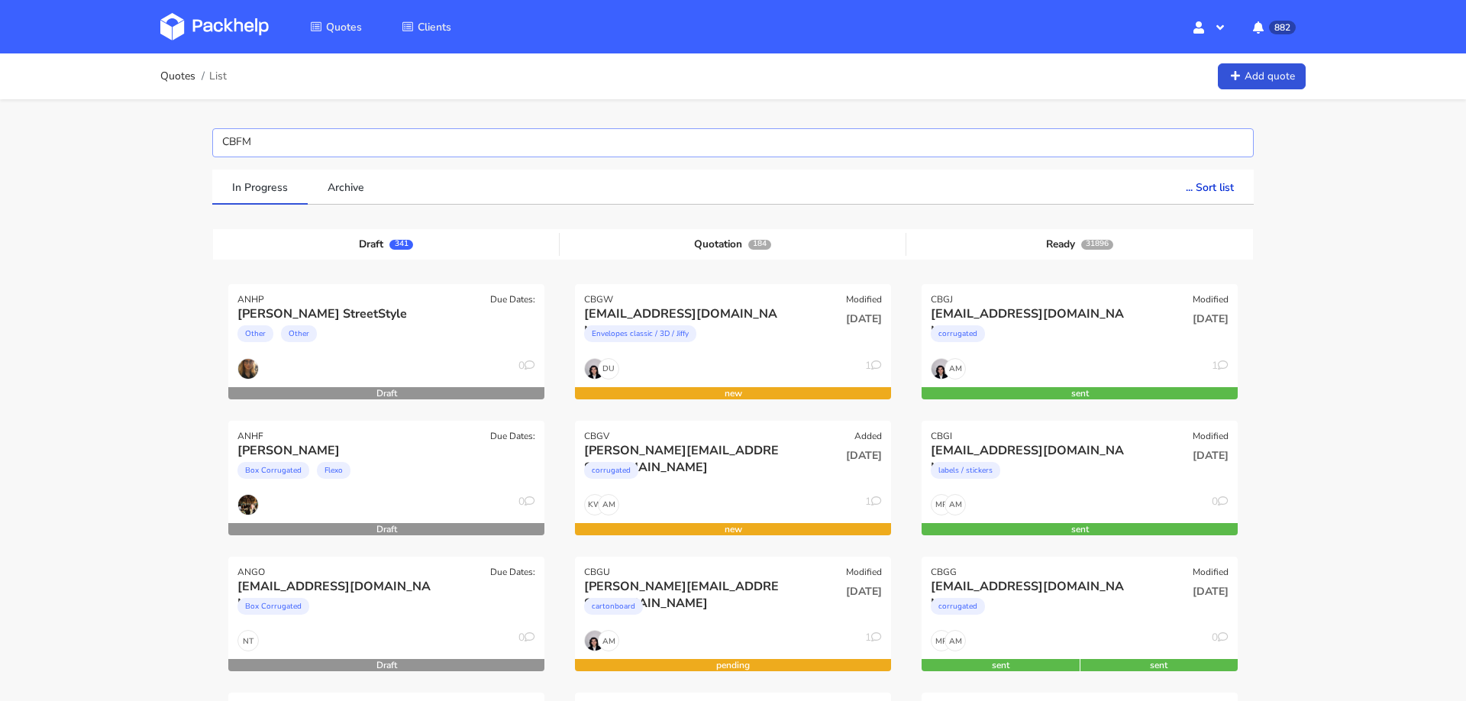
click at [263, 147] on input "CBFM" at bounding box center [732, 142] width 1041 height 29
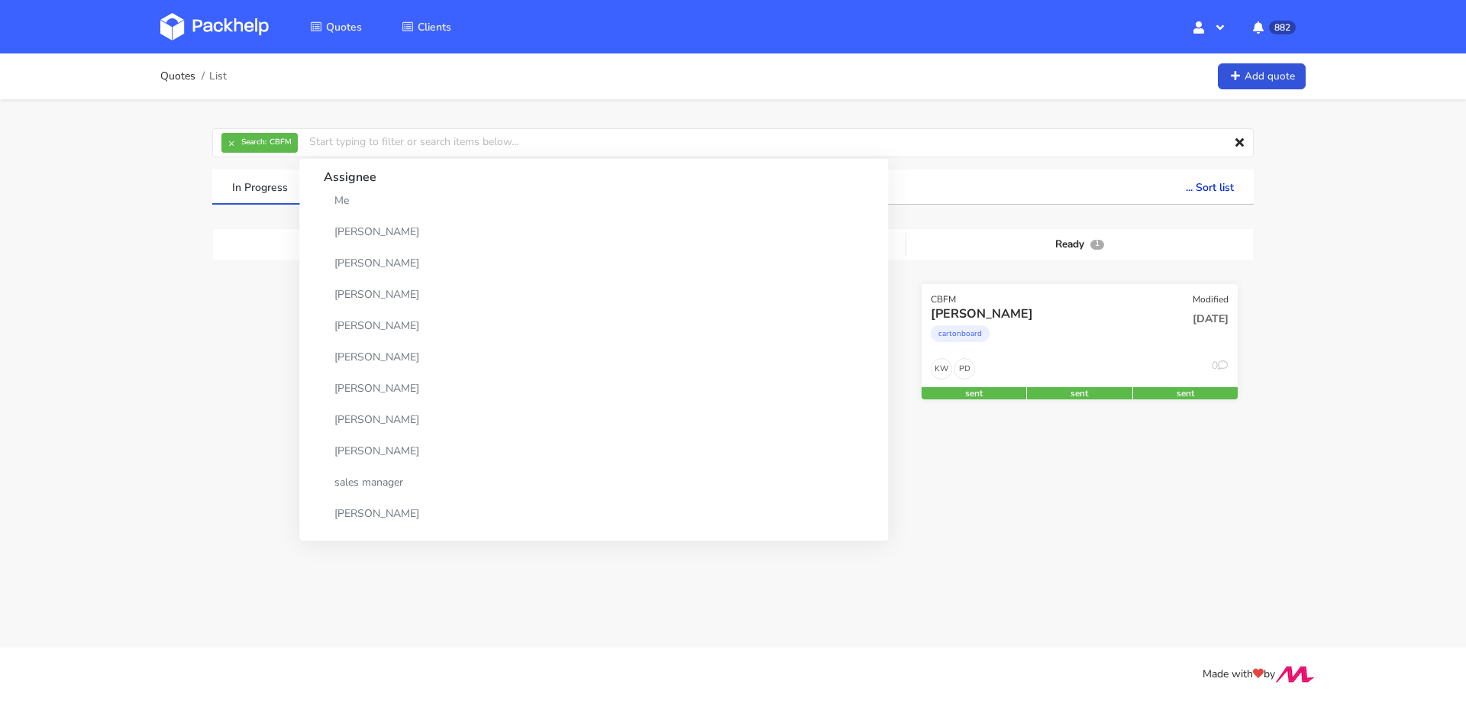
click at [1116, 302] on div "CBFM Modified" at bounding box center [1080, 294] width 316 height 21
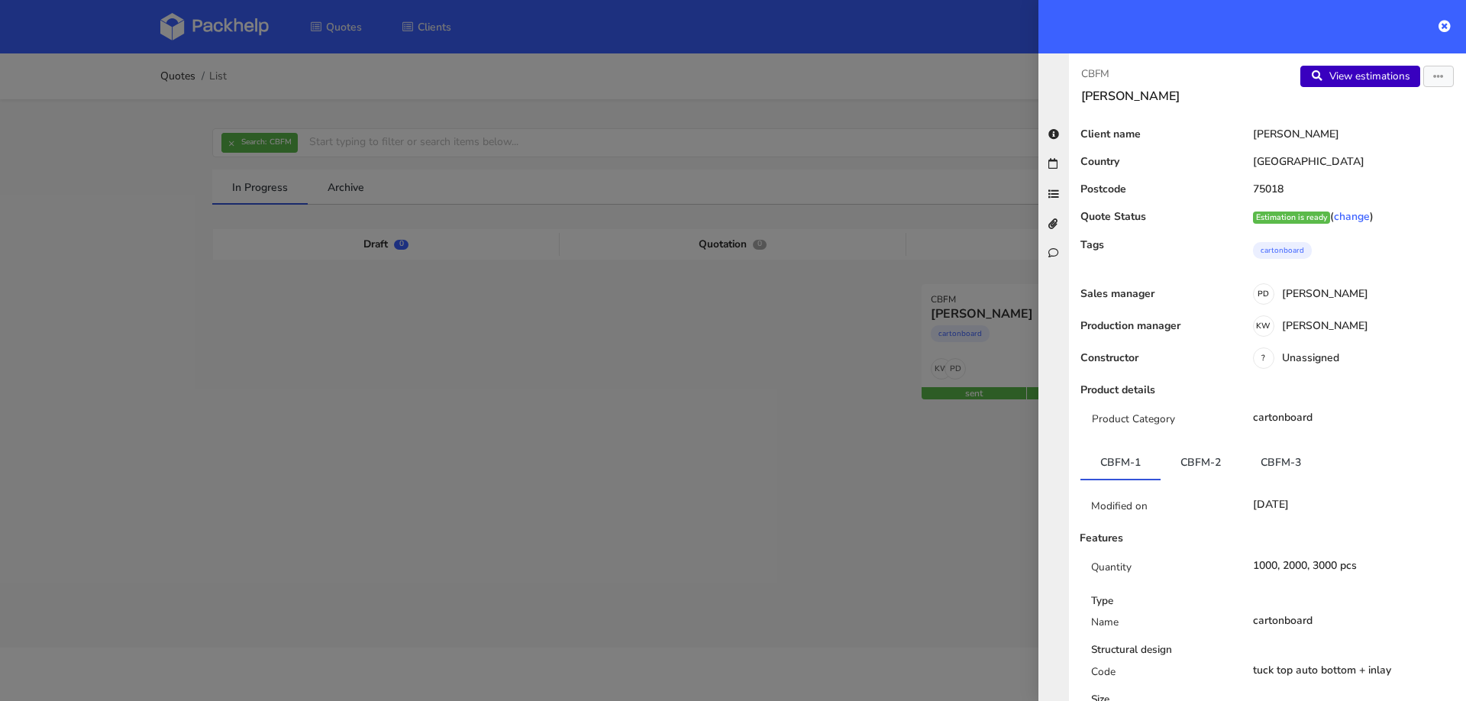
click at [1377, 70] on link "View estimations" at bounding box center [1360, 76] width 120 height 21
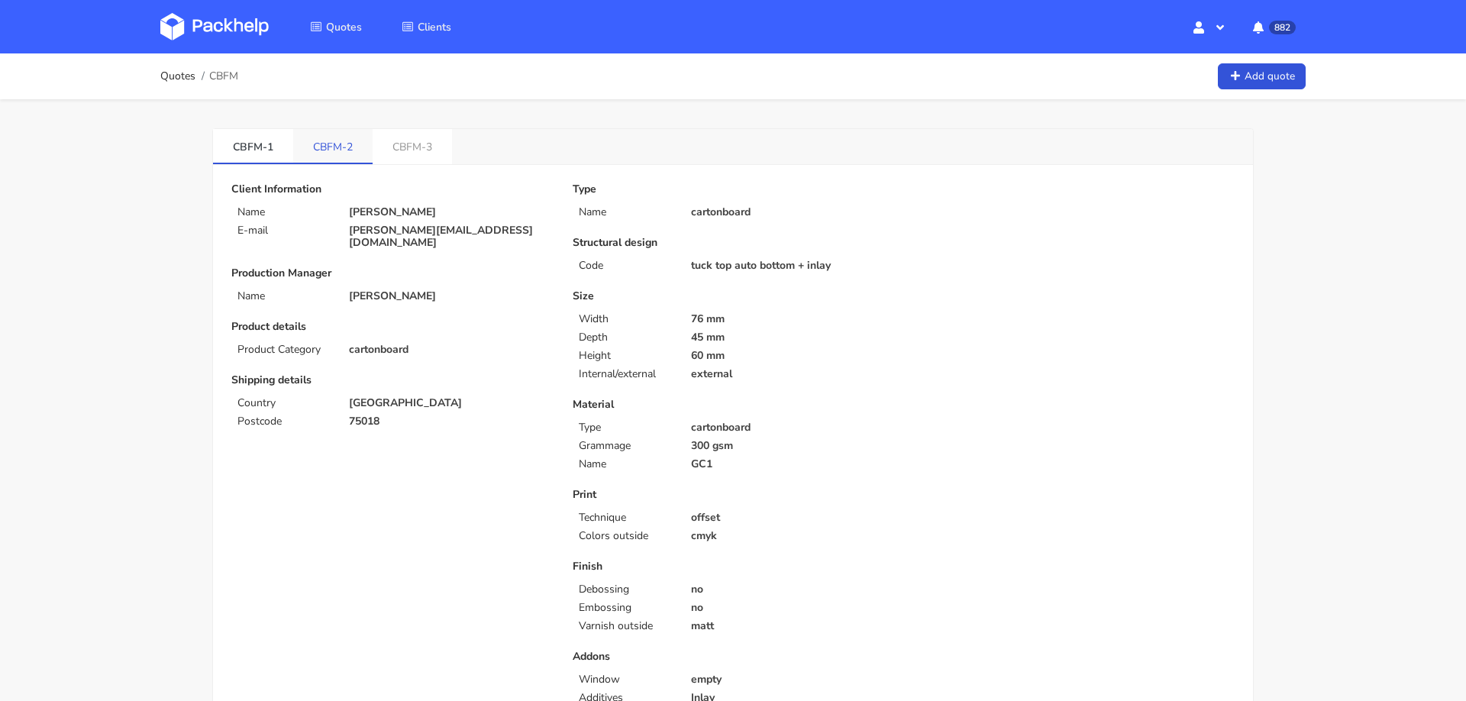
click at [340, 142] on link "CBFM-2" at bounding box center [332, 146] width 79 height 34
click at [405, 146] on link "CBFM-3" at bounding box center [412, 146] width 79 height 34
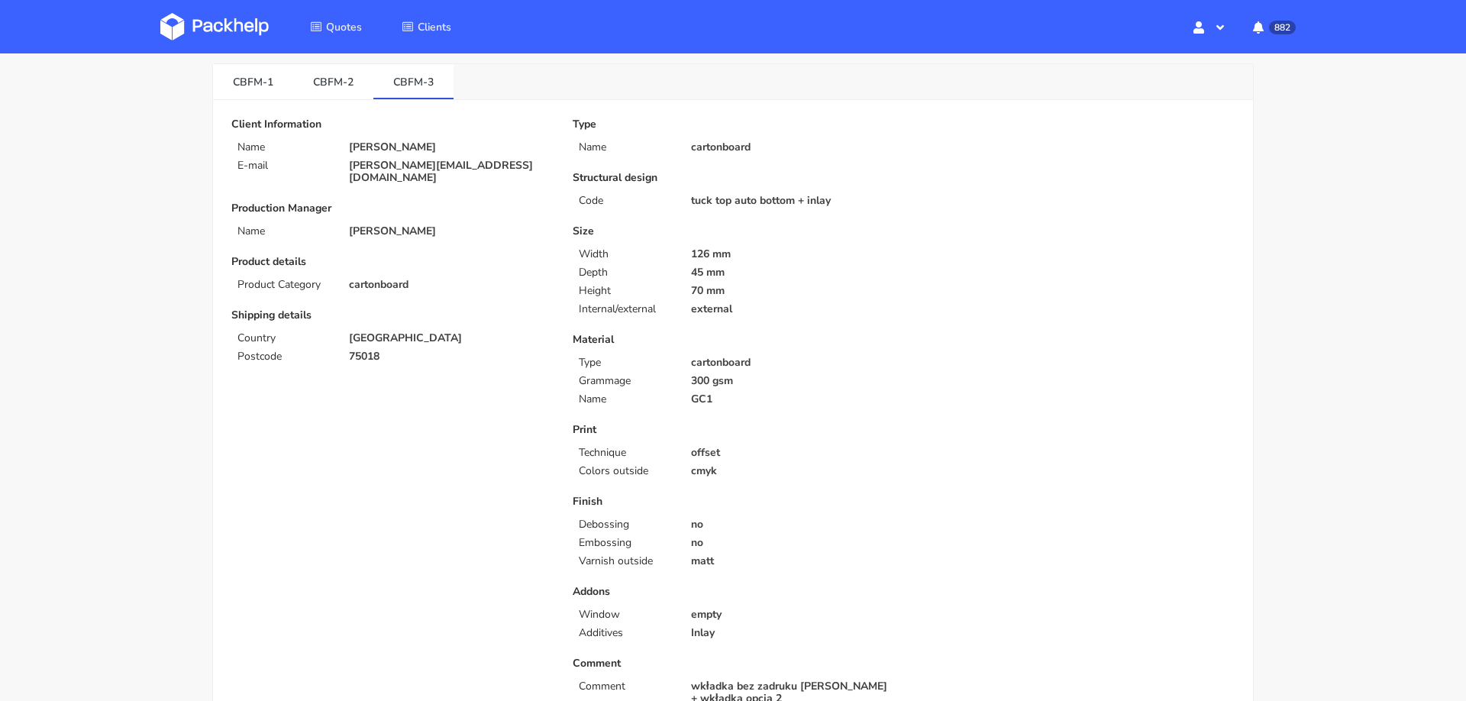
scroll to position [63, 0]
click at [319, 86] on link "CBFM-2" at bounding box center [333, 83] width 80 height 34
click at [428, 79] on link "CBFM-3" at bounding box center [413, 83] width 80 height 34
click at [328, 84] on link "CBFM-2" at bounding box center [333, 83] width 80 height 34
click at [391, 88] on link "CBFM-3" at bounding box center [413, 83] width 80 height 34
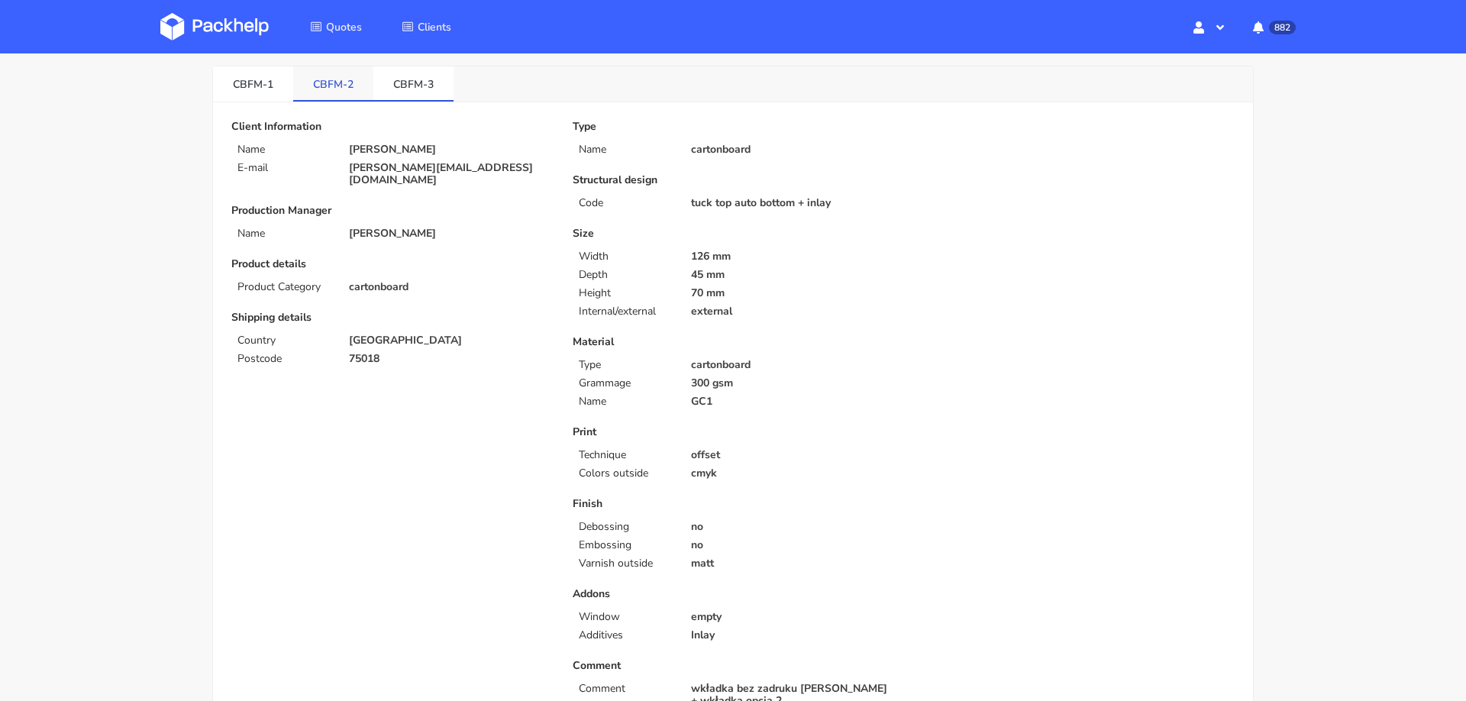
click at [327, 86] on link "CBFM-2" at bounding box center [333, 83] width 80 height 34
click at [408, 76] on link "CBFM-3" at bounding box center [413, 83] width 80 height 34
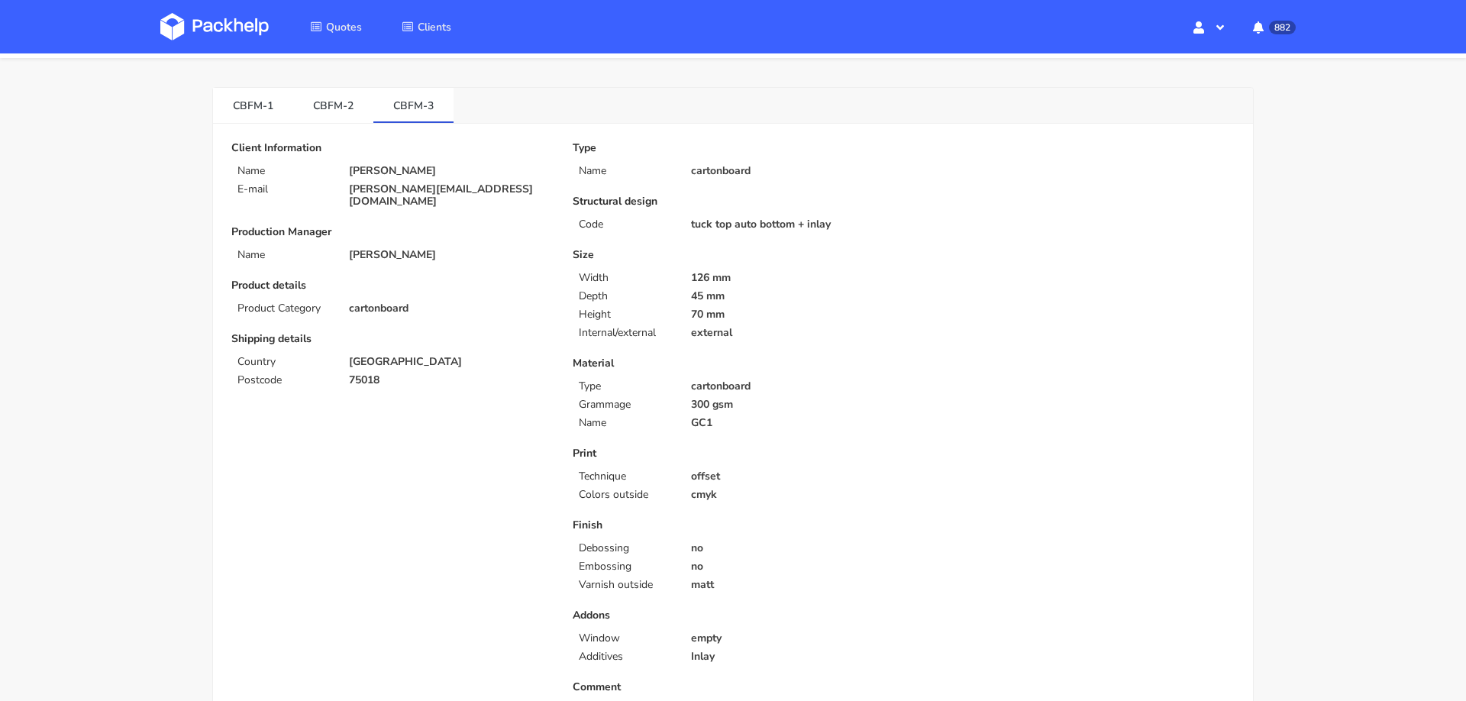
scroll to position [37, 0]
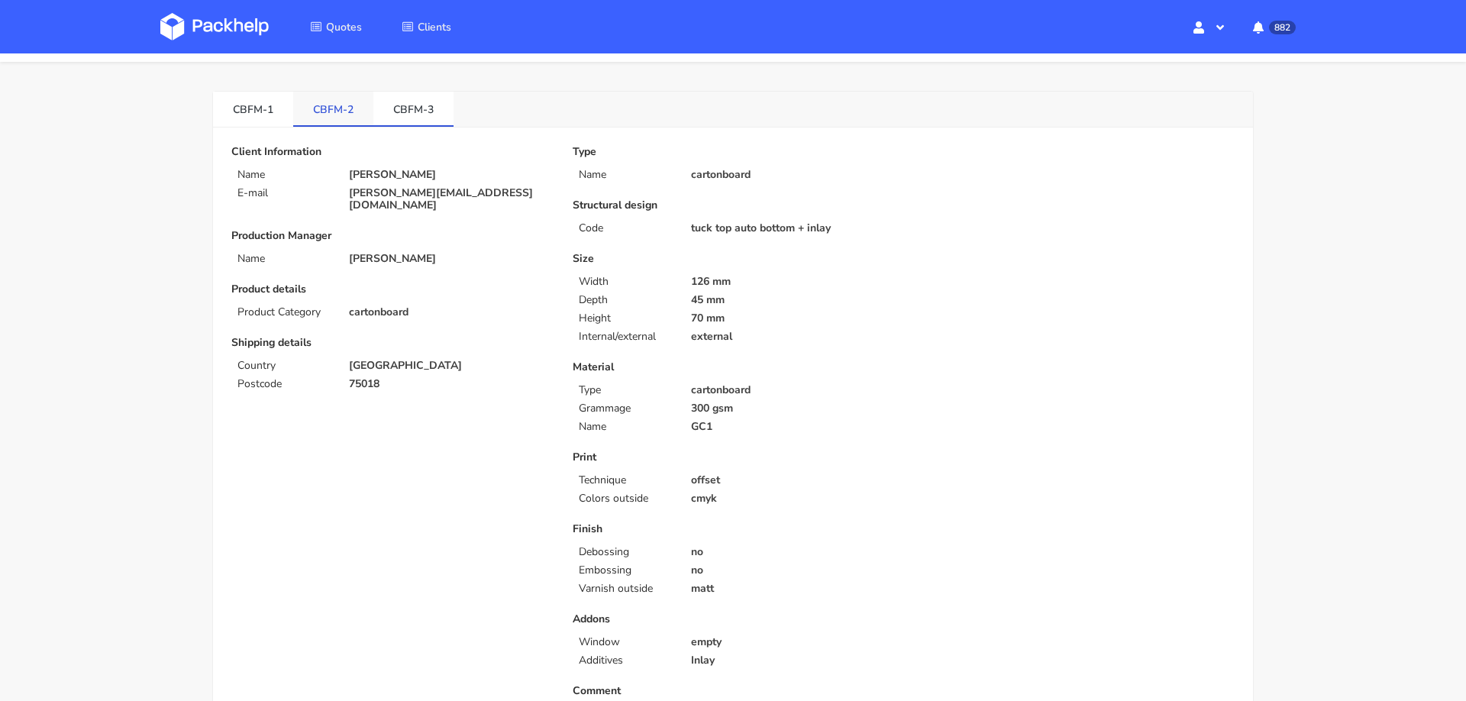
click at [344, 102] on link "CBFM-2" at bounding box center [333, 109] width 80 height 34
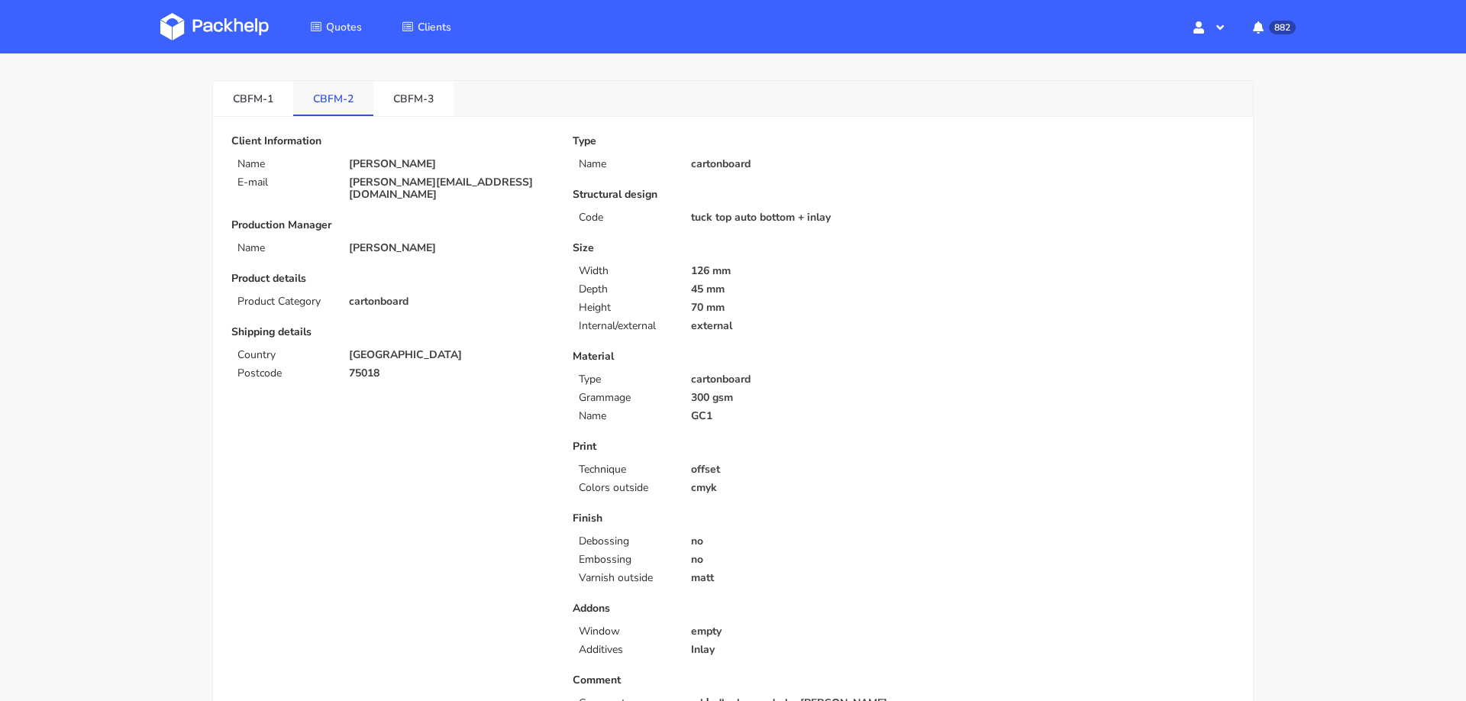
scroll to position [25, 0]
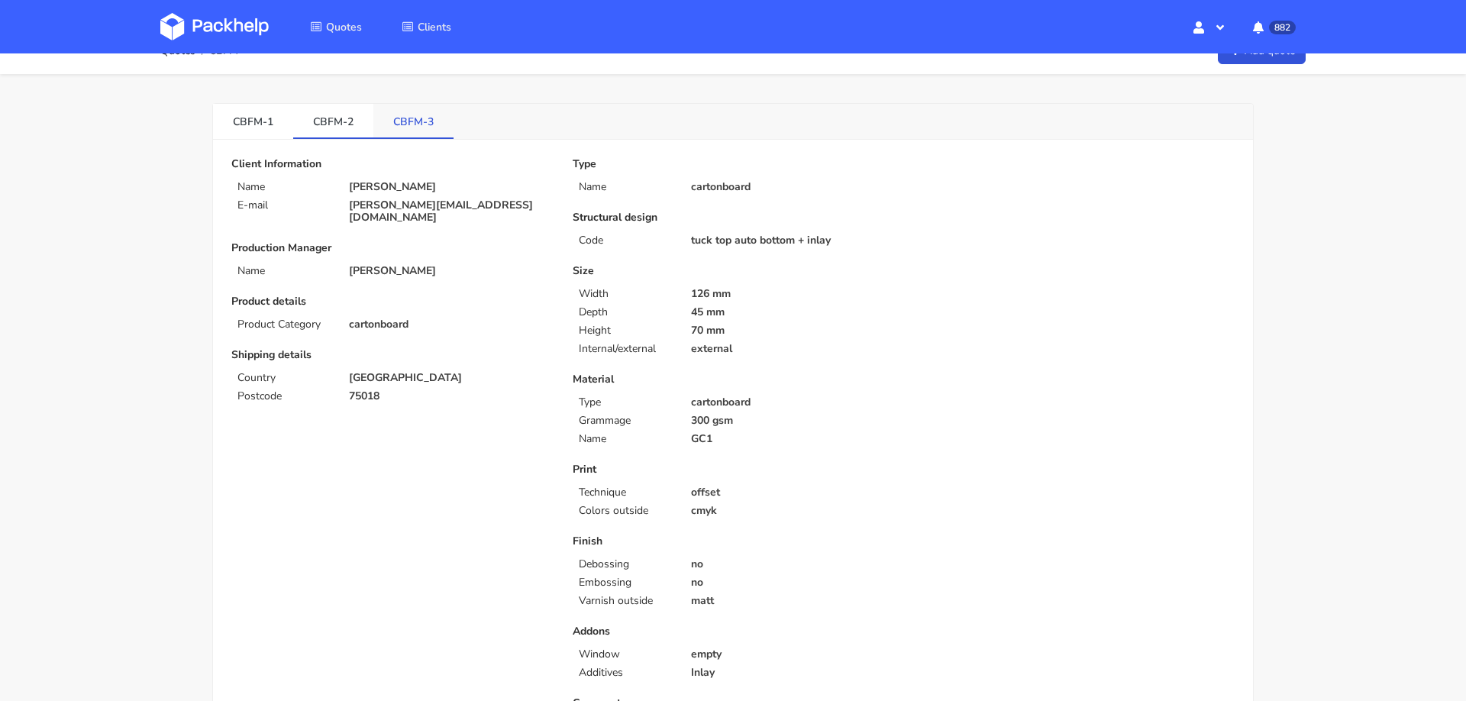
click at [395, 121] on link "CBFM-3" at bounding box center [413, 121] width 80 height 34
click at [316, 124] on link "CBFM-2" at bounding box center [333, 121] width 80 height 34
click at [397, 113] on link "CBFM-3" at bounding box center [413, 121] width 80 height 34
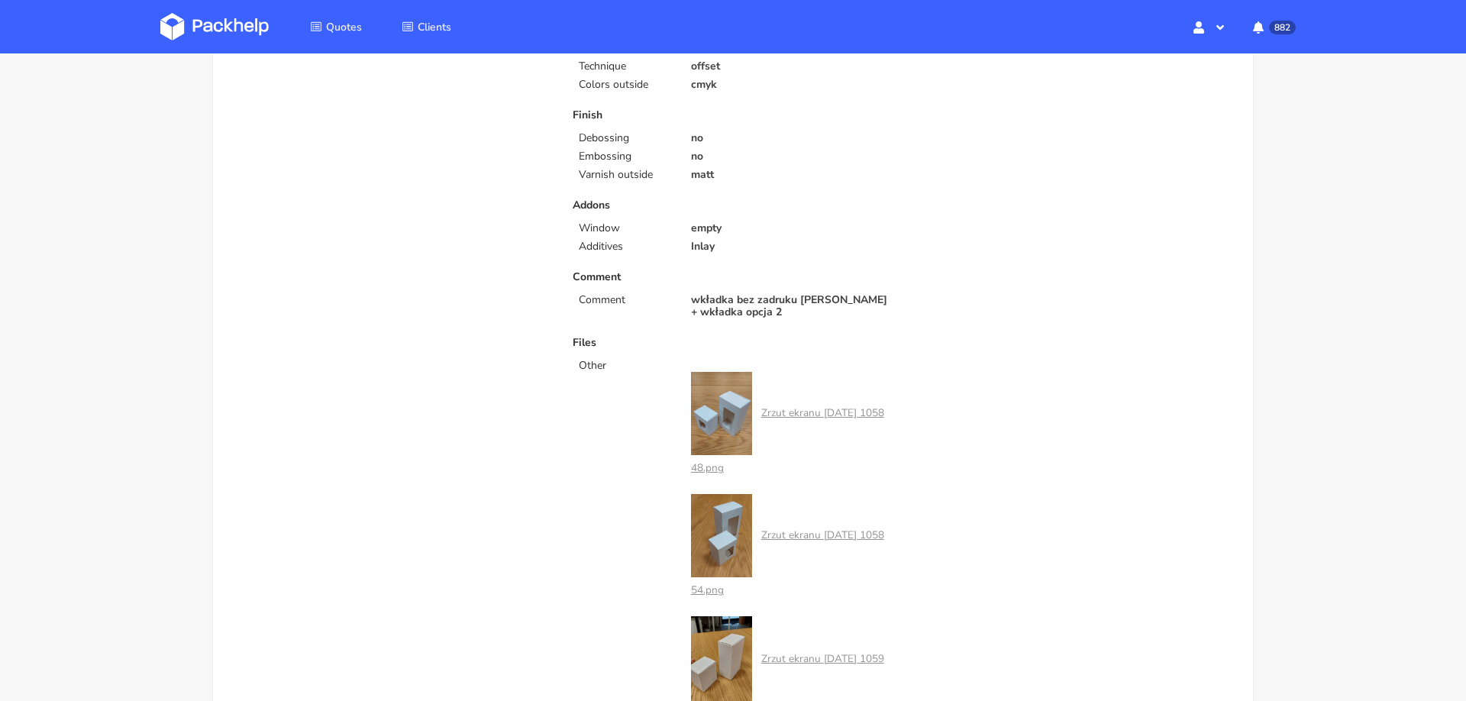
scroll to position [0, 0]
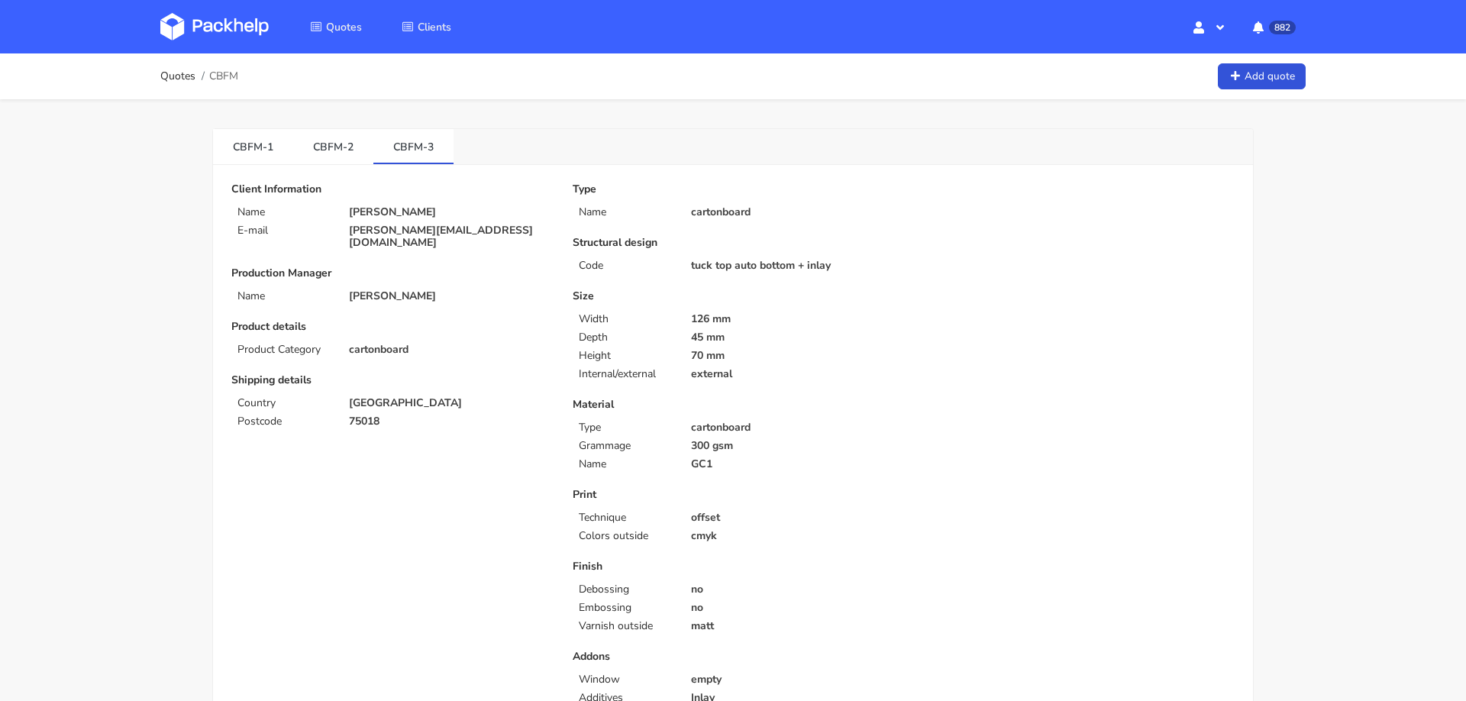
click at [229, 71] on span "CBFM" at bounding box center [223, 76] width 29 height 12
copy div "CBFM"
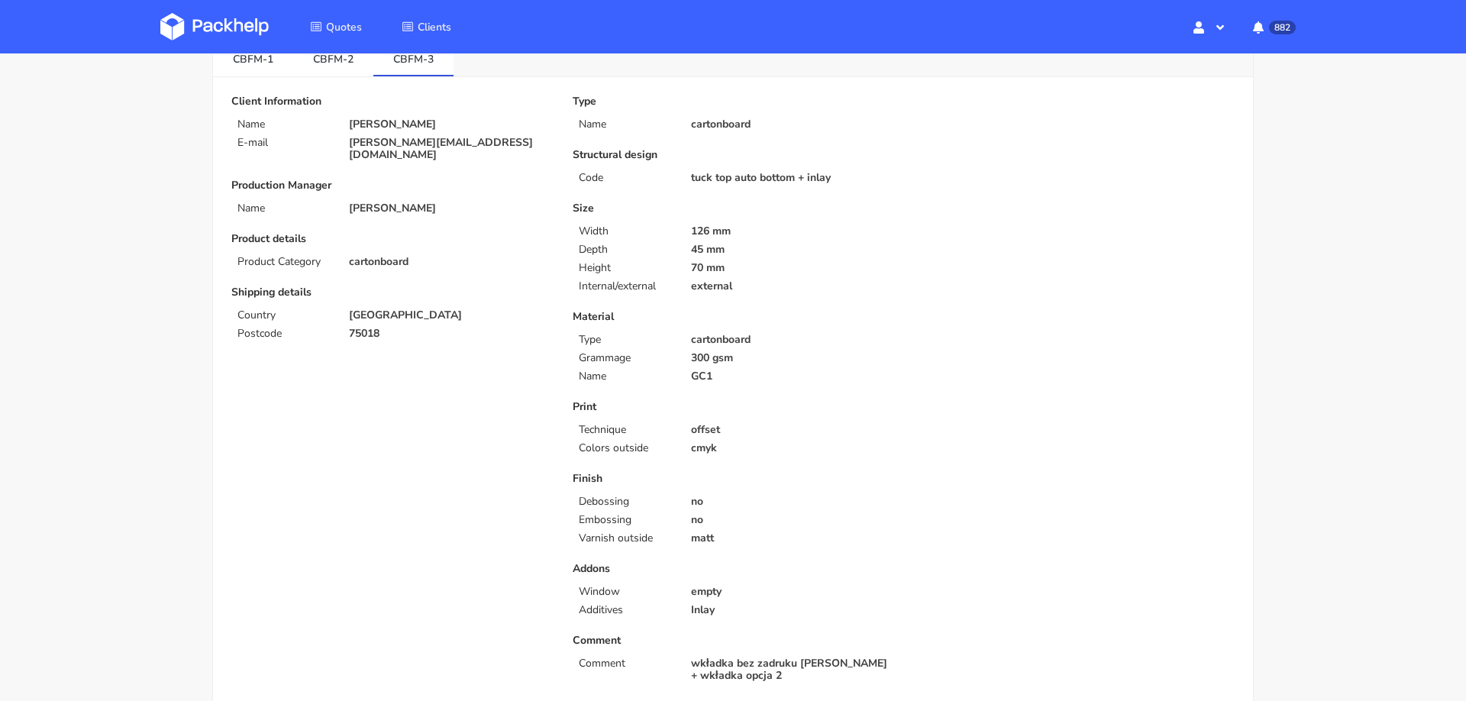
scroll to position [90, 0]
click at [331, 60] on link "CBFM-2" at bounding box center [333, 56] width 80 height 34
click at [250, 60] on link "CBFM-1" at bounding box center [253, 56] width 80 height 34
click at [335, 62] on link "CBFM-2" at bounding box center [333, 56] width 80 height 34
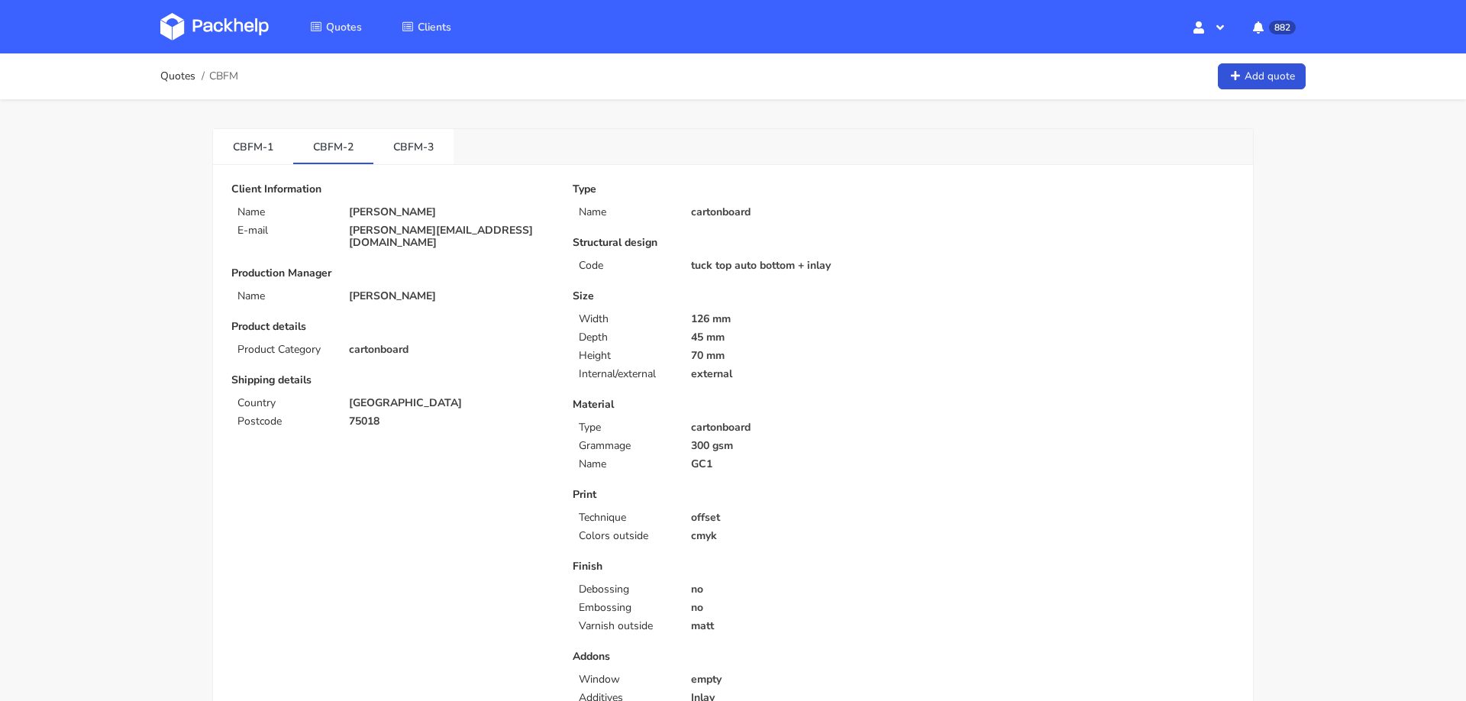
scroll to position [0, 0]
click at [215, 70] on span "CBFM" at bounding box center [223, 76] width 29 height 12
copy div "CBFM"
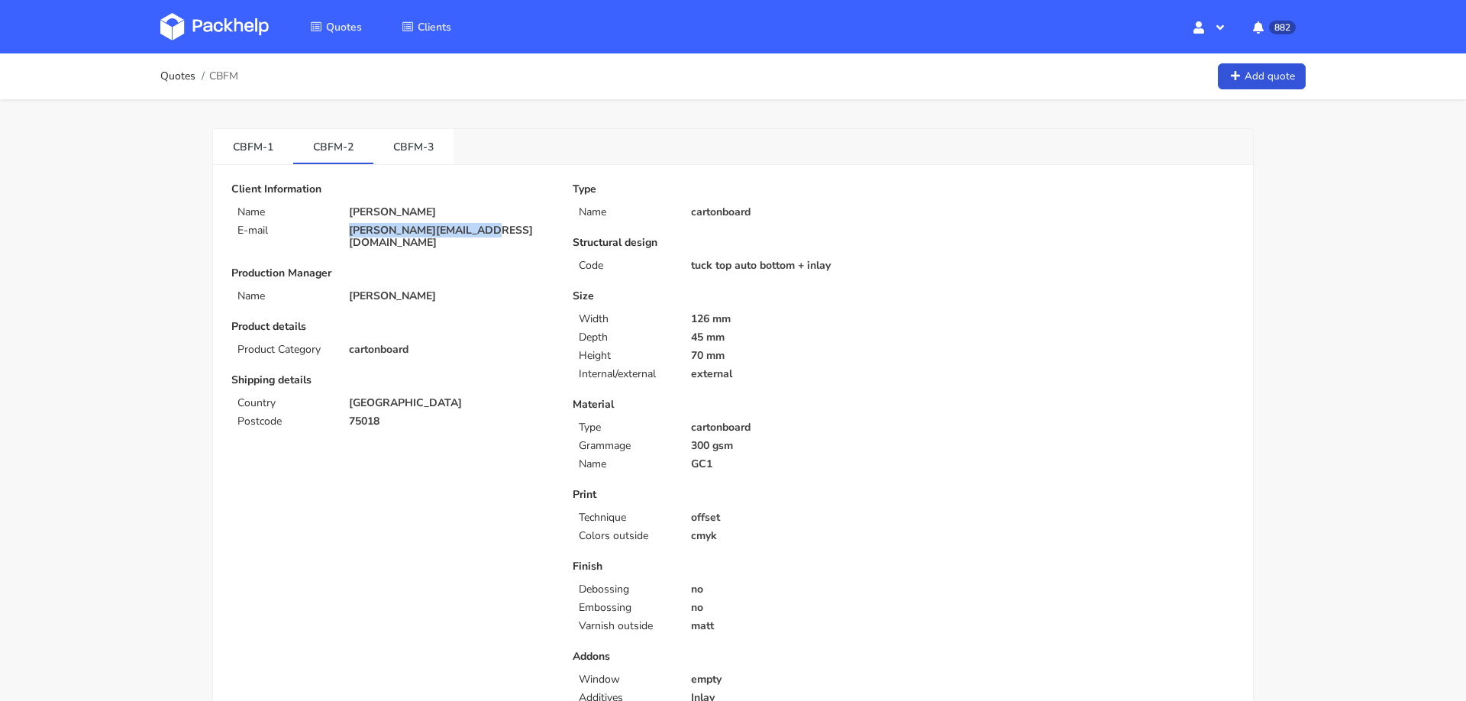
drag, startPoint x: 348, startPoint y: 228, endPoint x: 499, endPoint y: 229, distance: 151.2
click at [499, 229] on div "[PERSON_NAME][EMAIL_ADDRESS][DOMAIN_NAME]" at bounding box center [450, 236] width 224 height 24
copy p "[PERSON_NAME][EMAIL_ADDRESS][DOMAIN_NAME]"
